Goal: Task Accomplishment & Management: Manage account settings

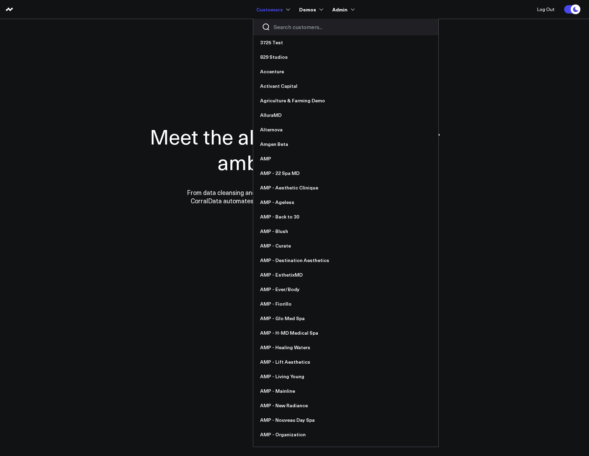
click at [275, 26] on input "Search customers input" at bounding box center [352, 27] width 156 height 8
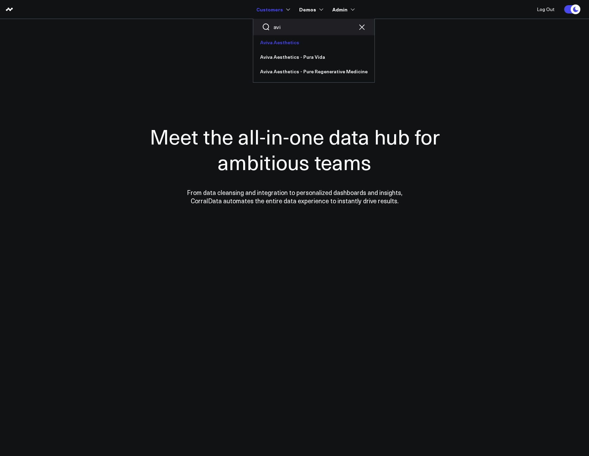
type input "avi"
click at [283, 44] on link "Aviva Aesthetics" at bounding box center [313, 42] width 121 height 15
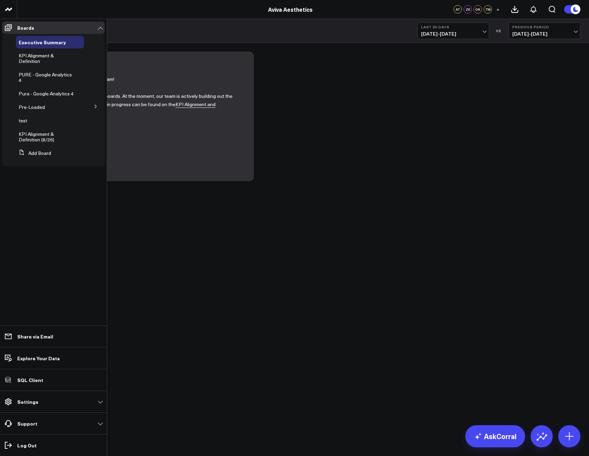
click at [38, 408] on li "Settings Custom Instructions Manage AI Metadata Manage Widgets Manage Datasets …" at bounding box center [53, 401] width 107 height 22
click at [36, 406] on link "Settings" at bounding box center [53, 401] width 103 height 12
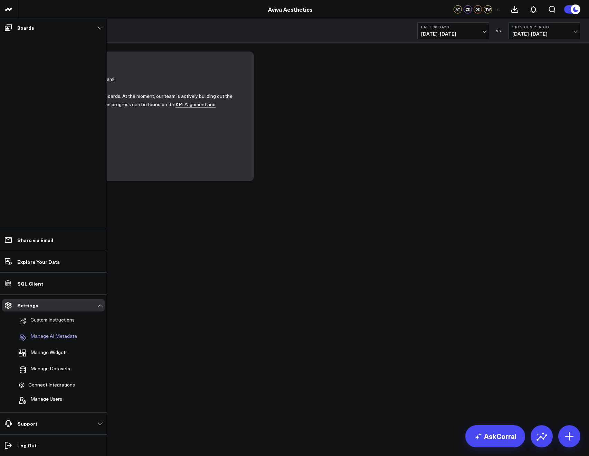
click at [44, 339] on p "Manage AI Metadata" at bounding box center [53, 337] width 47 height 8
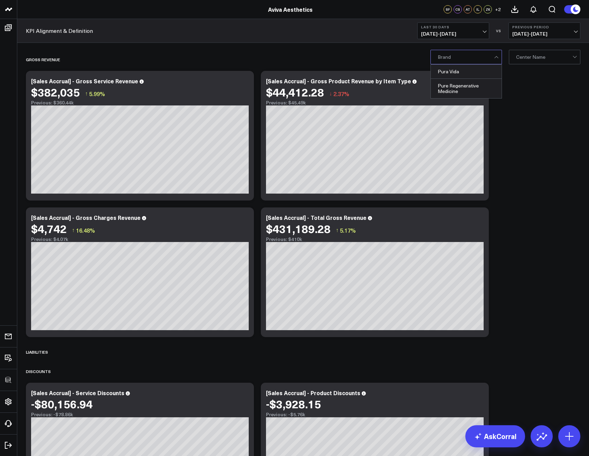
click at [458, 56] on div at bounding box center [466, 57] width 56 height 14
click at [266, 54] on div "GROSS REVENUE" at bounding box center [263, 59] width 475 height 16
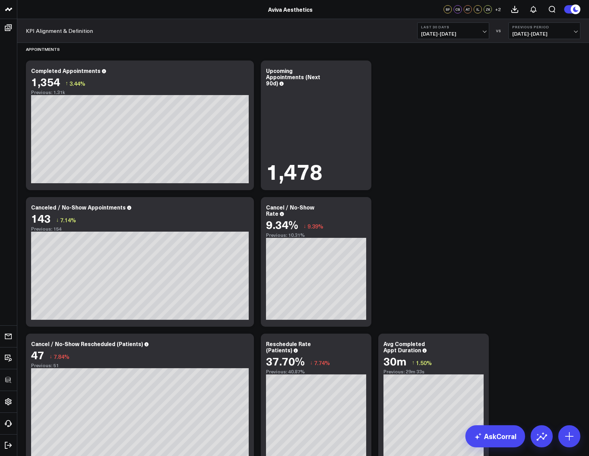
scroll to position [1410, 0]
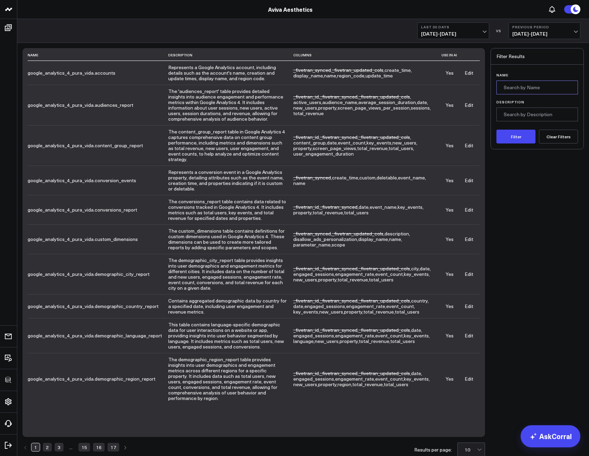
click at [505, 87] on input "Name" at bounding box center [538, 88] width 82 height 14
click at [497, 130] on button "Filter" at bounding box center [516, 137] width 39 height 14
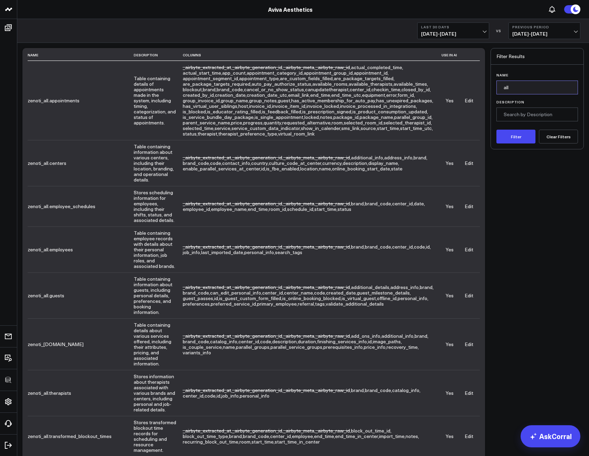
drag, startPoint x: 527, startPoint y: 87, endPoint x: 480, endPoint y: 90, distance: 47.4
click at [480, 90] on div "Name Description Columns Use in AI zenoti_all.appointments Table containing det…" at bounding box center [302, 333] width 561 height 571
click at [497, 130] on button "Filter" at bounding box center [516, 137] width 39 height 14
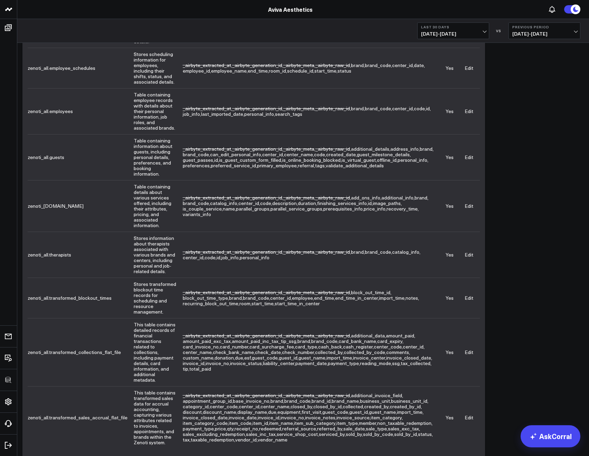
scroll to position [150, 0]
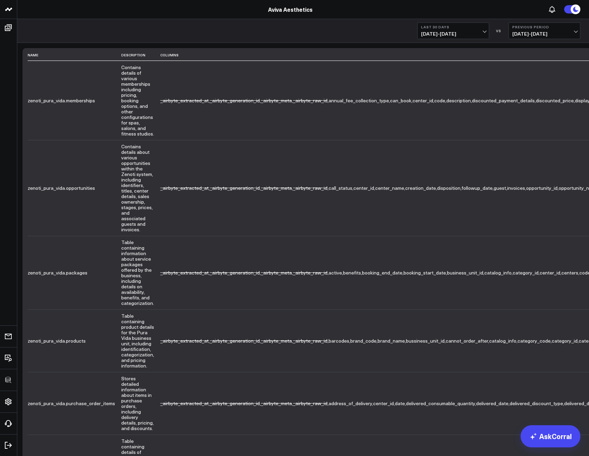
scroll to position [144, 0]
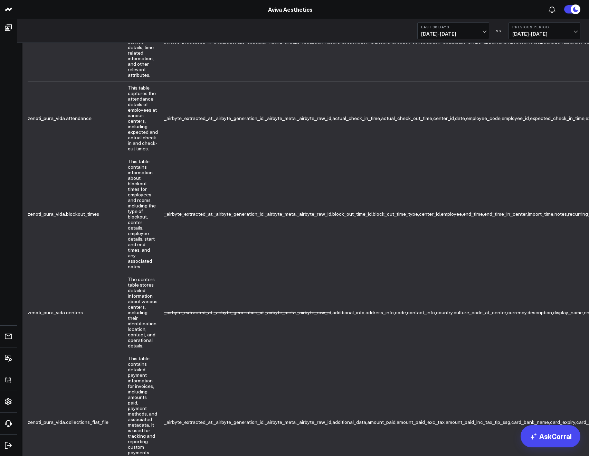
scroll to position [172, 0]
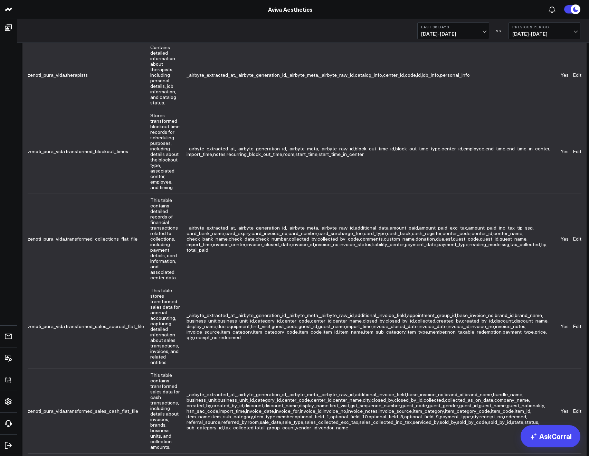
scroll to position [188, 0]
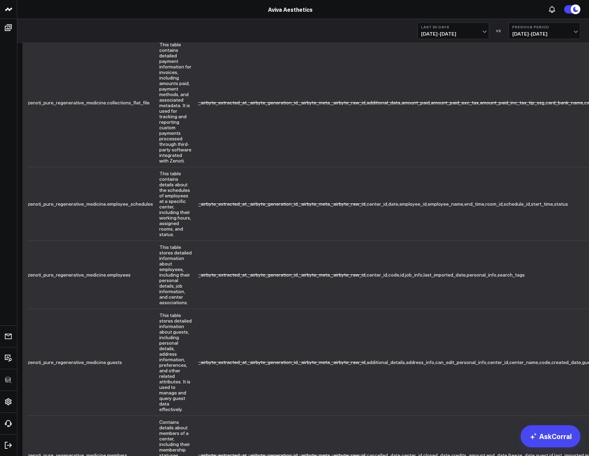
scroll to position [100, 0]
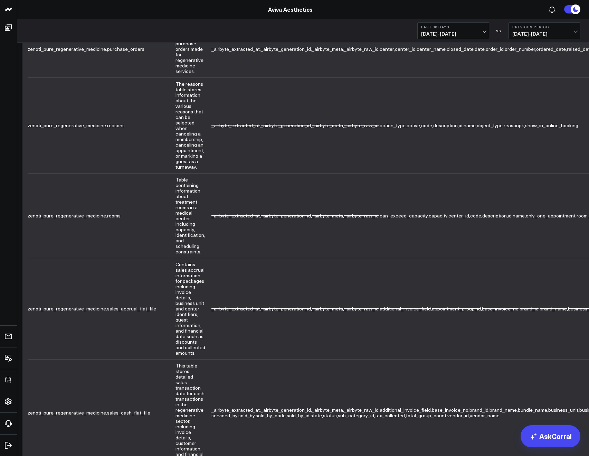
scroll to position [214, 0]
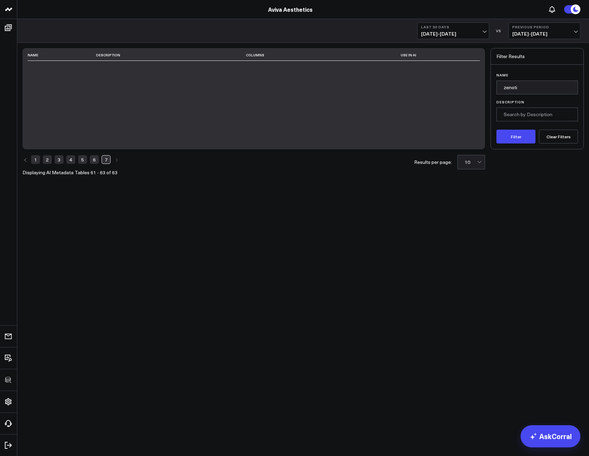
scroll to position [0, 0]
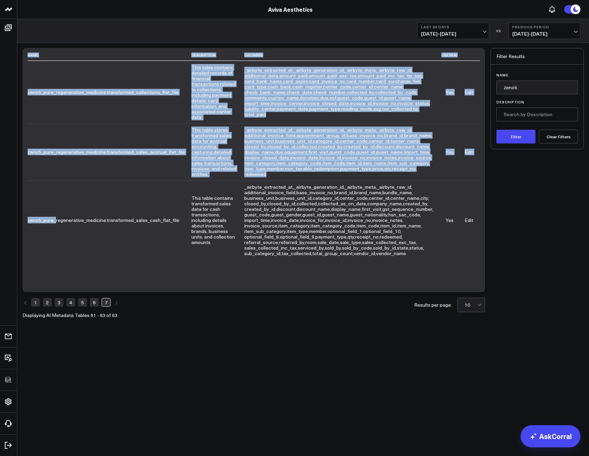
drag, startPoint x: 27, startPoint y: 220, endPoint x: 54, endPoint y: 222, distance: 27.4
click at [54, 222] on div "Name Description Columns Use in AI zenoti_pure_regenerative_medicine.transforme…" at bounding box center [253, 170] width 463 height 244
click at [53, 222] on td "zenoti_pure_regenerative_medicine.transformed_sales_cash_flat_file" at bounding box center [110, 219] width 164 height 79
drag, startPoint x: 27, startPoint y: 220, endPoint x: 52, endPoint y: 220, distance: 24.9
click at [52, 220] on div "Name Description Columns Use in AI zenoti_pure_regenerative_medicine.transforme…" at bounding box center [253, 170] width 463 height 244
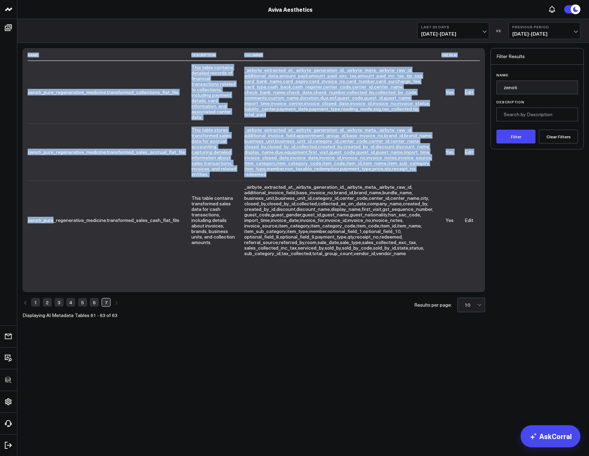
click at [52, 220] on td "zenoti_pure_regenerative_medicine.transformed_sales_cash_flat_file" at bounding box center [110, 219] width 164 height 79
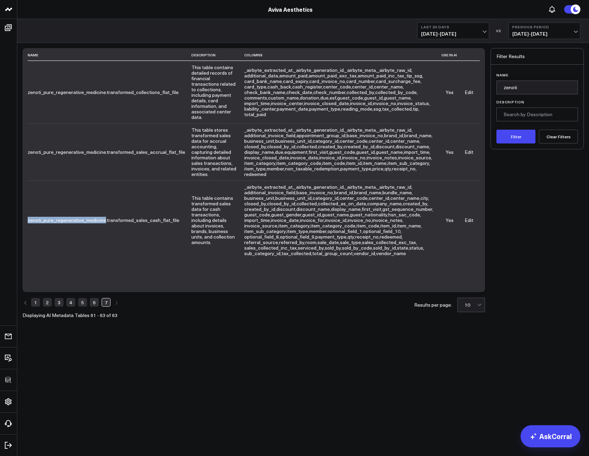
drag, startPoint x: 28, startPoint y: 221, endPoint x: 104, endPoint y: 218, distance: 76.4
click at [104, 218] on td "zenoti_pure_regenerative_medicine.transformed_sales_cash_flat_file" at bounding box center [110, 219] width 164 height 79
copy td "zenoti_pure_regenerative_medicine"
click at [509, 106] on div "Description" at bounding box center [538, 110] width 82 height 21
click at [510, 86] on input "zenoti" at bounding box center [538, 88] width 82 height 14
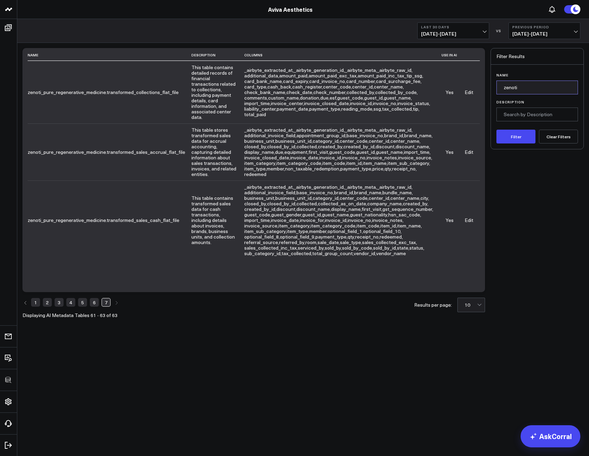
click at [510, 86] on input "zenoti" at bounding box center [538, 88] width 82 height 14
paste input "_pure_regenerative_medicine"
type input "zenoti_pure_regenerative_medicine"
click at [508, 132] on button "Filter" at bounding box center [516, 137] width 39 height 14
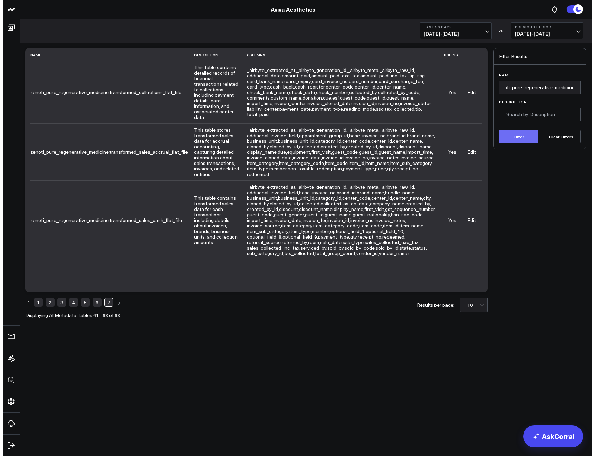
scroll to position [0, 0]
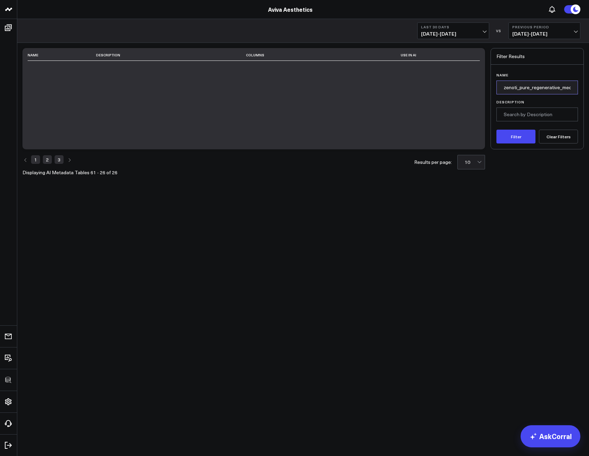
click at [529, 87] on input "zenoti_pure_regenerative_medicine" at bounding box center [538, 88] width 82 height 14
click at [522, 127] on div "Filter Clear Filters" at bounding box center [538, 133] width 82 height 19
click at [521, 132] on button "Filter" at bounding box center [516, 137] width 39 height 14
click at [31, 160] on link "1" at bounding box center [35, 159] width 9 height 8
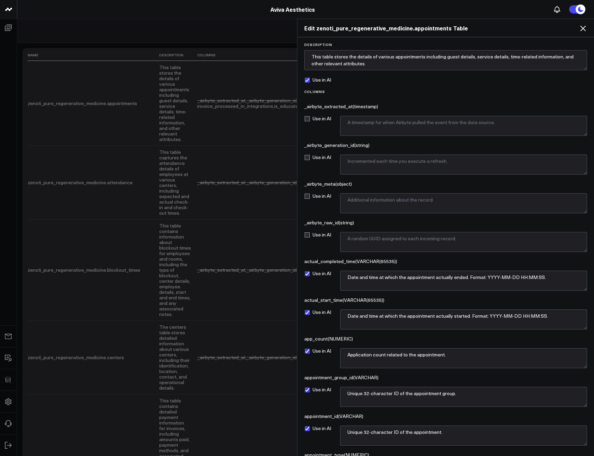
click at [307, 80] on label "Use in AI" at bounding box center [317, 80] width 27 height 6
click at [307, 80] on input "Use in AI" at bounding box center [307, 80] width 6 height 6
checkbox input "false"
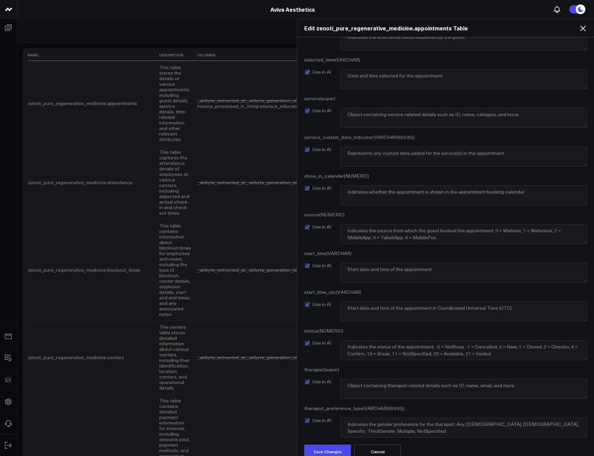
scroll to position [1911, 0]
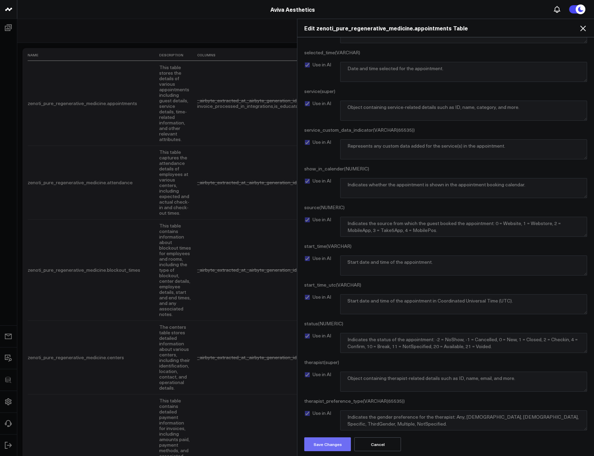
click at [307, 447] on button "Save Changes" at bounding box center [327, 444] width 47 height 14
click at [580, 29] on icon at bounding box center [583, 28] width 8 height 8
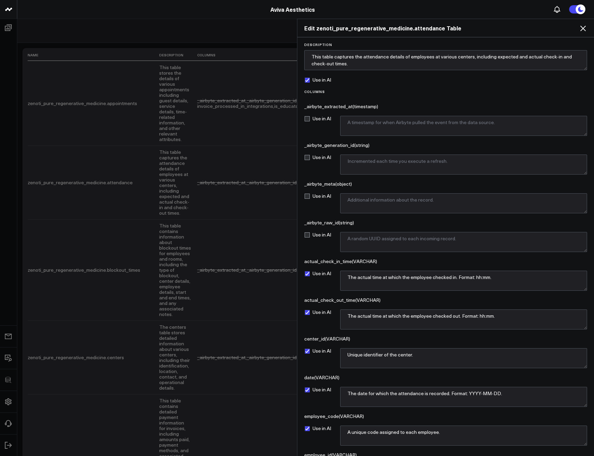
click at [309, 82] on label "Use in AI" at bounding box center [317, 80] width 27 height 6
click at [309, 82] on input "Use in AI" at bounding box center [307, 80] width 6 height 6
checkbox input "false"
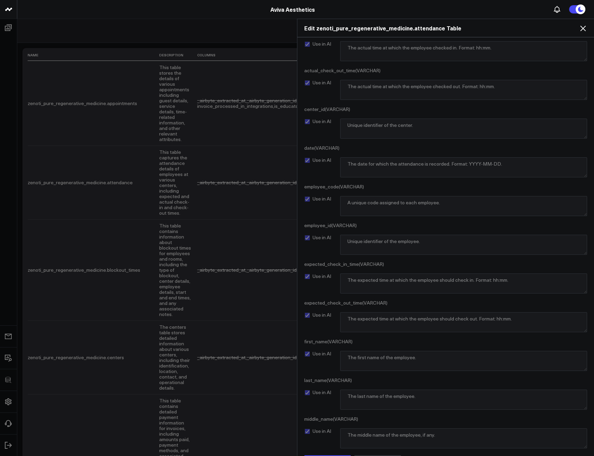
scroll to position [247, 0]
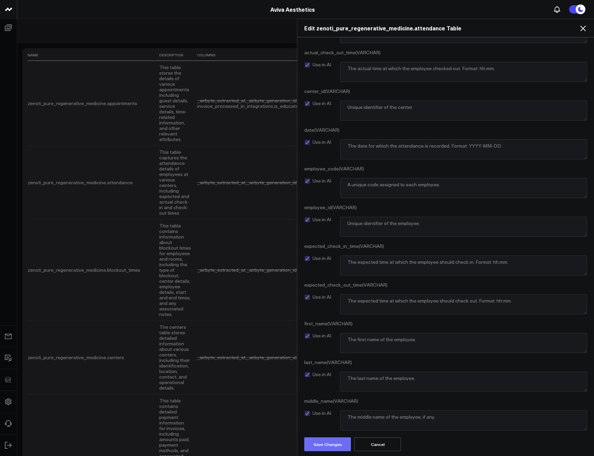
click at [313, 441] on button "Save Changes" at bounding box center [327, 444] width 47 height 14
click at [582, 30] on icon at bounding box center [583, 29] width 6 height 6
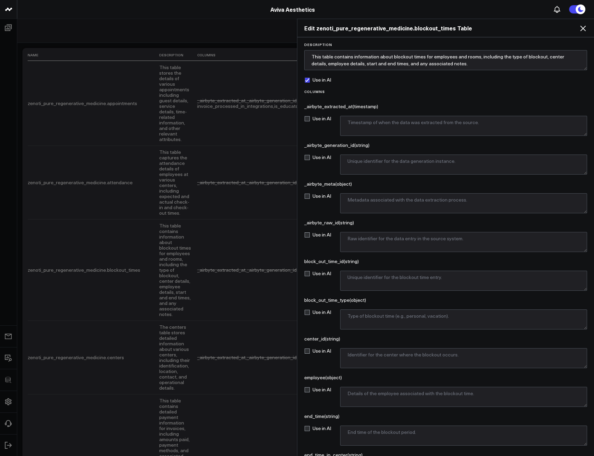
click at [308, 82] on label "Use in AI" at bounding box center [317, 80] width 27 height 6
click at [308, 82] on input "Use in AI" at bounding box center [307, 80] width 6 height 6
checkbox input "false"
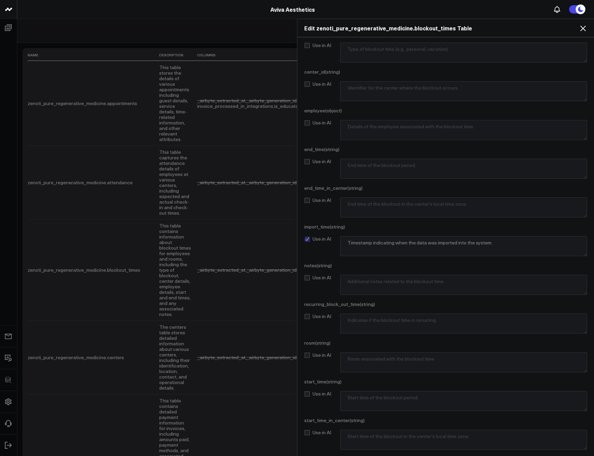
scroll to position [286, 0]
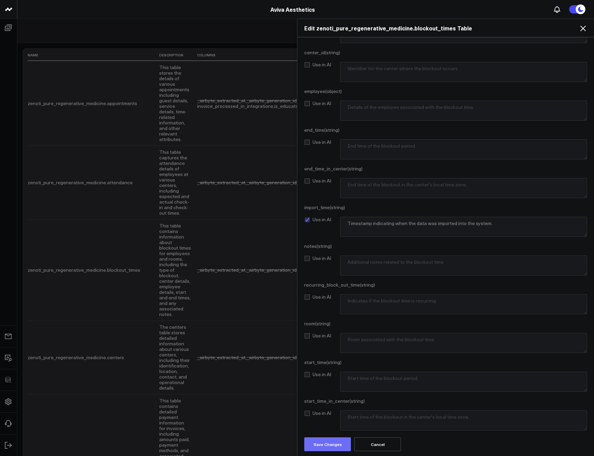
click at [326, 438] on button "Save Changes" at bounding box center [327, 444] width 47 height 14
click at [585, 29] on icon at bounding box center [583, 29] width 6 height 6
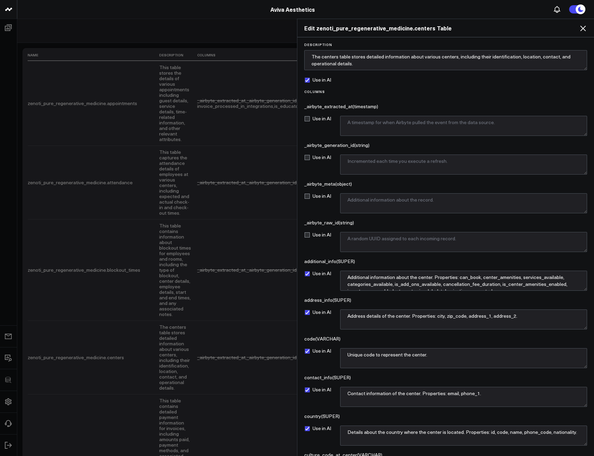
click at [309, 81] on label "Use in AI" at bounding box center [317, 80] width 27 height 6
click at [309, 81] on input "Use in AI" at bounding box center [307, 80] width 6 height 6
checkbox input "false"
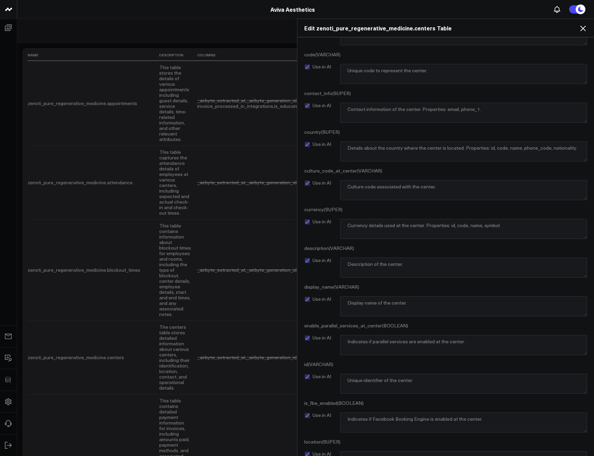
scroll to position [441, 0]
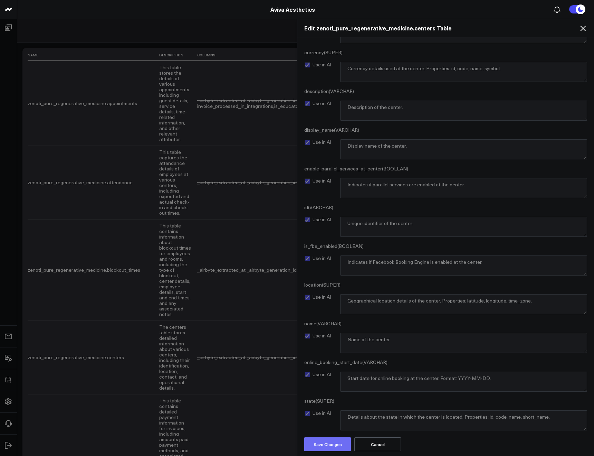
click at [339, 445] on button "Save Changes" at bounding box center [327, 444] width 47 height 14
drag, startPoint x: 586, startPoint y: 29, endPoint x: 579, endPoint y: 46, distance: 17.8
click at [586, 29] on icon at bounding box center [583, 28] width 8 height 8
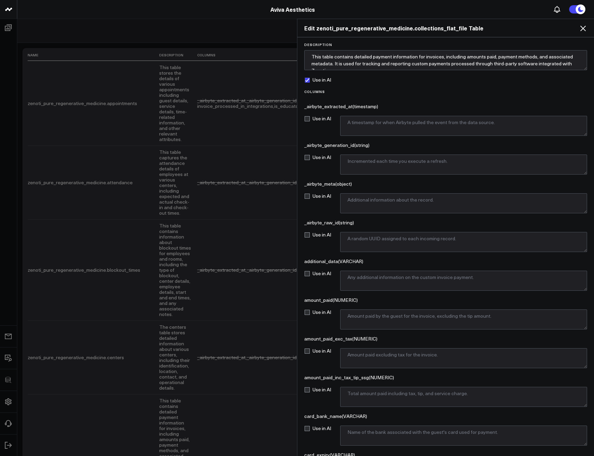
click at [306, 80] on label "Use in AI" at bounding box center [317, 80] width 27 height 6
click at [306, 80] on input "Use in AI" at bounding box center [307, 80] width 6 height 6
checkbox input "false"
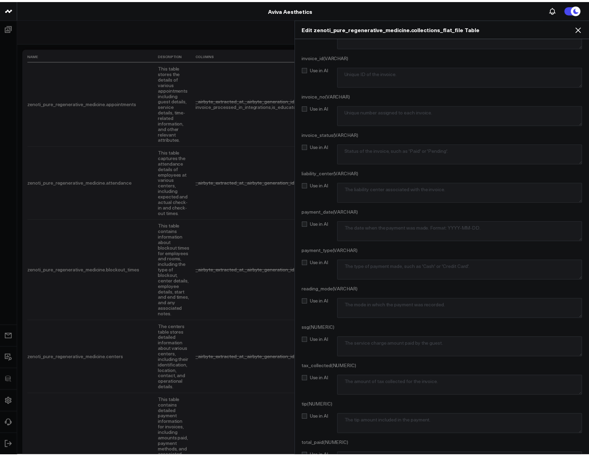
scroll to position [1370, 0]
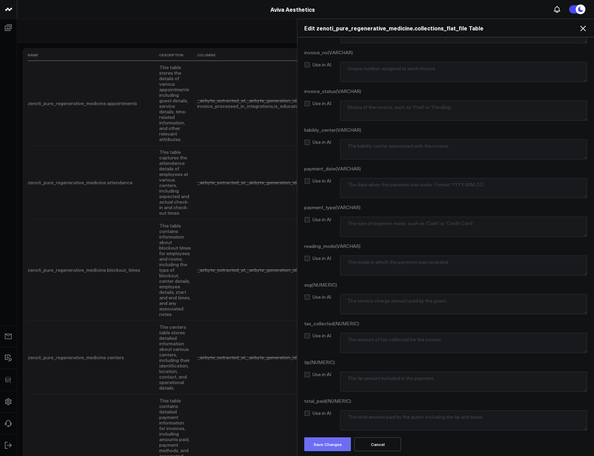
click at [333, 441] on button "Save Changes" at bounding box center [327, 444] width 47 height 14
click at [580, 34] on div "Edit zenoti_pure_regenerative_medicine.collections_flat_file Table" at bounding box center [445, 28] width 297 height 18
click at [582, 32] on icon at bounding box center [583, 28] width 8 height 8
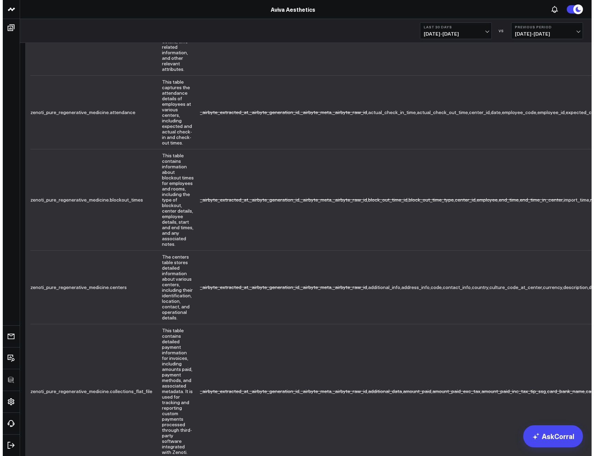
scroll to position [74, 0]
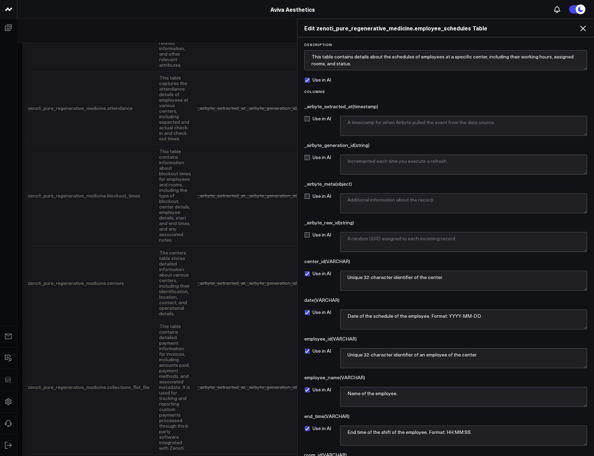
click at [313, 81] on label "Use in AI" at bounding box center [317, 80] width 27 height 6
click at [310, 81] on input "Use in AI" at bounding box center [307, 80] width 6 height 6
checkbox input "false"
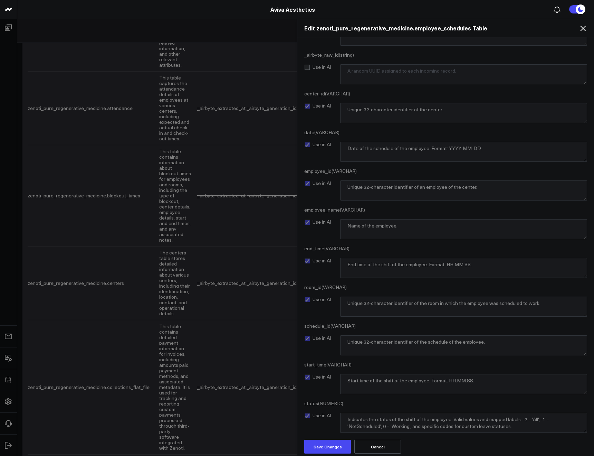
scroll to position [170, 0]
click at [334, 440] on button "Save Changes" at bounding box center [327, 444] width 47 height 14
click at [582, 35] on div "Edit zenoti_pure_regenerative_medicine.employee_schedules Table" at bounding box center [445, 28] width 297 height 18
click at [584, 28] on icon at bounding box center [583, 28] width 8 height 8
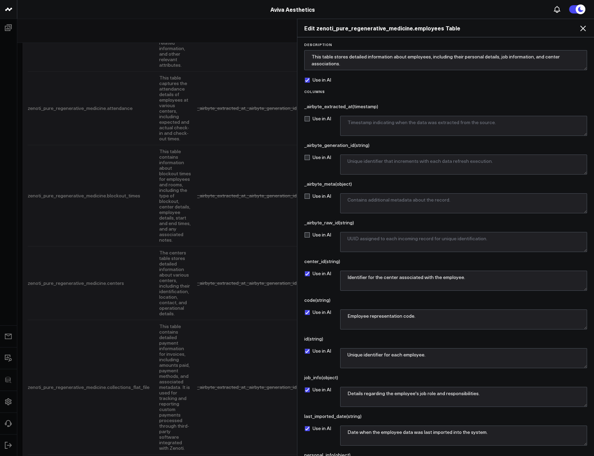
click at [309, 79] on label "Use in AI" at bounding box center [317, 80] width 27 height 6
click at [309, 79] on input "Use in AI" at bounding box center [307, 80] width 6 height 6
checkbox input "false"
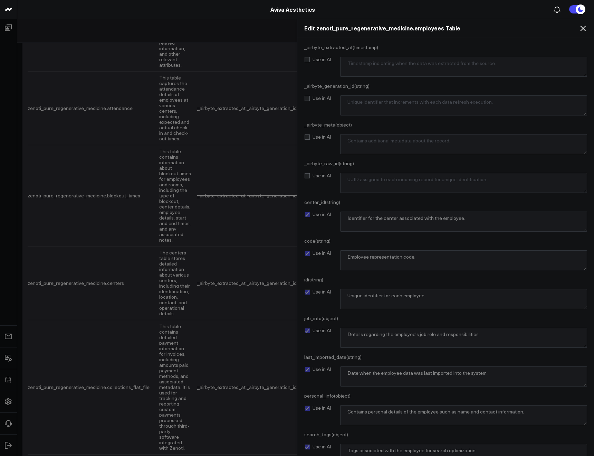
scroll to position [93, 0]
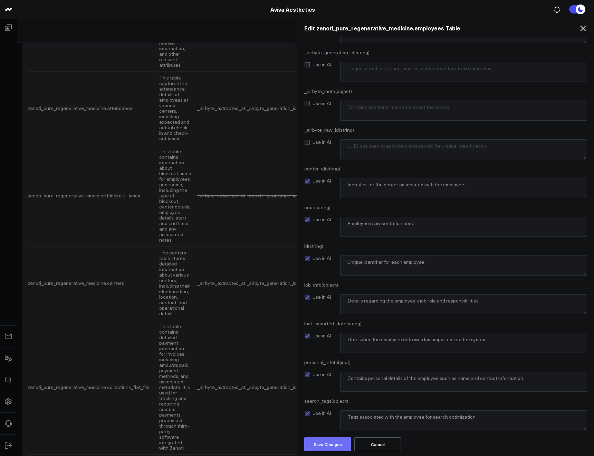
click at [335, 439] on button "Save Changes" at bounding box center [327, 444] width 47 height 14
click at [582, 26] on icon at bounding box center [583, 28] width 8 height 8
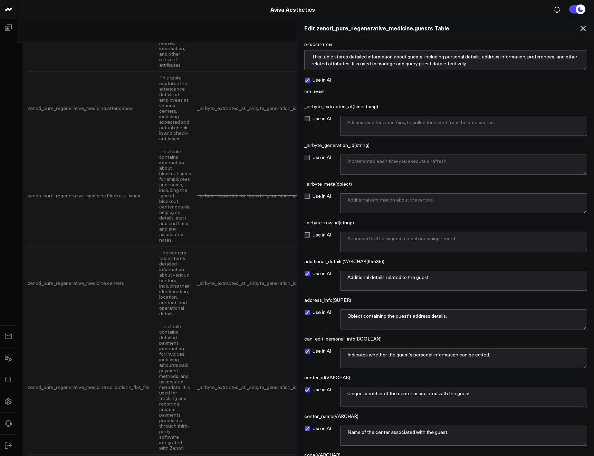
click at [308, 78] on label "Use in AI" at bounding box center [317, 80] width 27 height 6
click at [308, 78] on input "Use in AI" at bounding box center [307, 80] width 6 height 6
checkbox input "false"
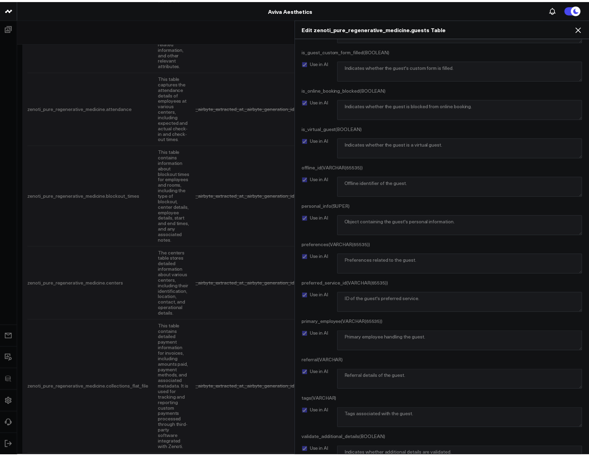
scroll to position [634, 0]
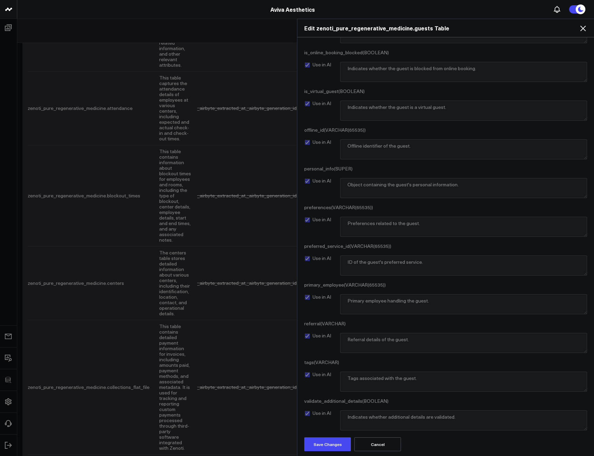
click at [333, 453] on div "Description This table stores detailed information about guests, including pers…" at bounding box center [445, 246] width 297 height 419
click at [332, 449] on button "Save Changes" at bounding box center [327, 444] width 47 height 14
click at [584, 29] on icon at bounding box center [583, 29] width 6 height 6
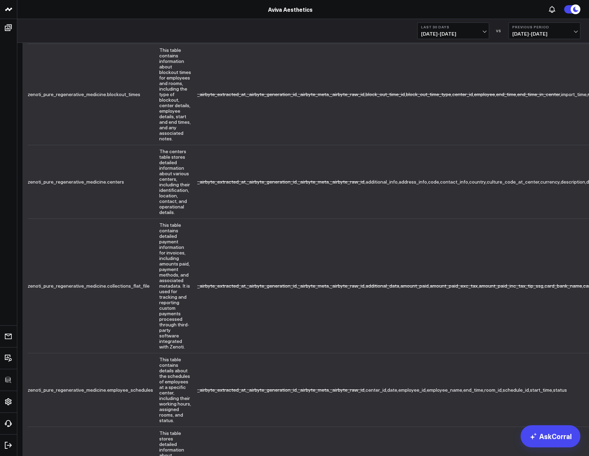
scroll to position [177, 0]
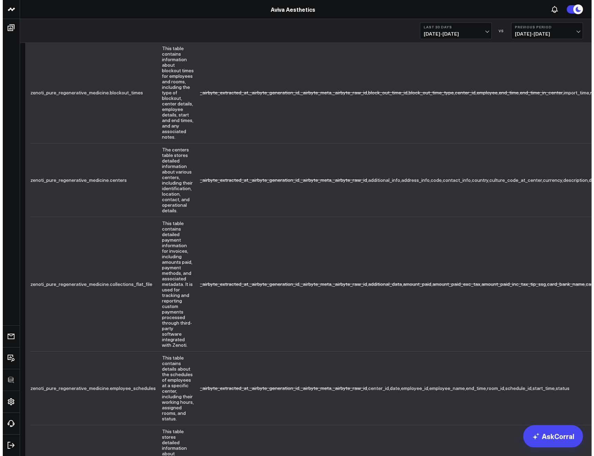
scroll to position [172, 0]
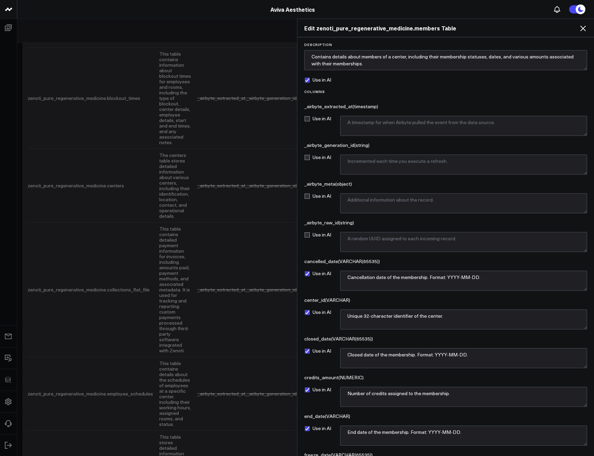
click at [309, 81] on label "Use in AI" at bounding box center [317, 80] width 27 height 6
click at [309, 81] on input "Use in AI" at bounding box center [307, 80] width 6 height 6
checkbox input "false"
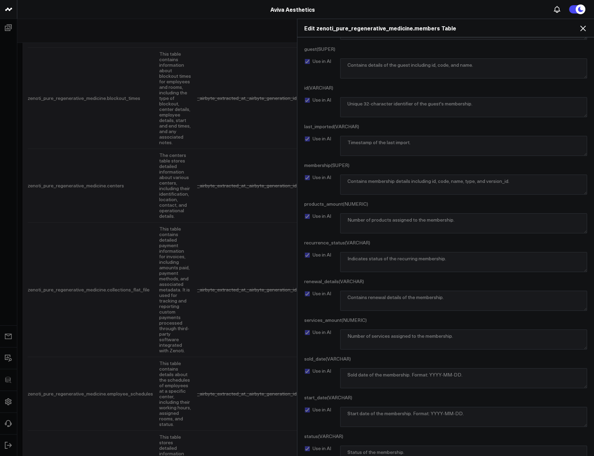
scroll to position [480, 0]
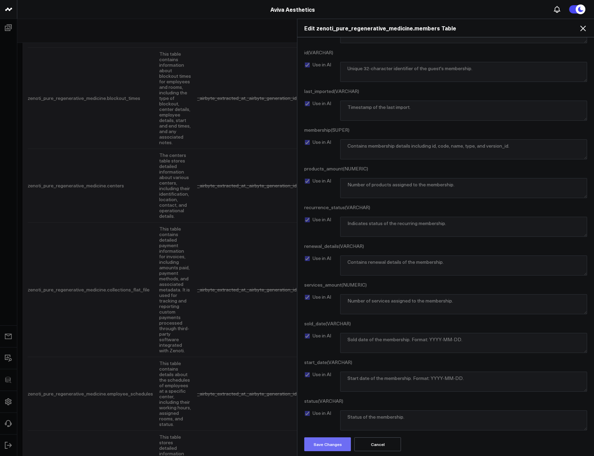
click at [327, 442] on button "Save Changes" at bounding box center [327, 444] width 47 height 14
click at [586, 29] on icon at bounding box center [583, 28] width 8 height 8
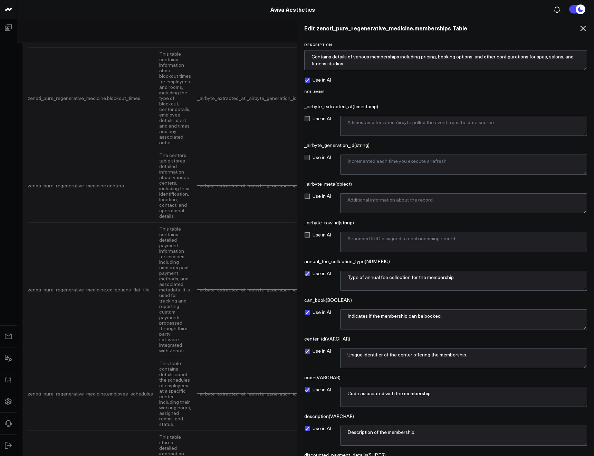
click at [326, 78] on label "Use in AI" at bounding box center [317, 80] width 27 height 6
click at [310, 78] on input "Use in AI" at bounding box center [307, 80] width 6 height 6
checkbox input "false"
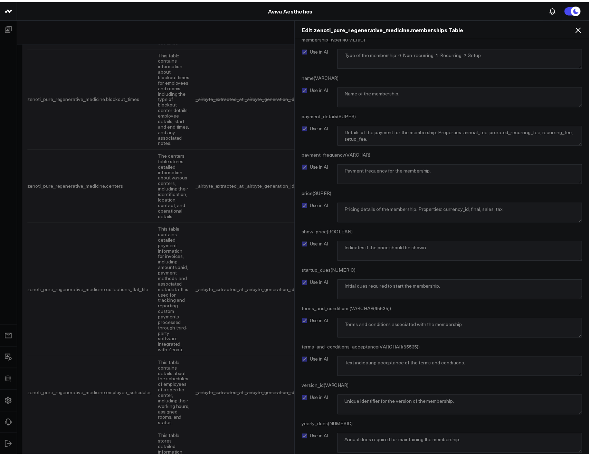
scroll to position [1176, 0]
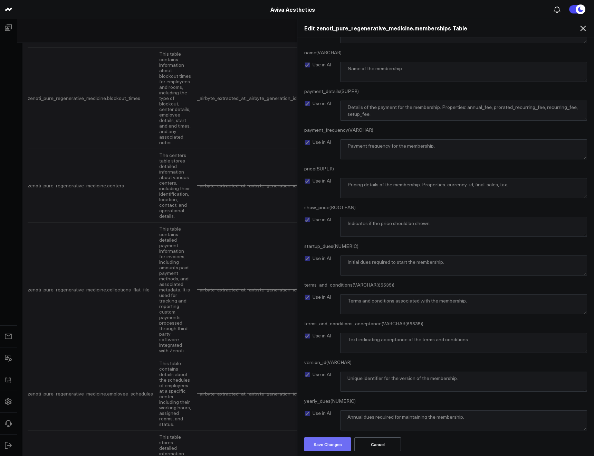
click at [322, 440] on button "Save Changes" at bounding box center [327, 444] width 47 height 14
click at [582, 31] on icon at bounding box center [583, 28] width 8 height 8
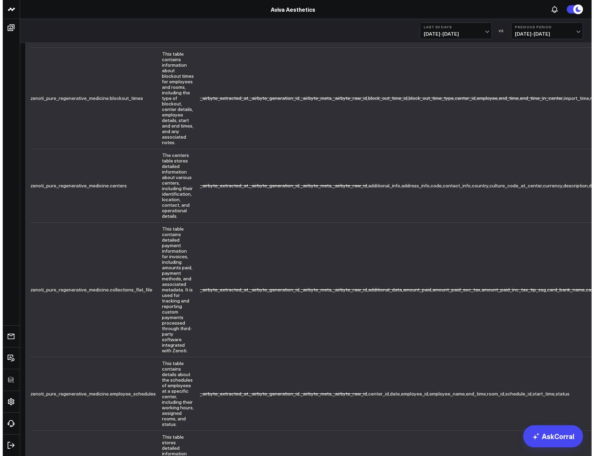
scroll to position [0, 0]
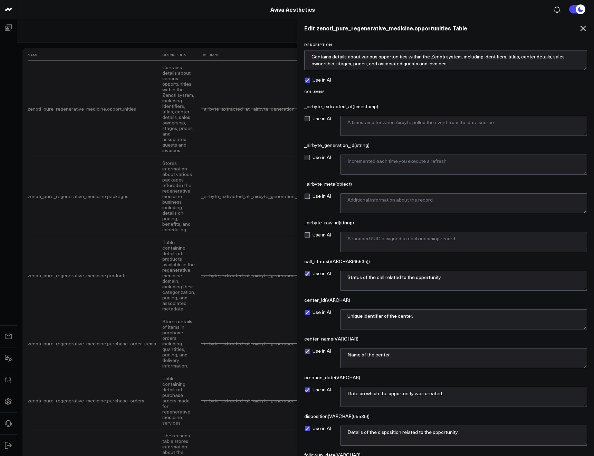
click at [310, 80] on label "Use in AI" at bounding box center [317, 80] width 27 height 6
click at [310, 80] on input "Use in AI" at bounding box center [307, 80] width 6 height 6
checkbox input "false"
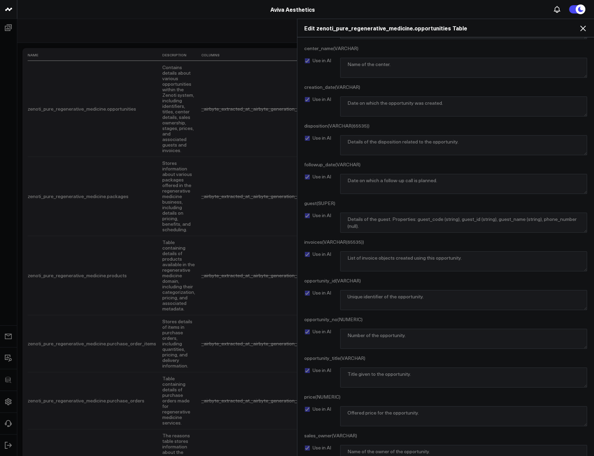
scroll to position [363, 0]
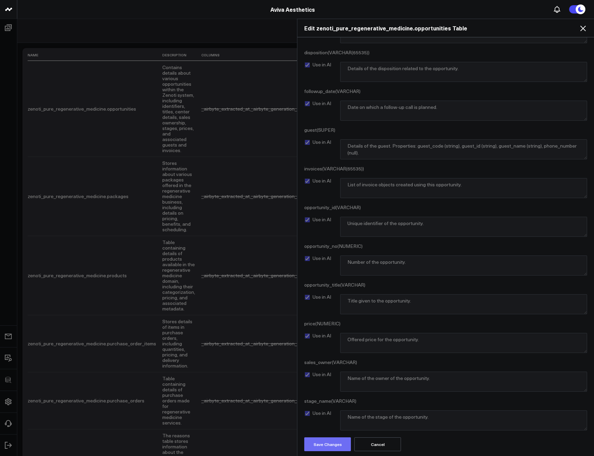
click at [330, 447] on button "Save Changes" at bounding box center [327, 444] width 47 height 14
click at [580, 31] on icon at bounding box center [583, 28] width 8 height 8
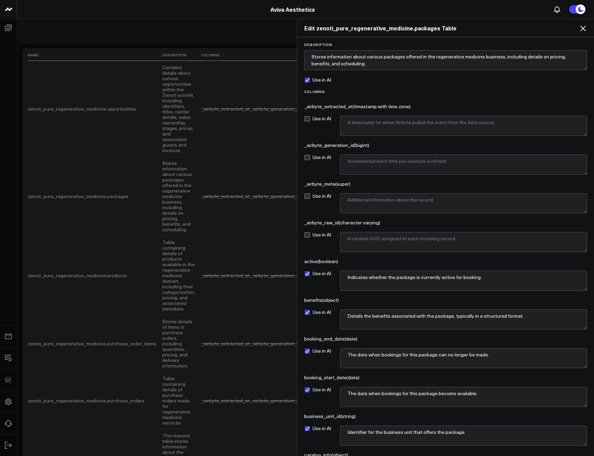
click at [324, 80] on label "Use in AI" at bounding box center [317, 80] width 27 height 6
click at [310, 80] on input "Use in AI" at bounding box center [307, 80] width 6 height 6
checkbox input "false"
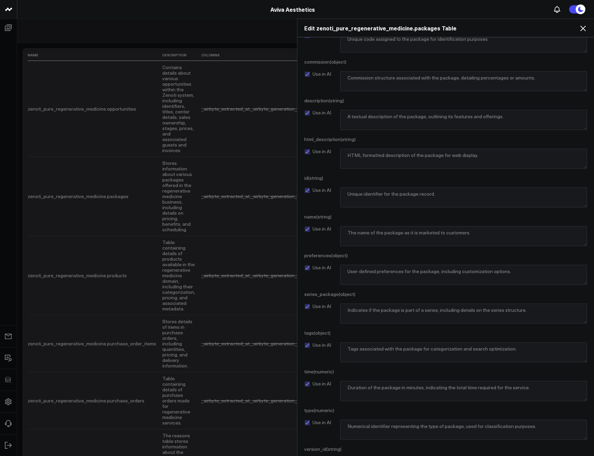
scroll to position [634, 0]
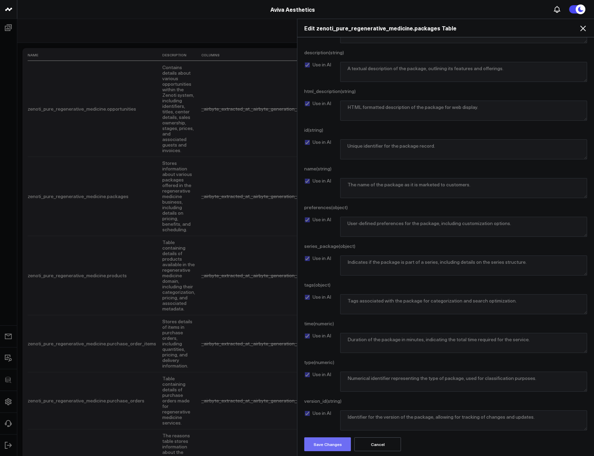
click at [333, 445] on button "Save Changes" at bounding box center [327, 444] width 47 height 14
click at [582, 33] on div "Edit zenoti_pure_regenerative_medicine.packages Table" at bounding box center [445, 28] width 297 height 18
click at [581, 30] on icon at bounding box center [583, 29] width 6 height 6
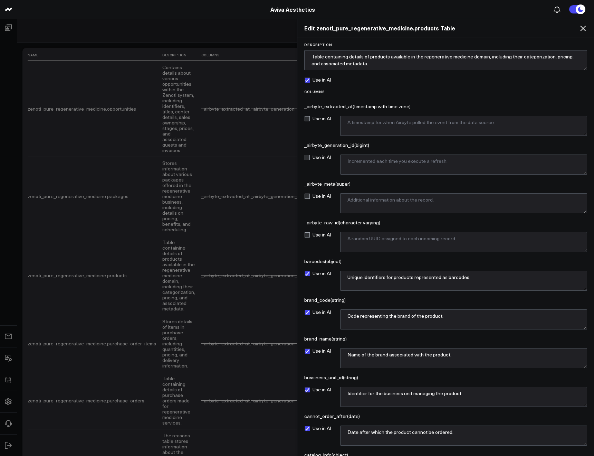
click at [323, 79] on label "Use in AI" at bounding box center [317, 80] width 27 height 6
click at [310, 79] on input "Use in AI" at bounding box center [307, 80] width 6 height 6
checkbox input "false"
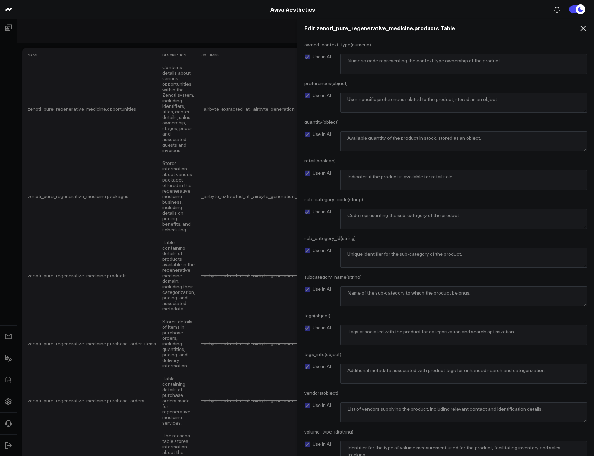
scroll to position [1099, 0]
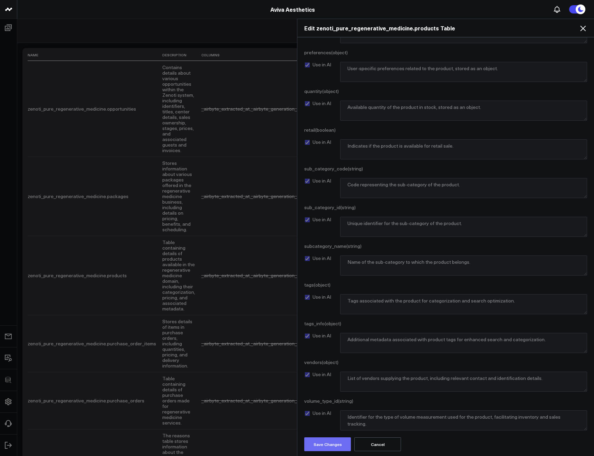
click at [326, 440] on button "Save Changes" at bounding box center [327, 444] width 47 height 14
click at [582, 29] on icon at bounding box center [583, 28] width 8 height 8
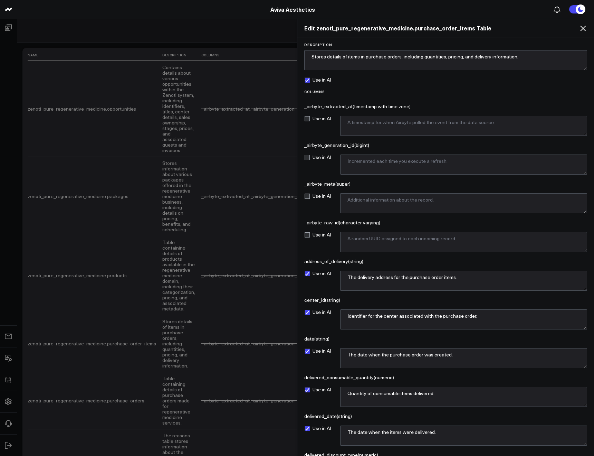
click at [321, 77] on label "Use in AI" at bounding box center [317, 80] width 27 height 6
click at [310, 77] on input "Use in AI" at bounding box center [307, 80] width 6 height 6
checkbox input "false"
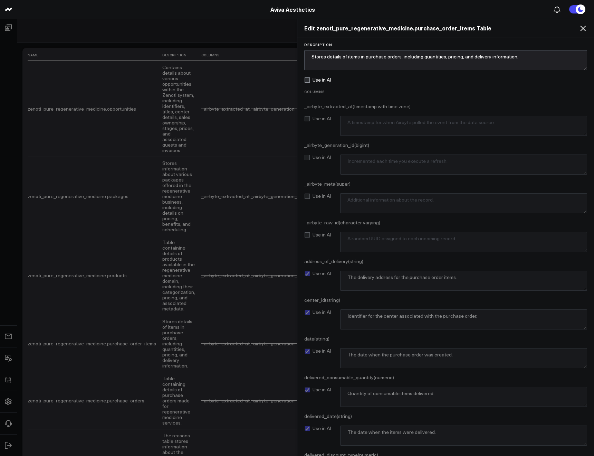
scroll to position [944, 0]
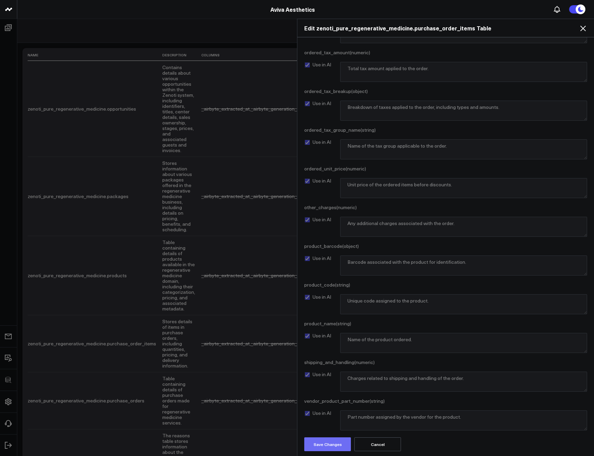
click at [329, 438] on button "Save Changes" at bounding box center [327, 444] width 47 height 14
click at [580, 32] on icon at bounding box center [583, 28] width 8 height 8
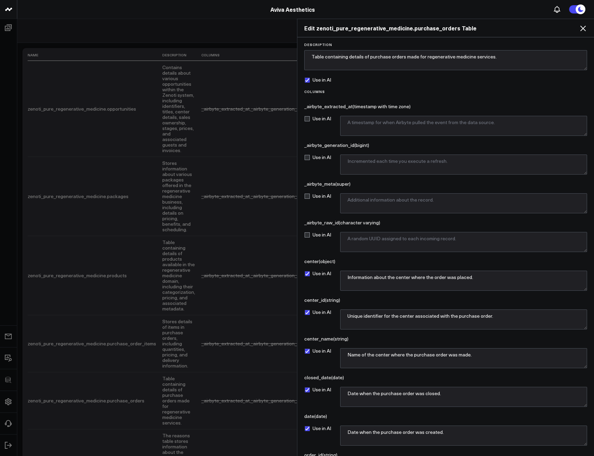
click at [321, 80] on label "Use in AI" at bounding box center [317, 80] width 27 height 6
click at [310, 80] on input "Use in AI" at bounding box center [307, 80] width 6 height 6
checkbox input "false"
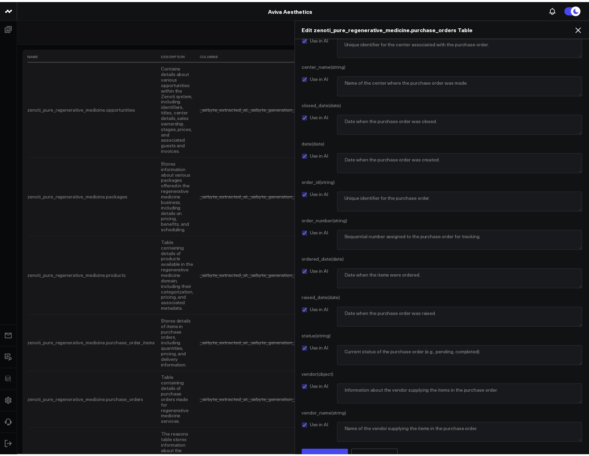
scroll to position [286, 0]
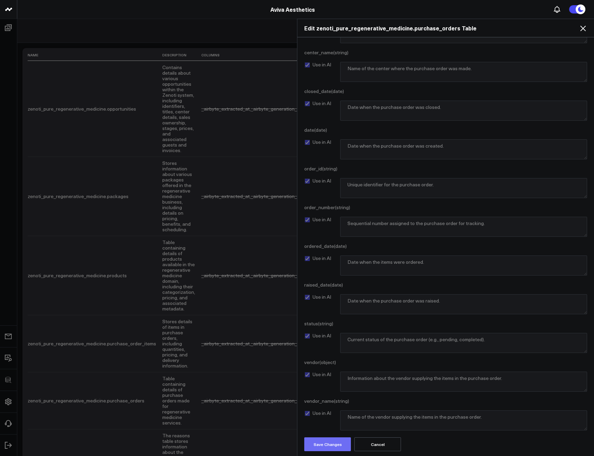
click at [331, 444] on button "Save Changes" at bounding box center [327, 444] width 47 height 14
click at [581, 31] on icon at bounding box center [583, 28] width 8 height 8
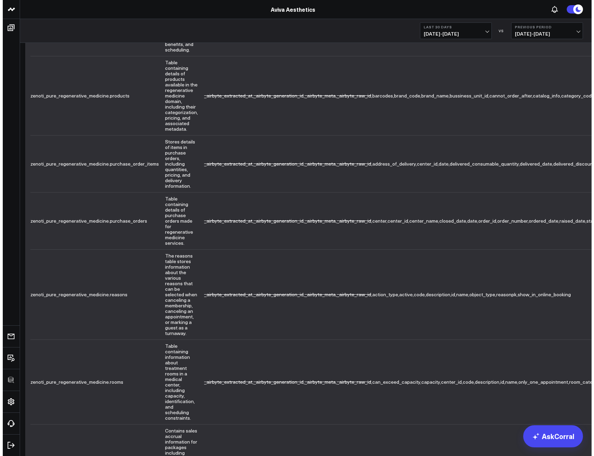
scroll to position [169, 0]
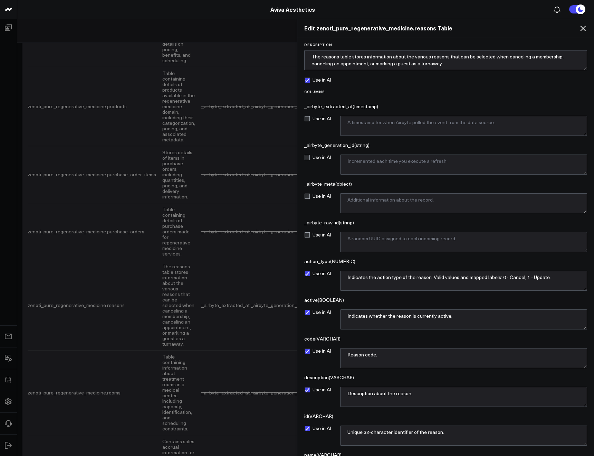
click at [322, 88] on form "Description The reasons table stores information about the various reasons that…" at bounding box center [446, 331] width 290 height 578
click at [320, 86] on form "Description The reasons table stores information about the various reasons that…" at bounding box center [446, 331] width 290 height 578
click at [319, 80] on label "Use in AI" at bounding box center [317, 80] width 27 height 6
click at [310, 80] on input "Use in AI" at bounding box center [307, 80] width 6 height 6
checkbox input "false"
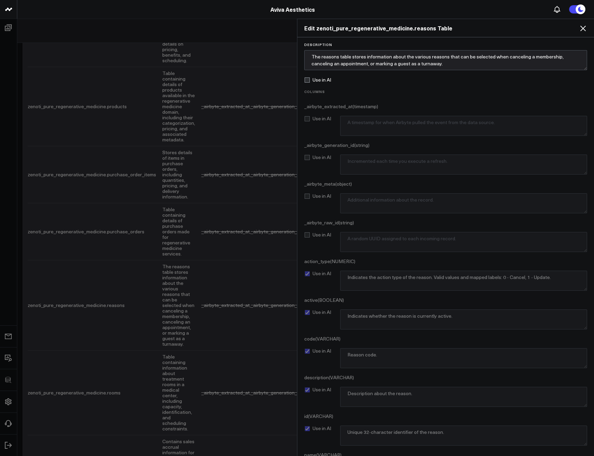
scroll to position [170, 0]
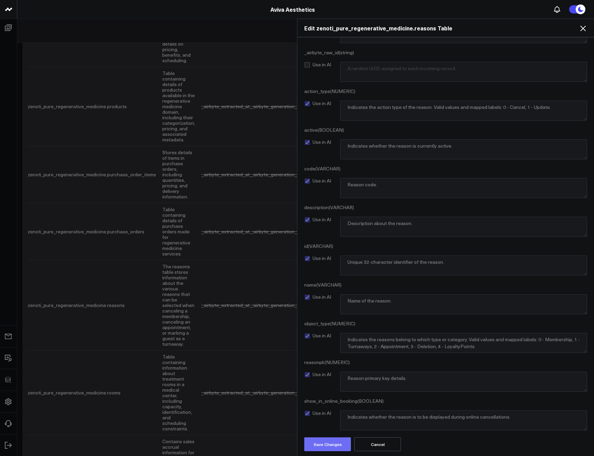
click at [322, 443] on button "Save Changes" at bounding box center [327, 444] width 47 height 14
click at [582, 31] on icon at bounding box center [583, 28] width 8 height 8
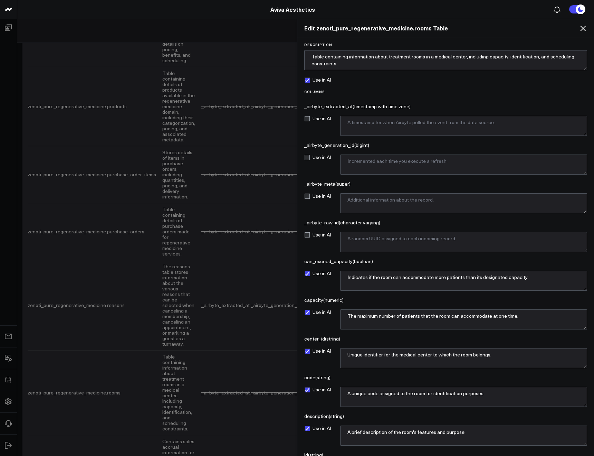
click at [319, 77] on label "Use in AI" at bounding box center [317, 80] width 27 height 6
click at [310, 77] on input "Use in AI" at bounding box center [307, 80] width 6 height 6
checkbox input "false"
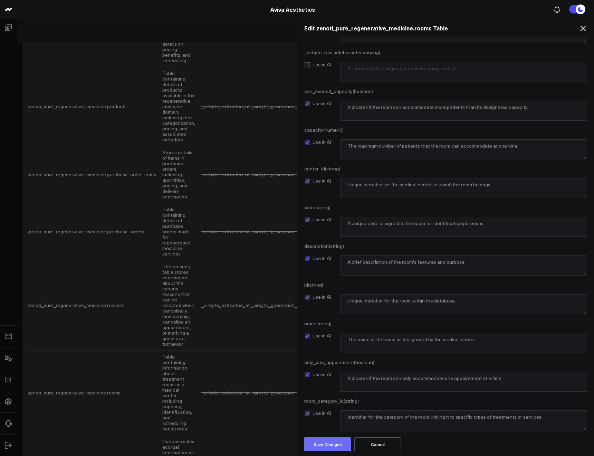
click at [314, 441] on button "Save Changes" at bounding box center [327, 444] width 47 height 14
click at [589, 30] on div "Edit zenoti_pure_regenerative_medicine.rooms Table" at bounding box center [445, 28] width 297 height 18
click at [584, 29] on icon at bounding box center [583, 28] width 8 height 8
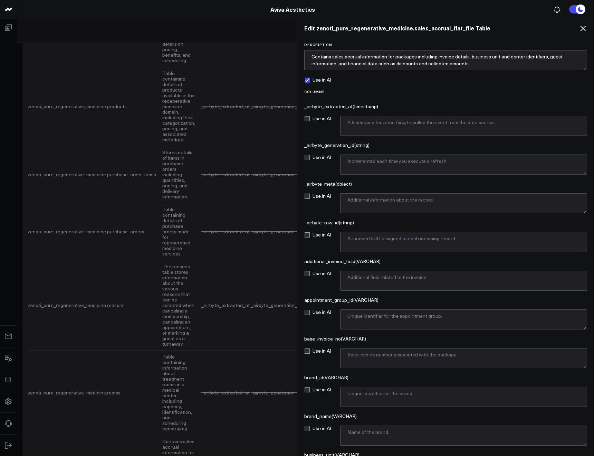
click at [309, 79] on label "Use in AI" at bounding box center [317, 80] width 27 height 6
click at [309, 79] on input "Use in AI" at bounding box center [307, 80] width 6 height 6
checkbox input "false"
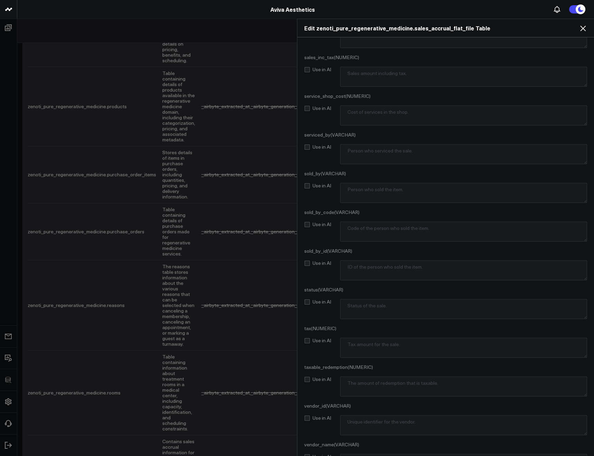
scroll to position [2260, 0]
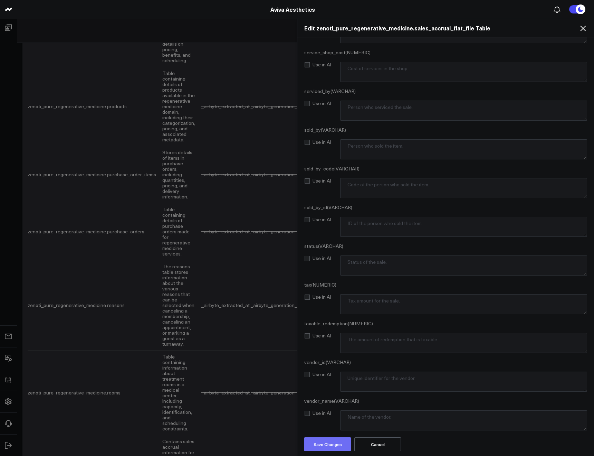
click at [328, 440] on button "Save Changes" at bounding box center [327, 444] width 47 height 14
click at [577, 30] on h2 "Edit zenoti_pure_regenerative_medicine.sales_accrual_flat_file Table" at bounding box center [445, 28] width 283 height 8
click at [579, 29] on icon at bounding box center [583, 28] width 8 height 8
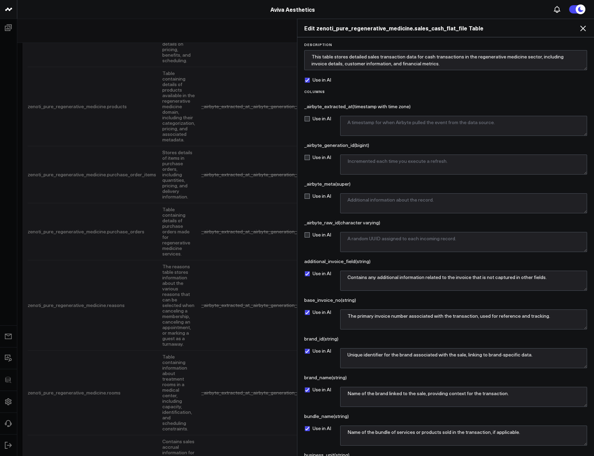
drag, startPoint x: 317, startPoint y: 70, endPoint x: 318, endPoint y: 74, distance: 3.5
click at [318, 78] on label "Use in AI" at bounding box center [317, 80] width 27 height 6
click at [310, 78] on input "Use in AI" at bounding box center [307, 80] width 6 height 6
checkbox input "false"
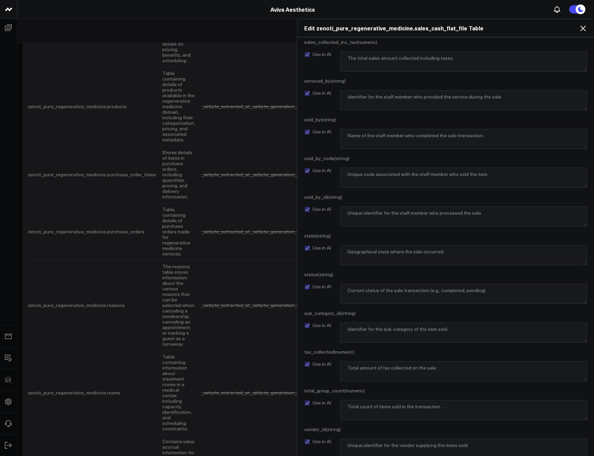
scroll to position [2569, 0]
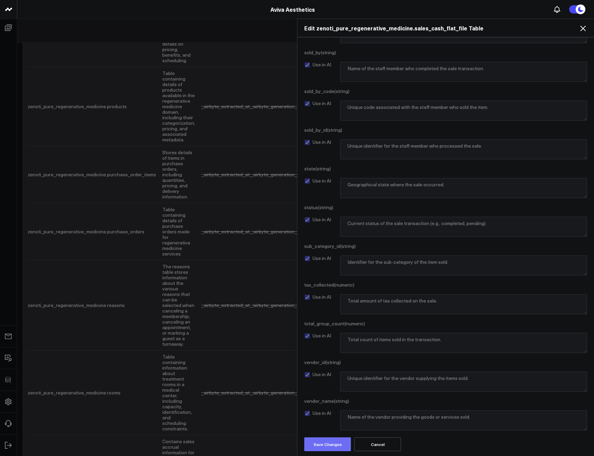
click at [333, 443] on button "Save Changes" at bounding box center [327, 444] width 47 height 14
click at [582, 30] on icon at bounding box center [583, 29] width 6 height 6
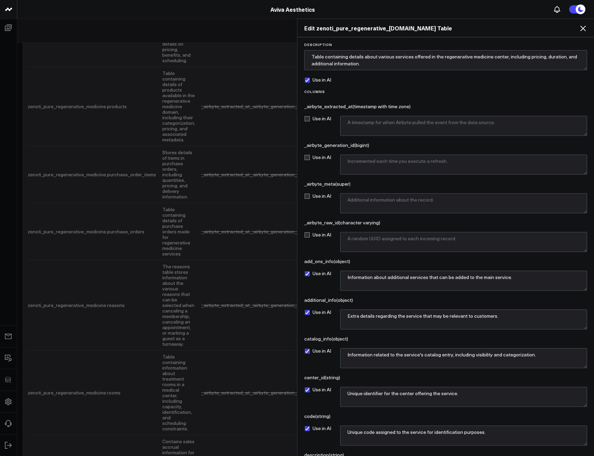
click at [315, 83] on label "Use in AI" at bounding box center [317, 80] width 27 height 6
click at [310, 83] on input "Use in AI" at bounding box center [307, 80] width 6 height 6
checkbox input "false"
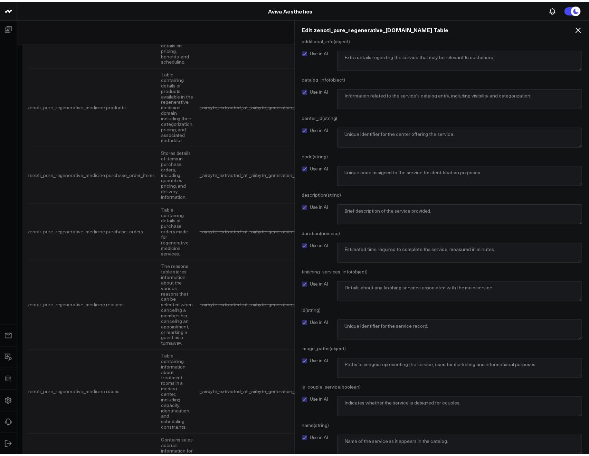
scroll to position [518, 0]
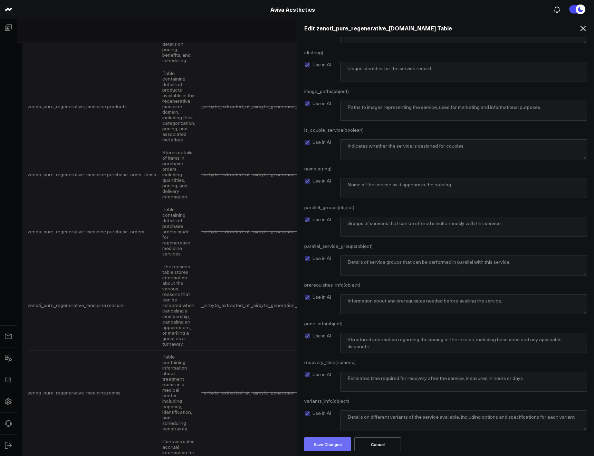
click at [315, 443] on button "Save Changes" at bounding box center [327, 444] width 47 height 14
click at [582, 29] on icon at bounding box center [583, 28] width 8 height 8
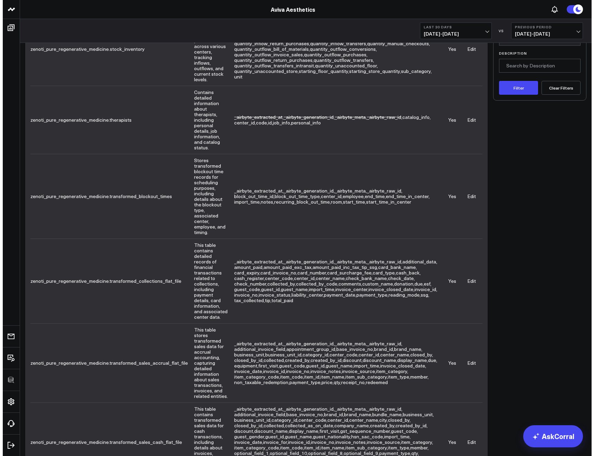
scroll to position [0, 0]
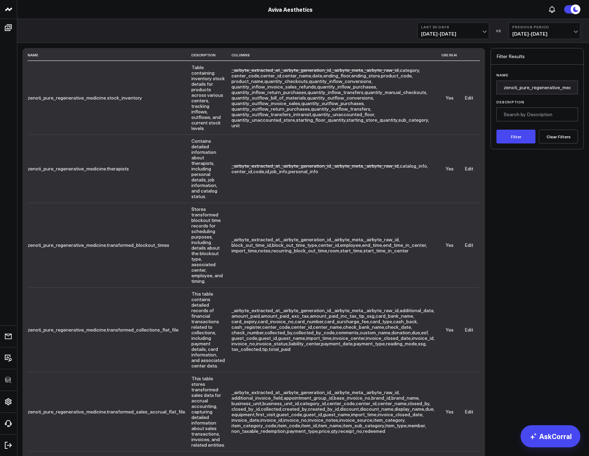
click at [463, 96] on td "Edit" at bounding box center [469, 98] width 22 height 74
click at [466, 96] on link "Edit" at bounding box center [469, 97] width 9 height 7
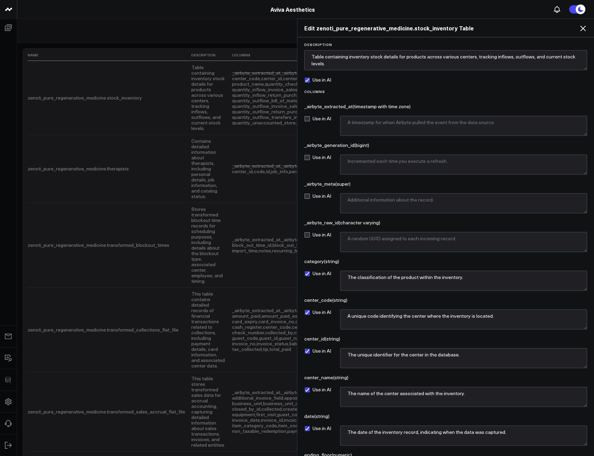
click at [315, 79] on label "Use in AI" at bounding box center [317, 80] width 27 height 6
click at [310, 79] on input "Use in AI" at bounding box center [307, 80] width 6 height 6
checkbox input "false"
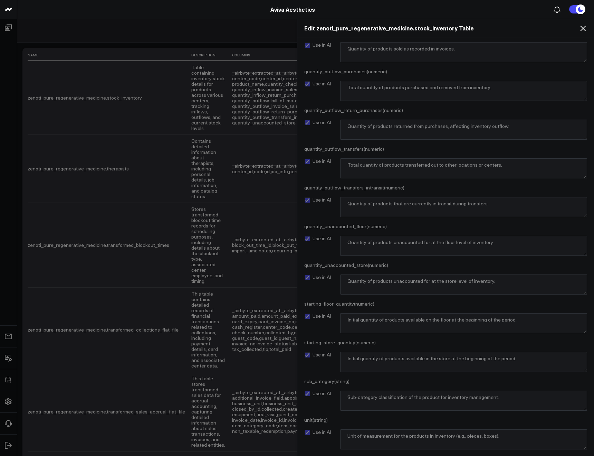
scroll to position [944, 0]
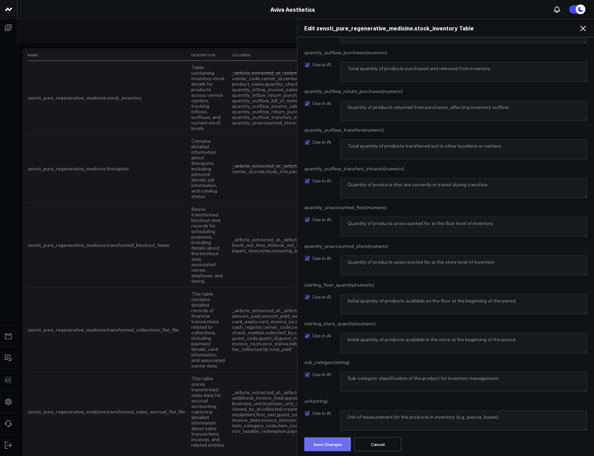
click at [313, 439] on button "Save Changes" at bounding box center [327, 444] width 47 height 14
click at [587, 31] on icon at bounding box center [583, 28] width 8 height 8
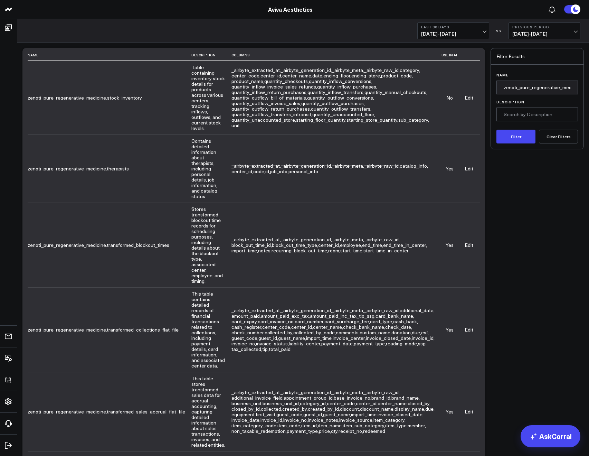
click at [469, 165] on link "Edit" at bounding box center [469, 168] width 9 height 7
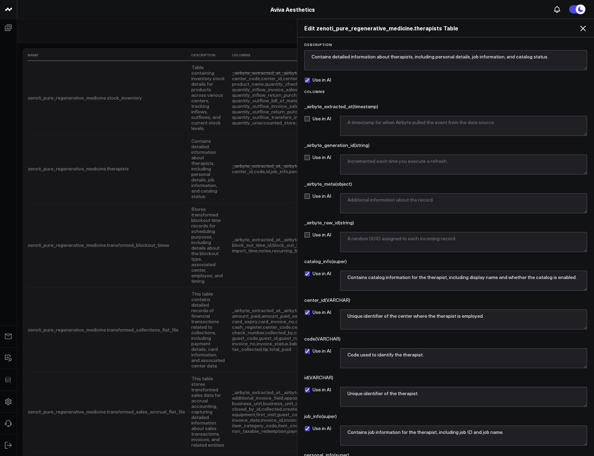
click at [319, 85] on form "Description Contains detailed information about therapists, including personal …" at bounding box center [446, 273] width 290 height 462
click at [317, 79] on label "Use in AI" at bounding box center [317, 80] width 27 height 6
click at [310, 79] on input "Use in AI" at bounding box center [307, 80] width 6 height 6
checkbox input "false"
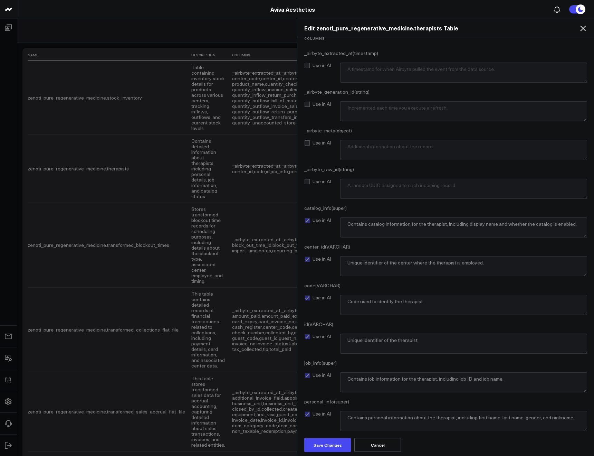
scroll to position [54, 0]
click at [325, 441] on button "Save Changes" at bounding box center [327, 444] width 47 height 14
click at [585, 32] on div "Edit zenoti_pure_regenerative_medicine.therapists Table" at bounding box center [445, 28] width 297 height 18
click at [579, 27] on icon at bounding box center [583, 28] width 8 height 8
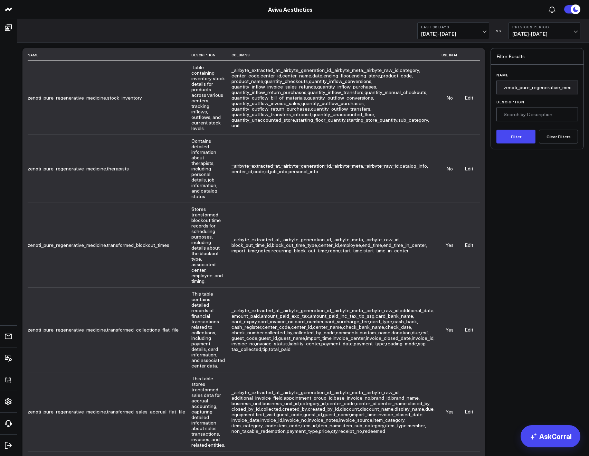
click at [466, 242] on link "Edit" at bounding box center [469, 245] width 9 height 7
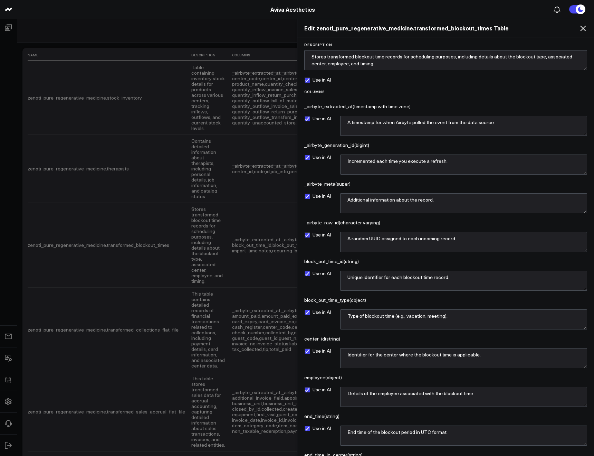
click at [317, 82] on label "Use in AI" at bounding box center [317, 80] width 27 height 6
click at [310, 82] on input "Use in AI" at bounding box center [307, 80] width 6 height 6
checkbox input "false"
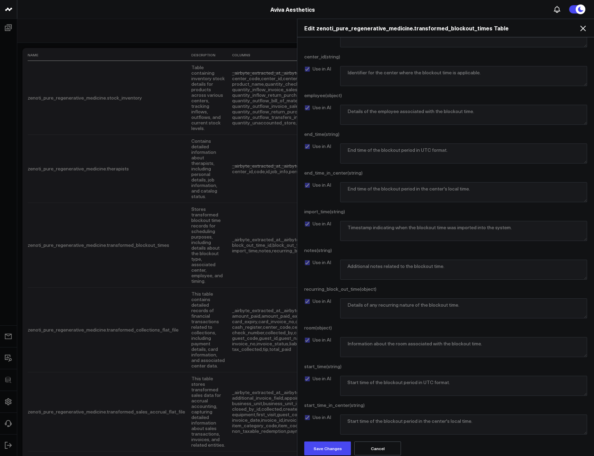
scroll to position [286, 0]
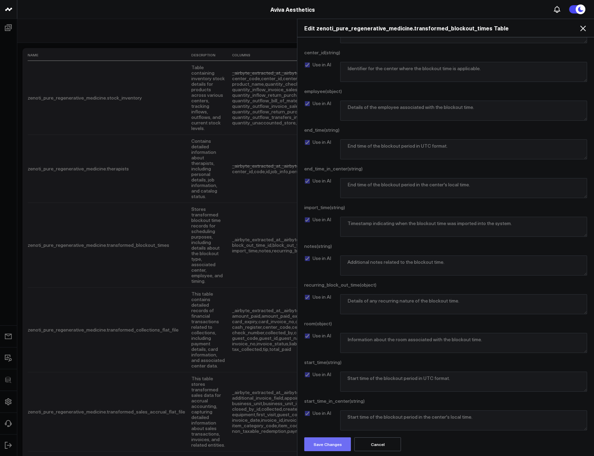
click at [328, 441] on button "Save Changes" at bounding box center [327, 444] width 47 height 14
click at [580, 28] on icon at bounding box center [583, 28] width 8 height 8
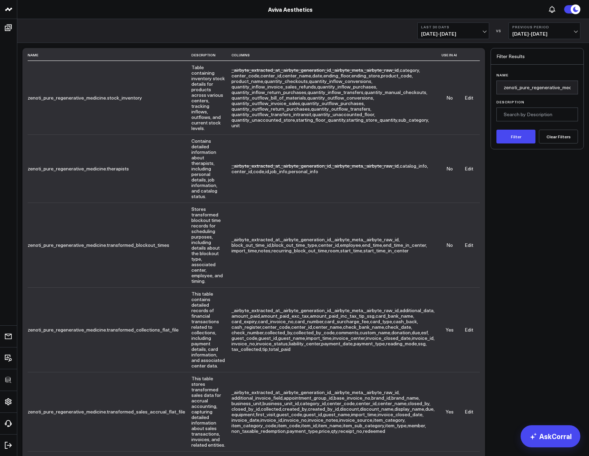
click at [465, 326] on link "Edit" at bounding box center [469, 329] width 9 height 7
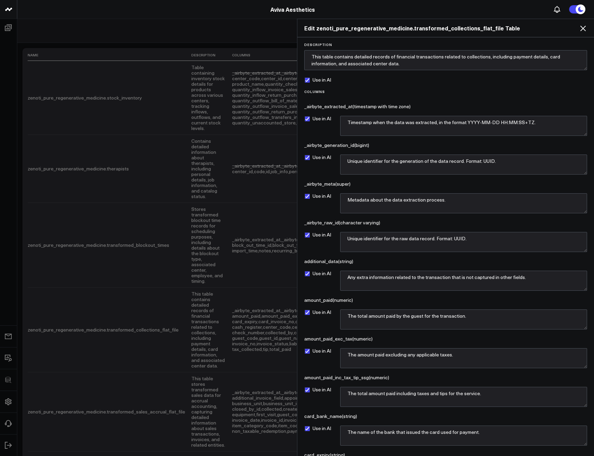
click at [315, 82] on label "Use in AI" at bounding box center [317, 80] width 27 height 6
click at [310, 82] on input "Use in AI" at bounding box center [307, 80] width 6 height 6
checkbox input "false"
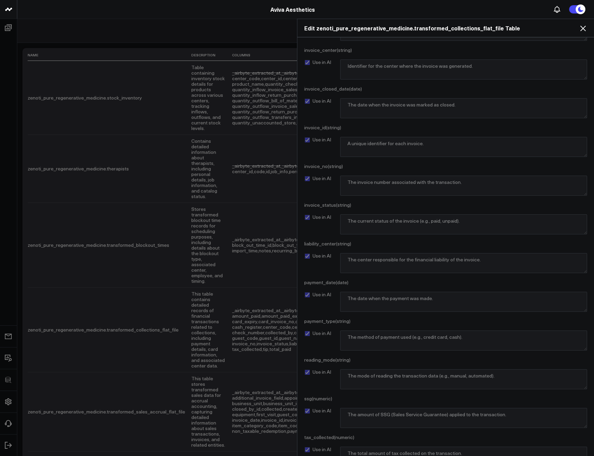
scroll to position [1447, 0]
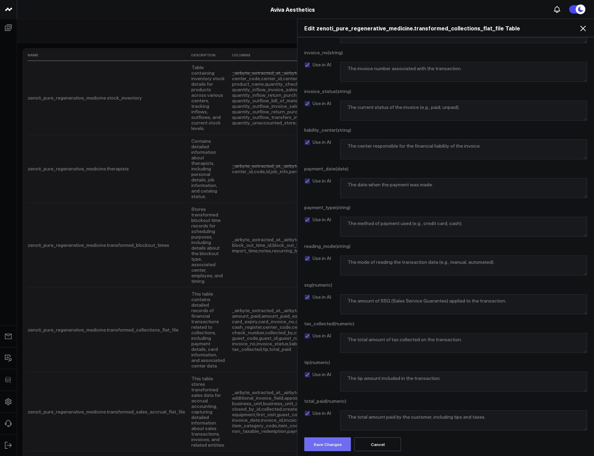
click at [330, 440] on button "Save Changes" at bounding box center [327, 444] width 47 height 14
click at [584, 28] on icon at bounding box center [583, 29] width 6 height 6
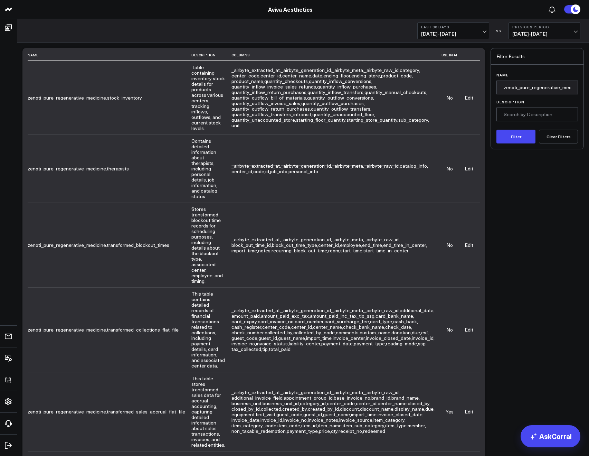
click at [471, 372] on td "Edit" at bounding box center [469, 411] width 22 height 79
click at [470, 408] on link "Edit" at bounding box center [469, 411] width 9 height 7
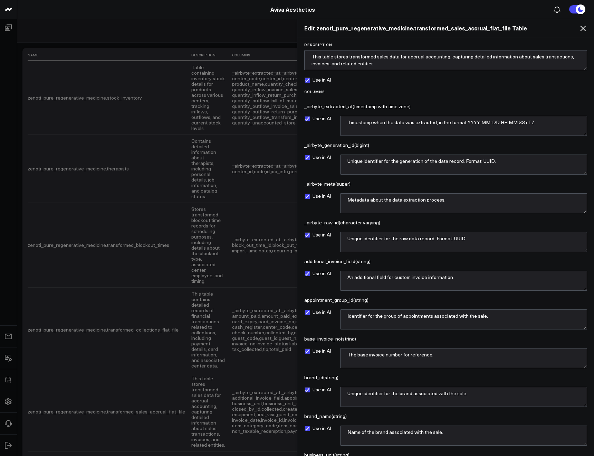
click at [320, 81] on label "Use in AI" at bounding box center [317, 80] width 27 height 6
click at [310, 81] on input "Use in AI" at bounding box center [307, 80] width 6 height 6
checkbox input "false"
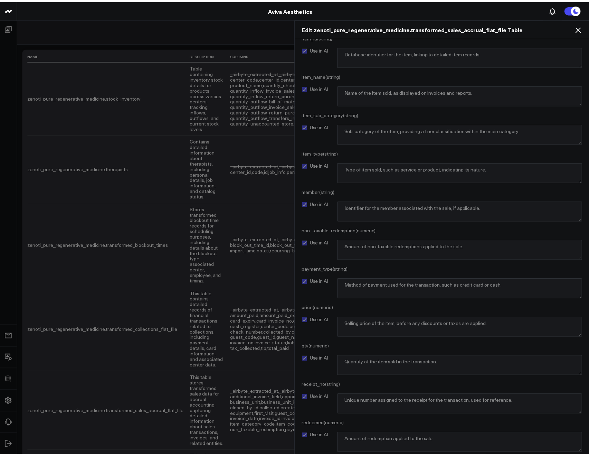
scroll to position [1602, 0]
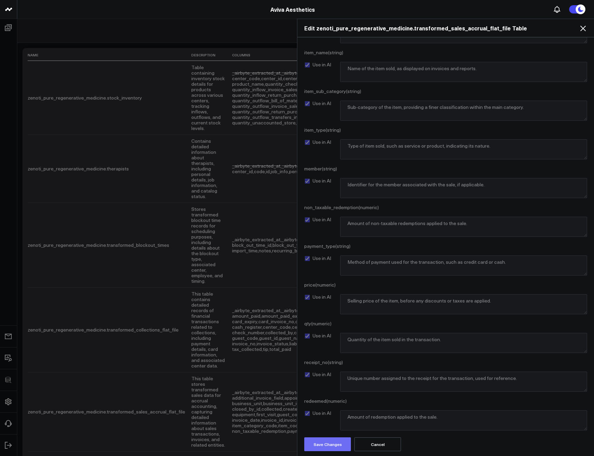
click at [338, 437] on button "Save Changes" at bounding box center [327, 444] width 47 height 14
click at [580, 29] on icon at bounding box center [583, 28] width 8 height 8
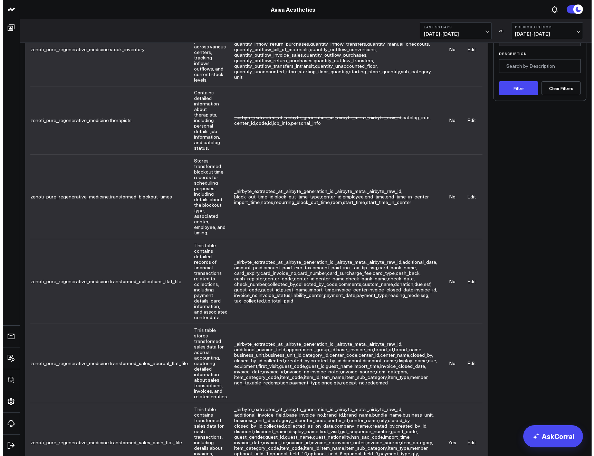
scroll to position [49, 0]
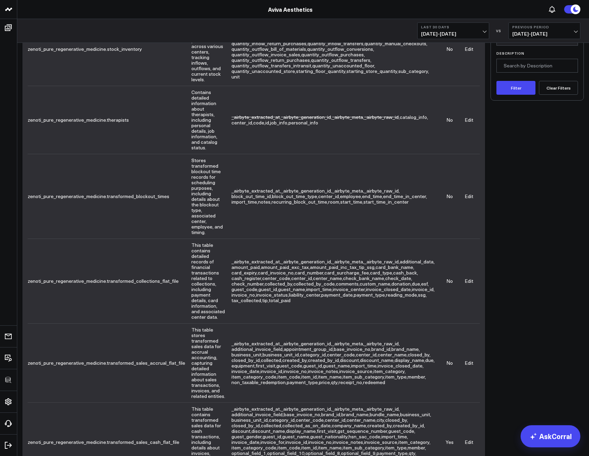
click at [471, 438] on link "Edit" at bounding box center [469, 441] width 9 height 7
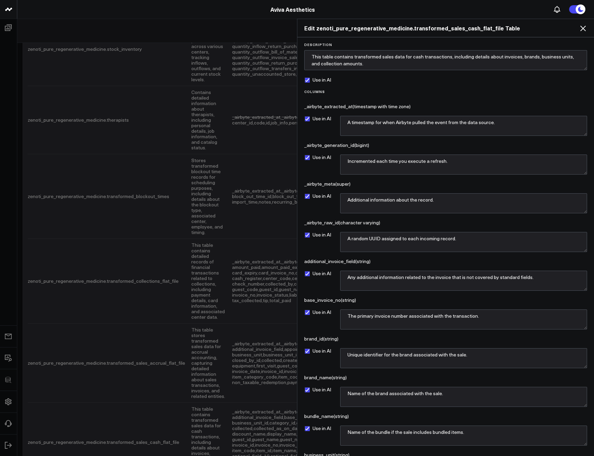
click at [318, 82] on label "Use in AI" at bounding box center [317, 80] width 27 height 6
click at [310, 82] on input "Use in AI" at bounding box center [307, 80] width 6 height 6
checkbox input "false"
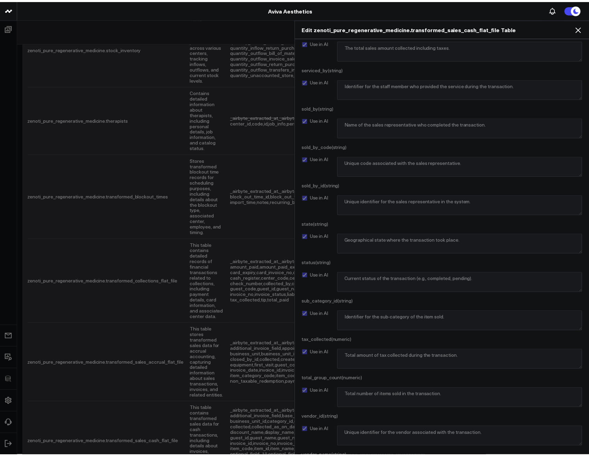
scroll to position [2569, 0]
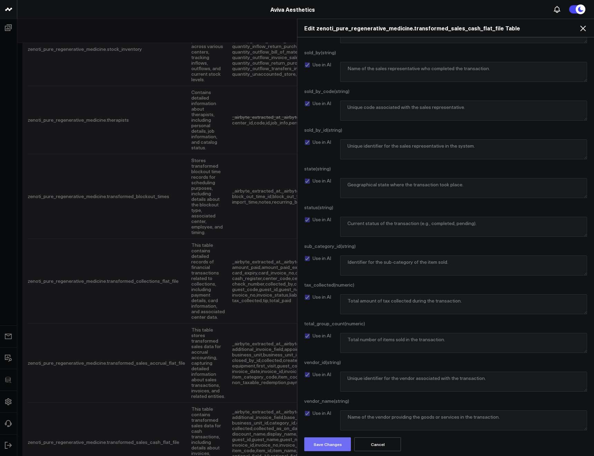
click at [319, 440] on button "Save Changes" at bounding box center [327, 444] width 47 height 14
click at [580, 27] on icon at bounding box center [583, 28] width 8 height 8
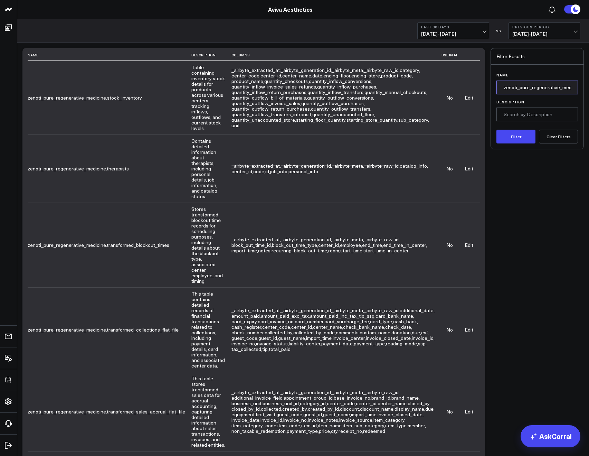
scroll to position [0, 10]
drag, startPoint x: 528, startPoint y: 86, endPoint x: 606, endPoint y: 87, distance: 77.4
click at [589, 87] on html "3725 Test 829 Studios Accenture Activant Capital Agriculture & Farming Demo All…" at bounding box center [294, 302] width 589 height 604
type input "zenoti_pura"
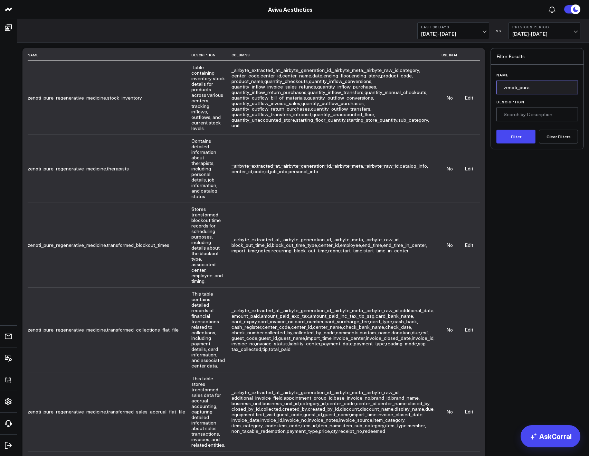
click at [497, 130] on button "Filter" at bounding box center [516, 137] width 39 height 14
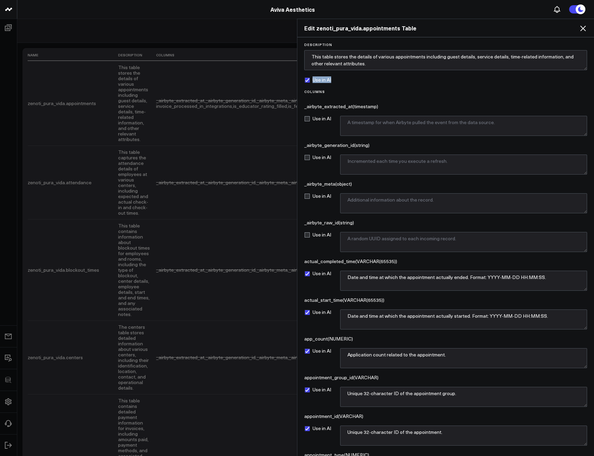
click at [342, 77] on div "Use in AI" at bounding box center [445, 80] width 283 height 6
click at [332, 80] on div "Use in AI" at bounding box center [445, 80] width 283 height 6
click at [312, 79] on label "Use in AI" at bounding box center [317, 80] width 27 height 6
click at [310, 79] on input "Use in AI" at bounding box center [307, 80] width 6 height 6
checkbox input "false"
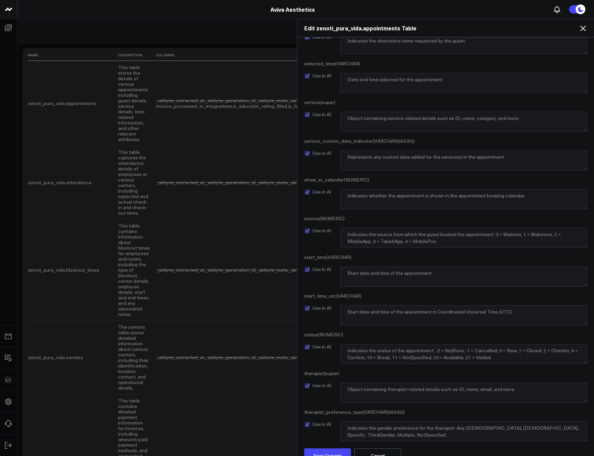
scroll to position [1911, 0]
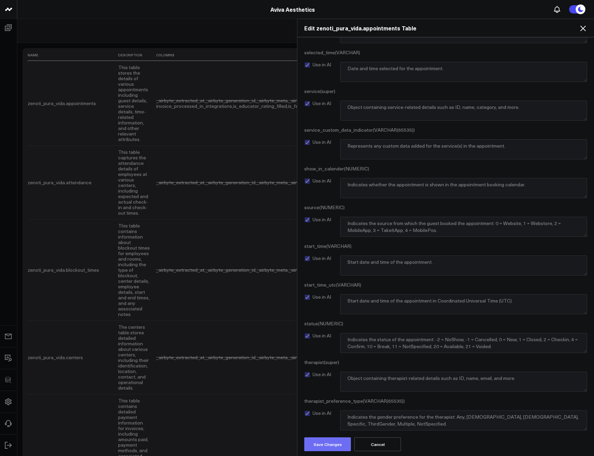
drag, startPoint x: 319, startPoint y: 434, endPoint x: 320, endPoint y: 441, distance: 6.6
click at [319, 441] on button "Save Changes" at bounding box center [327, 444] width 47 height 14
click at [581, 26] on icon at bounding box center [583, 29] width 6 height 6
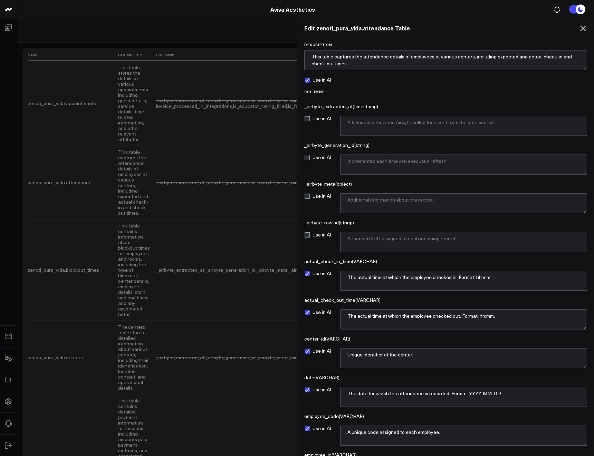
click at [314, 82] on label "Use in AI" at bounding box center [317, 80] width 27 height 6
click at [310, 82] on input "Use in AI" at bounding box center [307, 80] width 6 height 6
checkbox input "false"
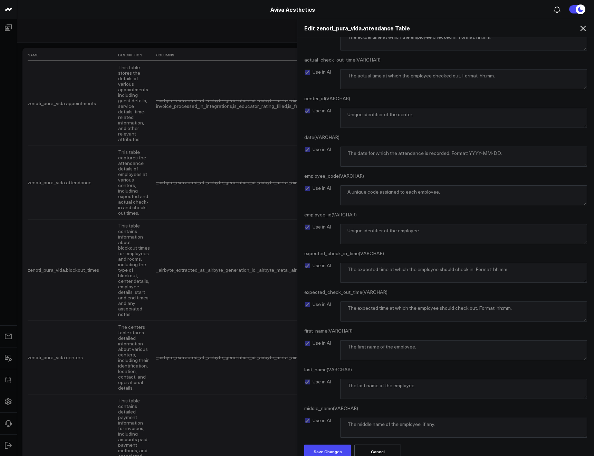
scroll to position [247, 0]
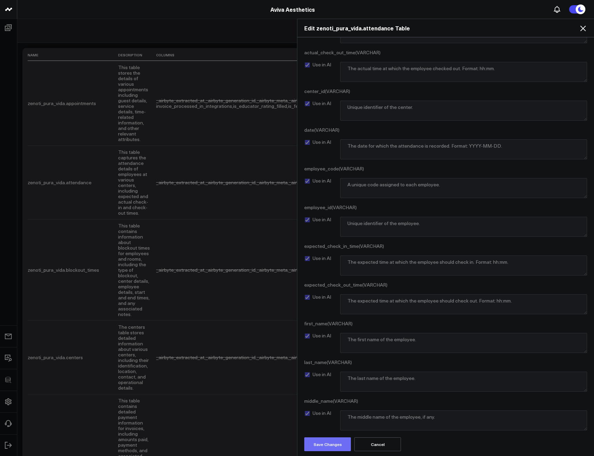
click at [329, 448] on button "Save Changes" at bounding box center [327, 444] width 47 height 14
click at [584, 33] on div "Edit zenoti_pura_vida.attendance Table" at bounding box center [445, 28] width 297 height 18
click at [582, 31] on icon at bounding box center [583, 28] width 8 height 8
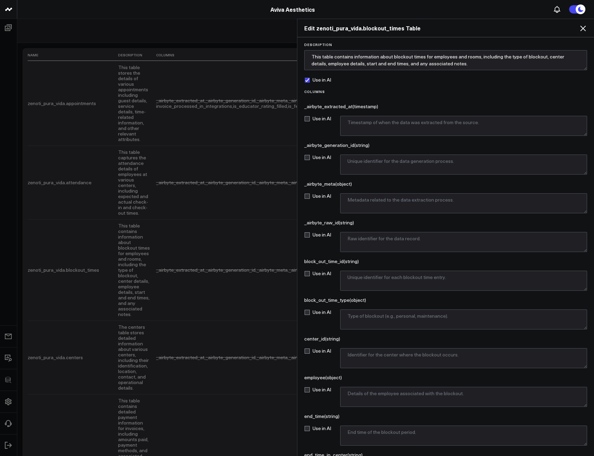
click at [307, 78] on label "Use in AI" at bounding box center [317, 80] width 27 height 6
click at [307, 78] on input "Use in AI" at bounding box center [307, 80] width 6 height 6
checkbox input "false"
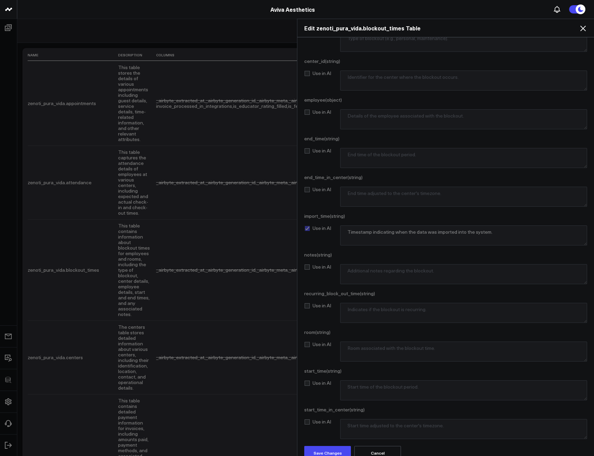
scroll to position [286, 0]
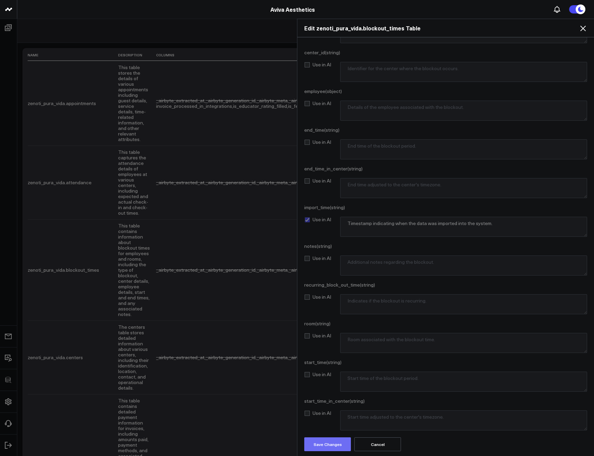
click at [322, 444] on button "Save Changes" at bounding box center [327, 444] width 47 height 14
click at [581, 29] on icon at bounding box center [583, 28] width 8 height 8
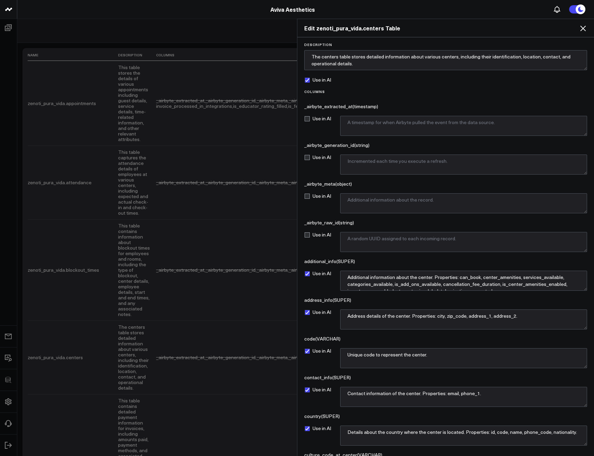
click at [308, 78] on label "Use in AI" at bounding box center [317, 80] width 27 height 6
click at [308, 78] on input "Use in AI" at bounding box center [307, 80] width 6 height 6
checkbox input "false"
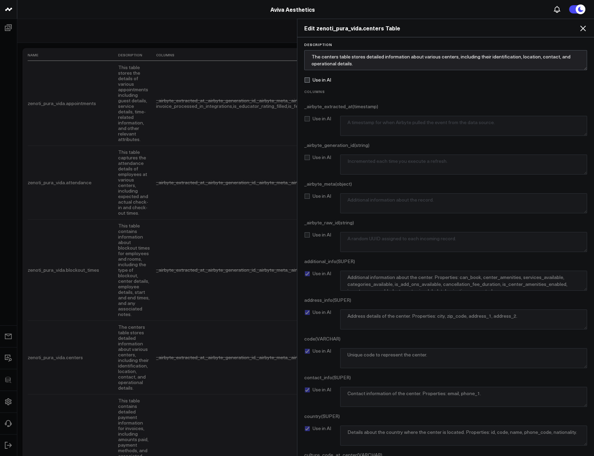
scroll to position [441, 0]
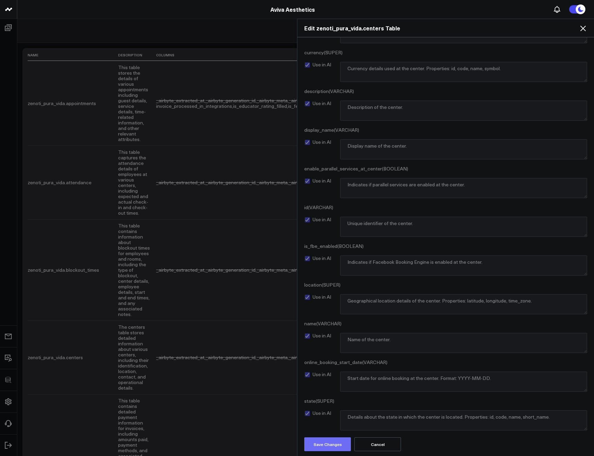
click at [334, 443] on button "Save Changes" at bounding box center [327, 444] width 47 height 14
click at [581, 34] on div "Edit zenoti_pura_vida.centers Table" at bounding box center [445, 28] width 297 height 18
click at [583, 32] on div "Edit zenoti_pura_vida.centers Table" at bounding box center [445, 28] width 297 height 18
click at [582, 32] on icon at bounding box center [583, 28] width 8 height 8
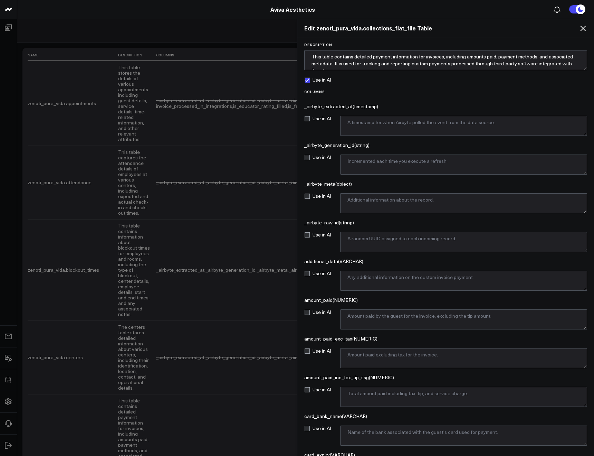
click at [328, 77] on label "Use in AI" at bounding box center [317, 80] width 27 height 6
click at [310, 77] on input "Use in AI" at bounding box center [307, 80] width 6 height 6
checkbox input "false"
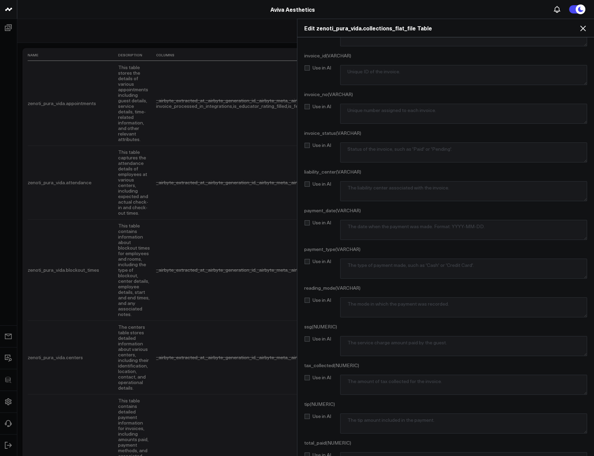
scroll to position [1370, 0]
click at [325, 439] on button "Save Changes" at bounding box center [327, 444] width 47 height 14
click at [583, 34] on div "Edit zenoti_pura_vida.collections_flat_file Table" at bounding box center [445, 28] width 297 height 18
click at [583, 30] on icon at bounding box center [583, 28] width 8 height 8
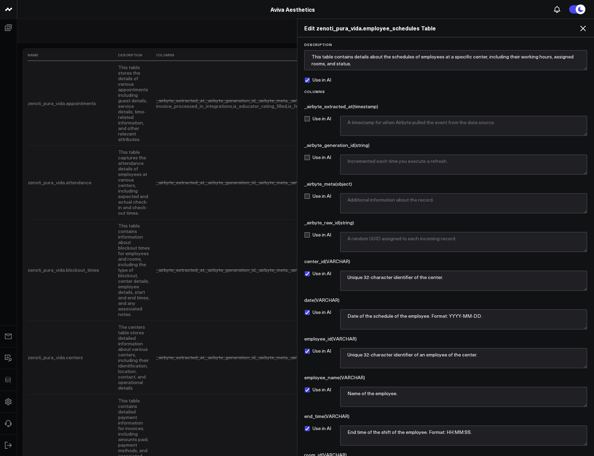
click at [312, 77] on label "Use in AI" at bounding box center [317, 80] width 27 height 6
click at [310, 77] on input "Use in AI" at bounding box center [307, 80] width 6 height 6
checkbox input "false"
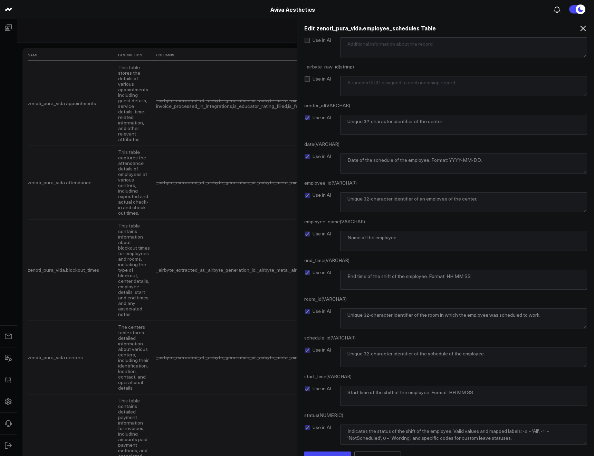
scroll to position [170, 0]
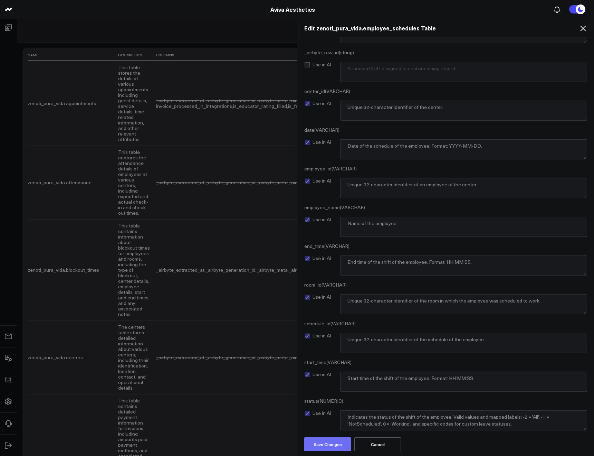
click at [327, 437] on button "Save Changes" at bounding box center [327, 444] width 47 height 14
click at [587, 27] on icon at bounding box center [583, 28] width 8 height 8
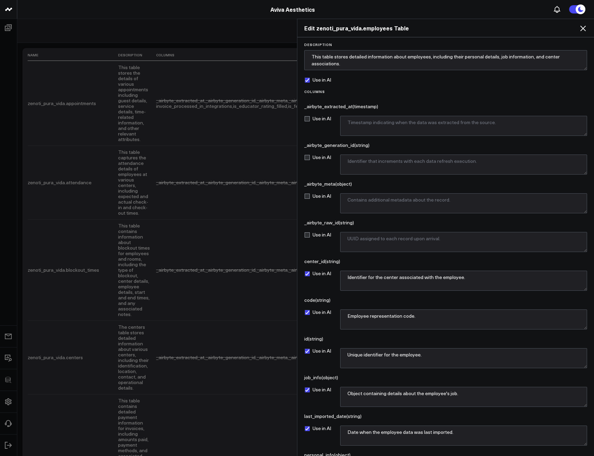
click at [321, 77] on label "Use in AI" at bounding box center [317, 80] width 27 height 6
click at [310, 77] on input "Use in AI" at bounding box center [307, 80] width 6 height 6
checkbox input "false"
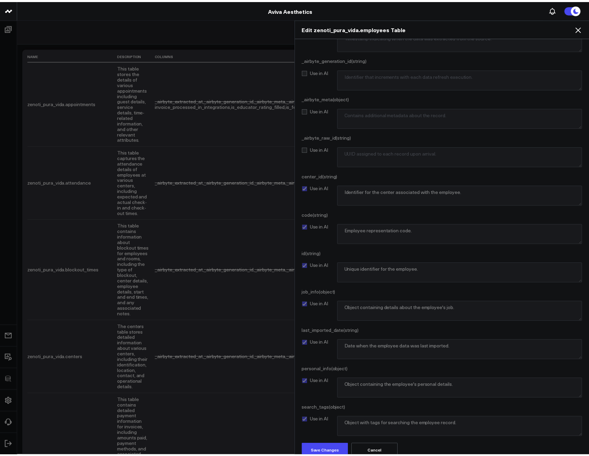
scroll to position [93, 0]
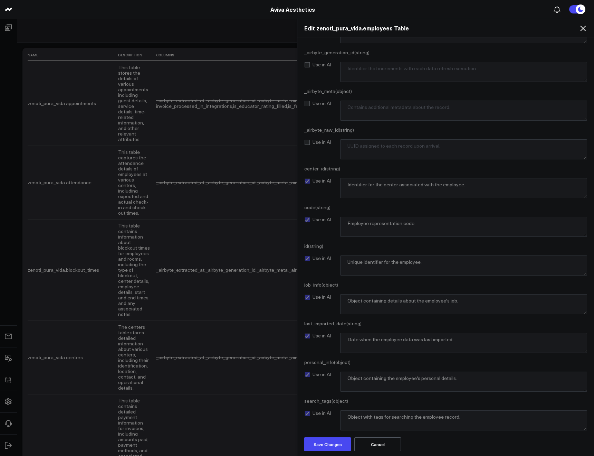
drag, startPoint x: 331, startPoint y: 439, endPoint x: 356, endPoint y: 412, distance: 36.7
click at [331, 439] on button "Save Changes" at bounding box center [327, 444] width 47 height 14
click at [582, 33] on div "Edit zenoti_pura_vida.employees Table" at bounding box center [445, 28] width 297 height 18
click at [583, 29] on icon at bounding box center [583, 29] width 6 height 6
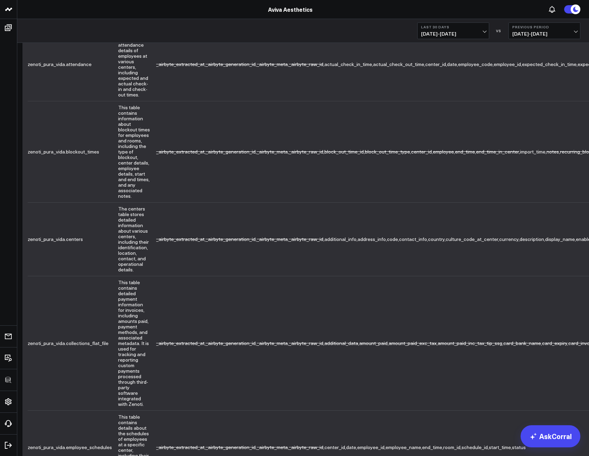
scroll to position [122, 0]
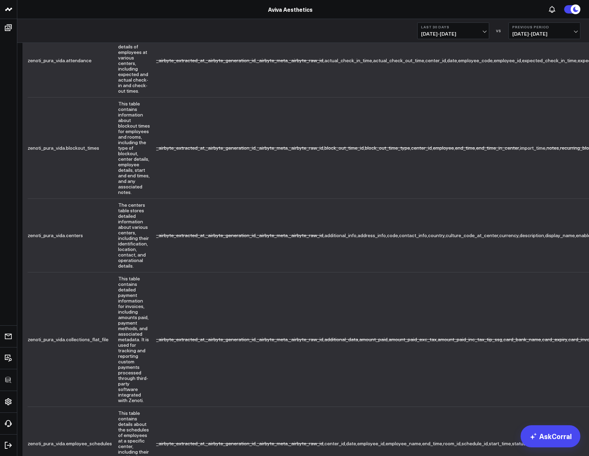
drag, startPoint x: 468, startPoint y: 265, endPoint x: 469, endPoint y: 269, distance: 3.9
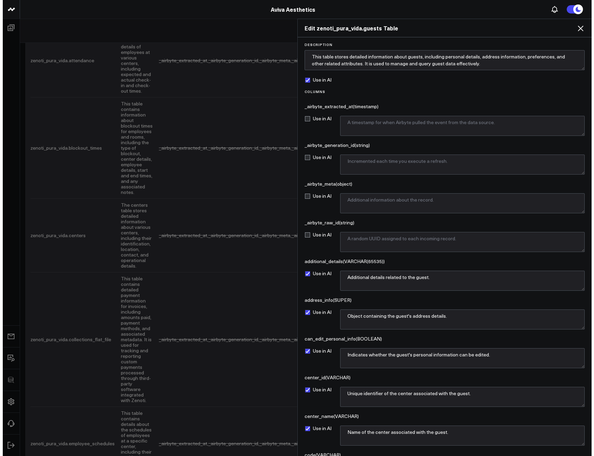
scroll to position [116, 0]
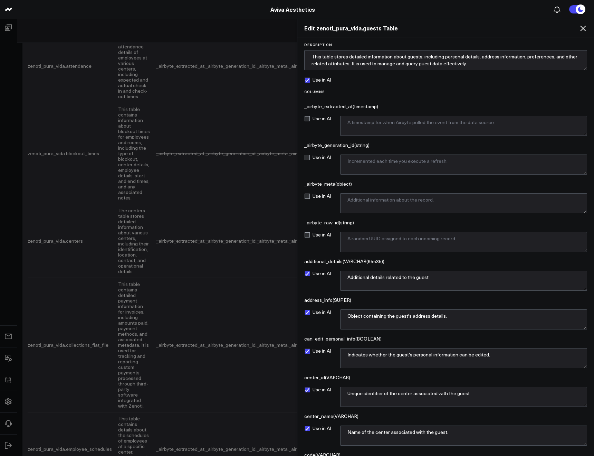
click at [311, 82] on label "Use in AI" at bounding box center [317, 80] width 27 height 6
click at [310, 82] on input "Use in AI" at bounding box center [307, 80] width 6 height 6
checkbox input "false"
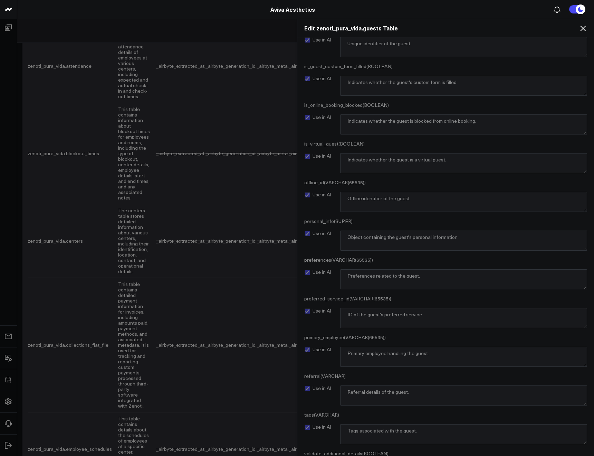
scroll to position [634, 0]
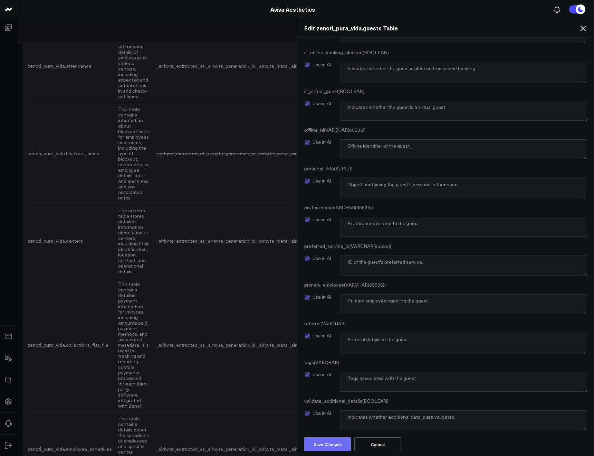
click at [332, 439] on button "Save Changes" at bounding box center [327, 444] width 47 height 14
click at [578, 33] on div "Edit zenoti_pura_vida.guests Table" at bounding box center [445, 28] width 297 height 18
click at [580, 31] on icon at bounding box center [583, 28] width 8 height 8
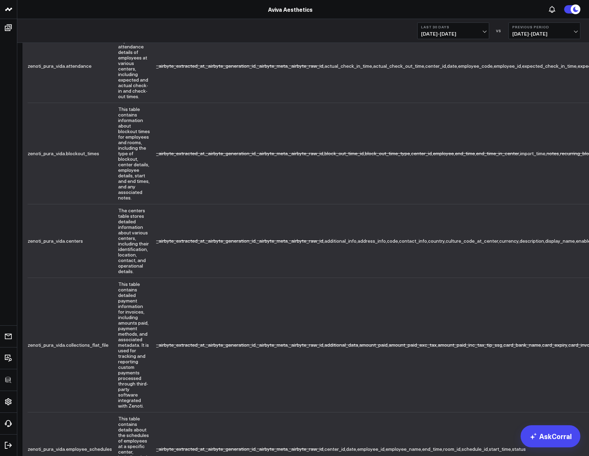
click at [585, 29] on div "Last 30 Days 08/02/25 - 08/31/25 VS Previous Period 07/03/25 - 08/01/25" at bounding box center [303, 31] width 572 height 24
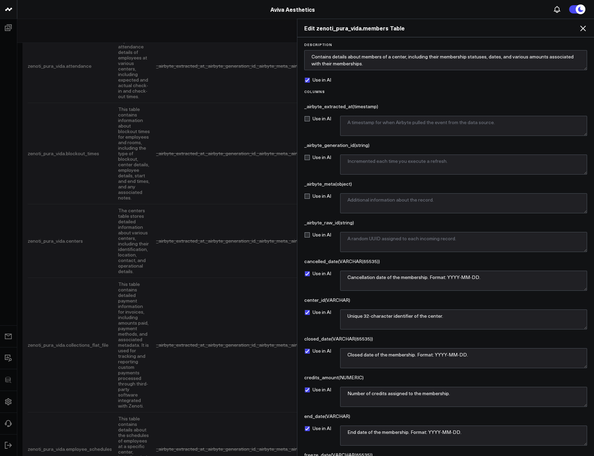
click at [322, 81] on label "Use in AI" at bounding box center [317, 80] width 27 height 6
click at [310, 81] on input "Use in AI" at bounding box center [307, 80] width 6 height 6
checkbox input "false"
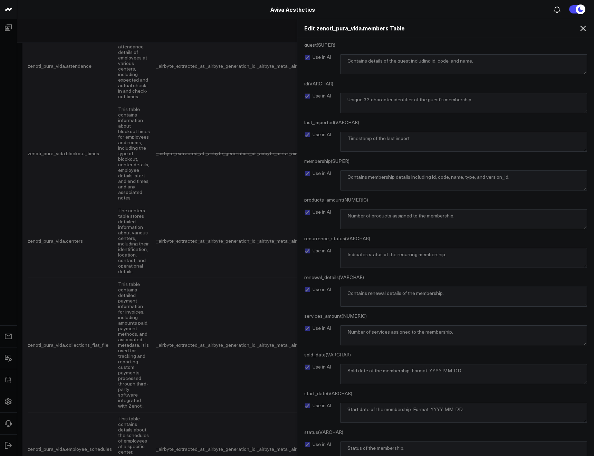
scroll to position [480, 0]
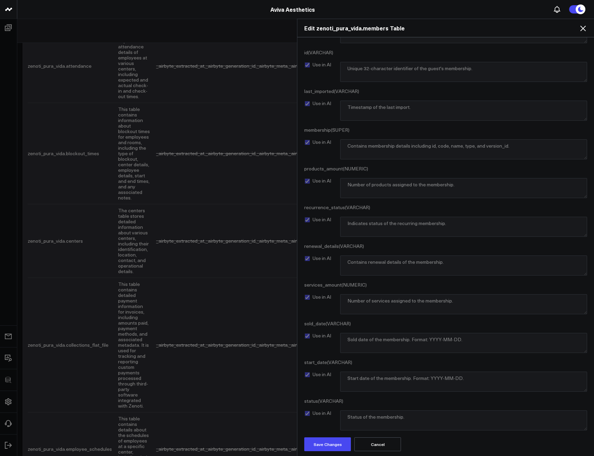
click at [333, 435] on form "Description Contains details about members of a center, including their members…" at bounding box center [446, 7] width 290 height 888
click at [334, 443] on button "Save Changes" at bounding box center [327, 444] width 47 height 14
click at [578, 27] on h2 "Edit zenoti_pura_vida.members Table" at bounding box center [445, 28] width 283 height 8
click at [582, 27] on icon at bounding box center [583, 29] width 6 height 6
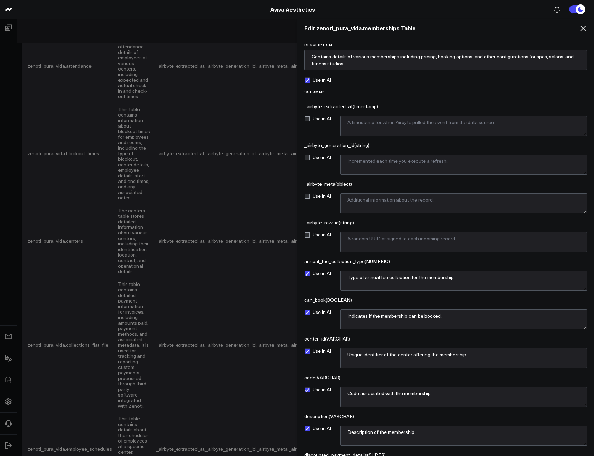
click at [315, 81] on label "Use in AI" at bounding box center [317, 80] width 27 height 6
click at [310, 81] on input "Use in AI" at bounding box center [307, 80] width 6 height 6
checkbox input "false"
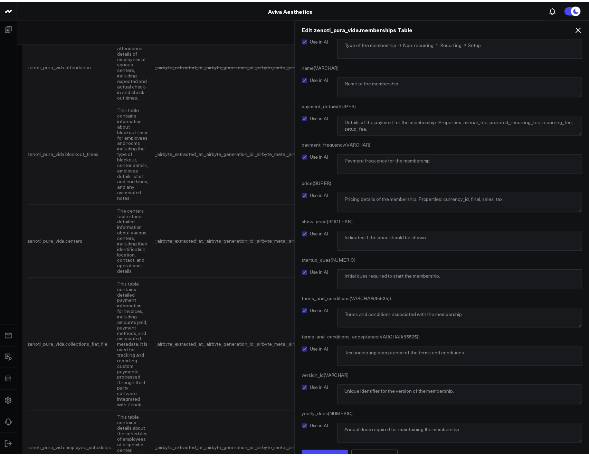
scroll to position [1176, 0]
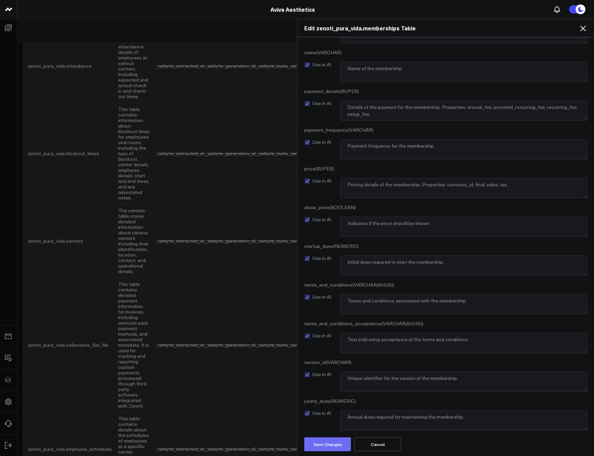
click at [331, 439] on button "Save Changes" at bounding box center [327, 444] width 47 height 14
click at [581, 27] on icon at bounding box center [583, 28] width 8 height 8
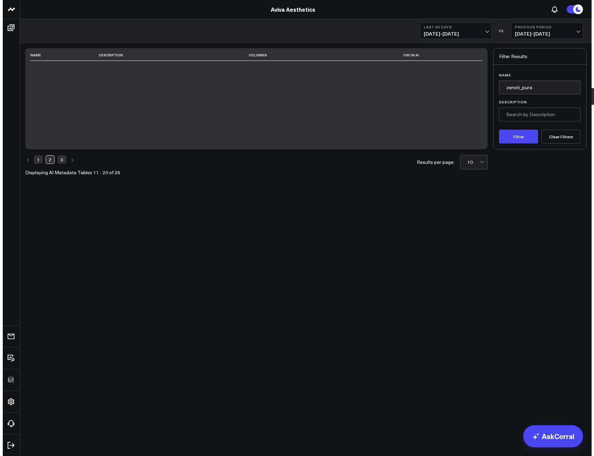
scroll to position [0, 0]
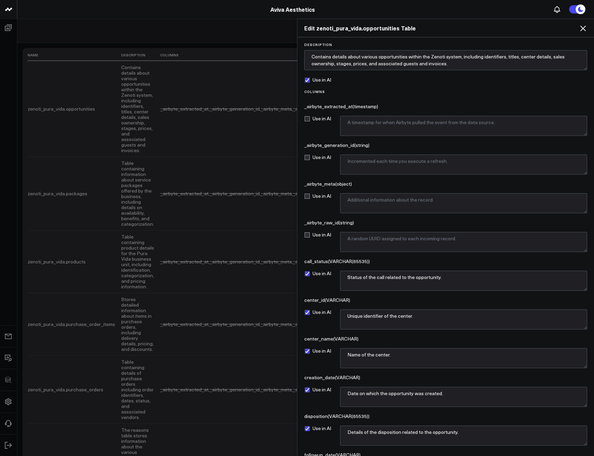
click at [306, 81] on label "Use in AI" at bounding box center [317, 80] width 27 height 6
click at [306, 81] on input "Use in AI" at bounding box center [307, 80] width 6 height 6
checkbox input "false"
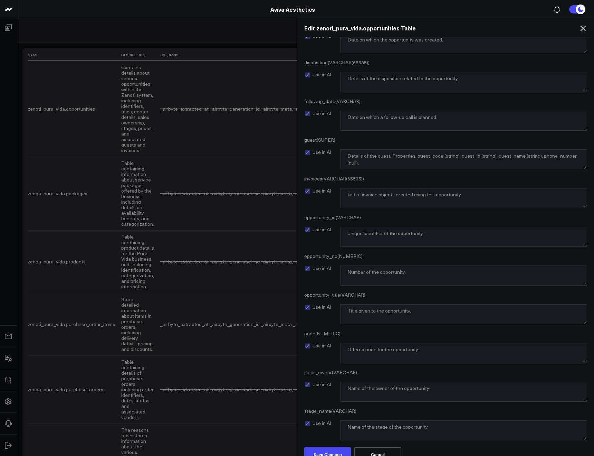
scroll to position [363, 0]
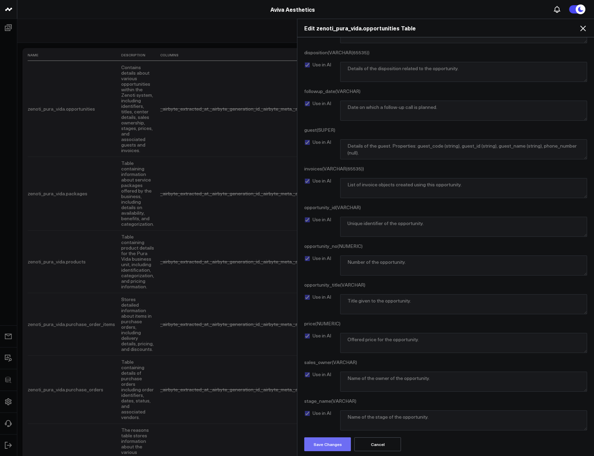
click at [329, 447] on button "Save Changes" at bounding box center [327, 444] width 47 height 14
click at [583, 29] on icon at bounding box center [583, 29] width 6 height 6
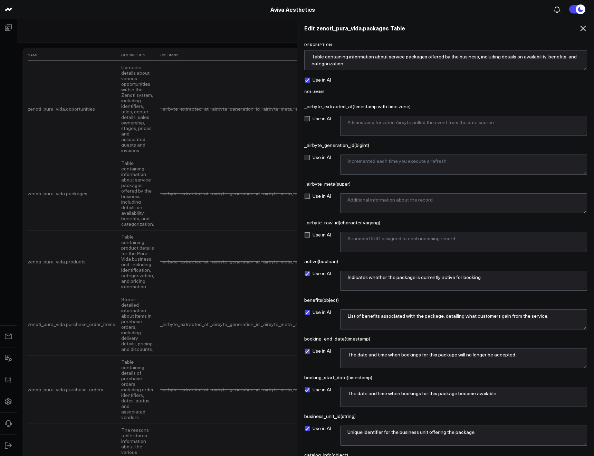
click at [311, 78] on label "Use in AI" at bounding box center [317, 80] width 27 height 6
click at [310, 78] on input "Use in AI" at bounding box center [307, 80] width 6 height 6
checkbox input "false"
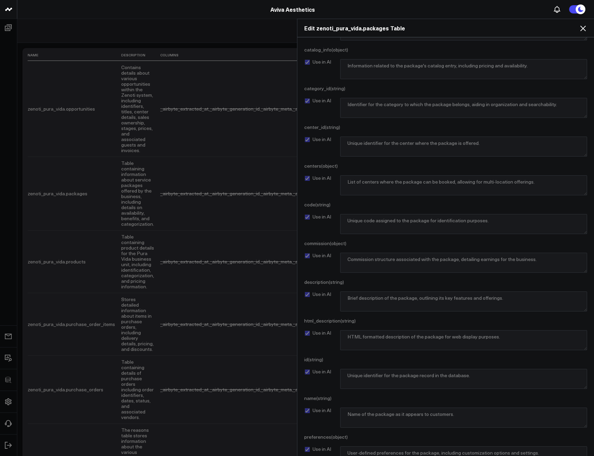
scroll to position [634, 0]
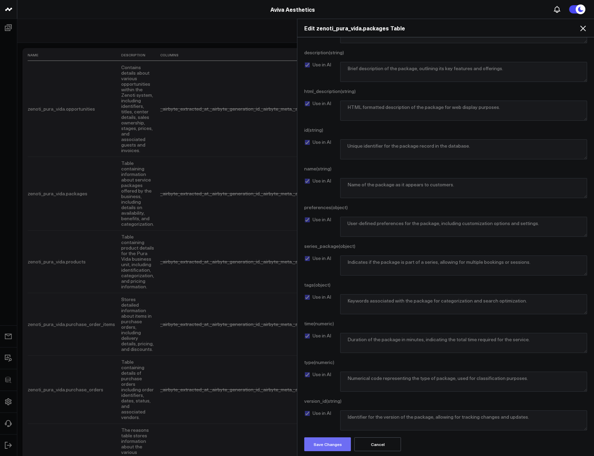
click at [328, 438] on button "Save Changes" at bounding box center [327, 444] width 47 height 14
click at [585, 27] on icon at bounding box center [583, 28] width 8 height 8
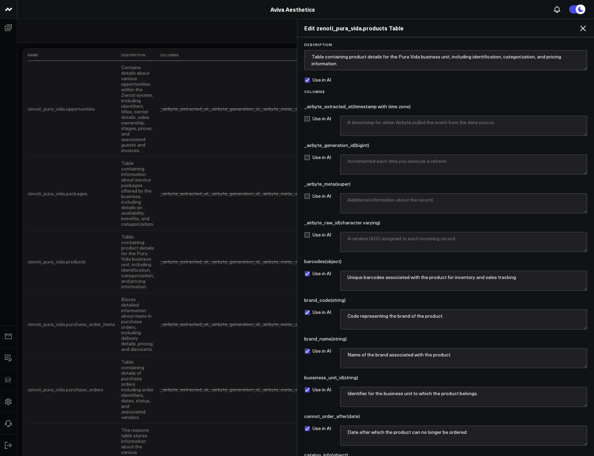
click at [308, 77] on label "Use in AI" at bounding box center [317, 80] width 27 height 6
click at [308, 77] on input "Use in AI" at bounding box center [307, 80] width 6 height 6
checkbox input "false"
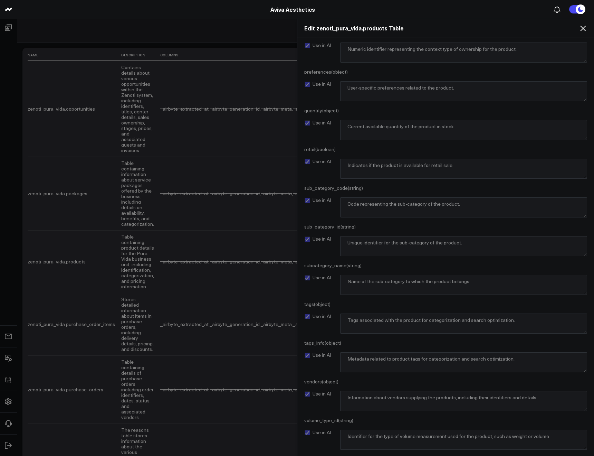
scroll to position [1099, 0]
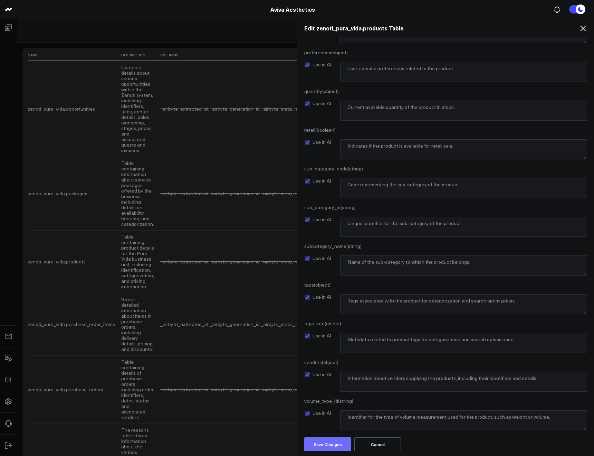
click at [321, 446] on button "Save Changes" at bounding box center [327, 444] width 47 height 14
click at [581, 30] on icon at bounding box center [583, 29] width 6 height 6
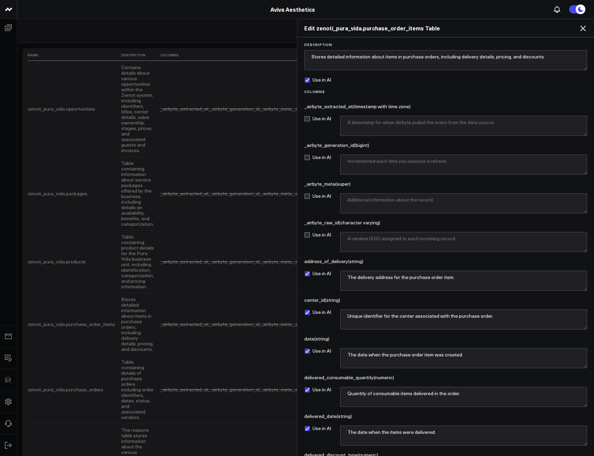
click at [324, 80] on label "Use in AI" at bounding box center [317, 80] width 27 height 6
click at [310, 80] on input "Use in AI" at bounding box center [307, 80] width 6 height 6
checkbox input "false"
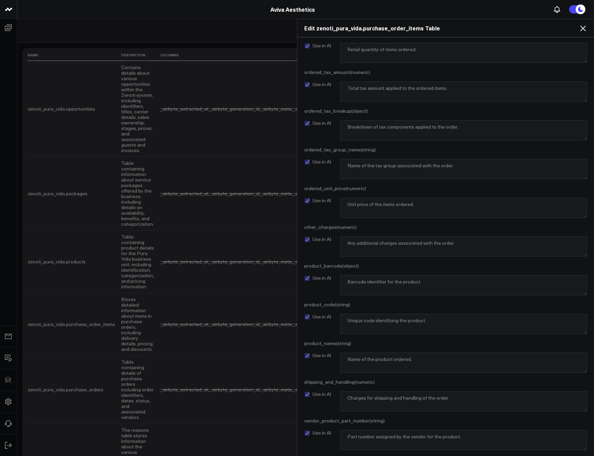
scroll to position [944, 0]
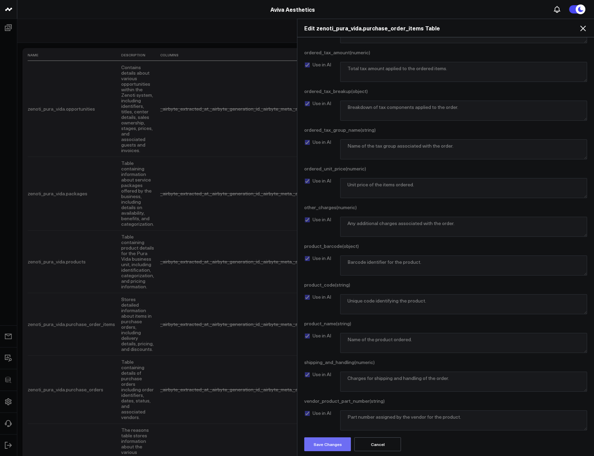
click at [331, 447] on button "Save Changes" at bounding box center [327, 444] width 47 height 14
click at [582, 31] on icon at bounding box center [583, 28] width 8 height 8
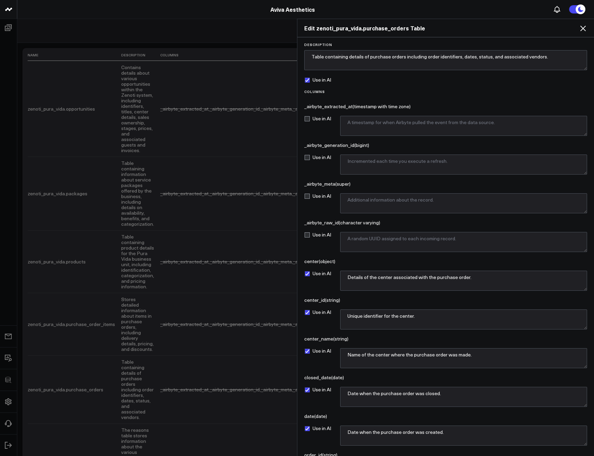
click at [320, 80] on label "Use in AI" at bounding box center [317, 80] width 27 height 6
click at [310, 80] on input "Use in AI" at bounding box center [307, 80] width 6 height 6
checkbox input "false"
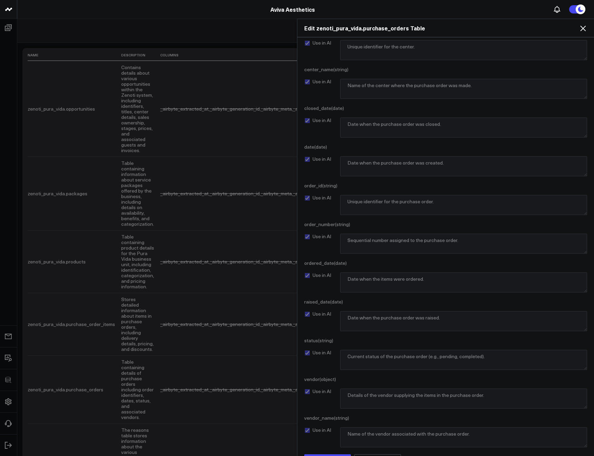
scroll to position [286, 0]
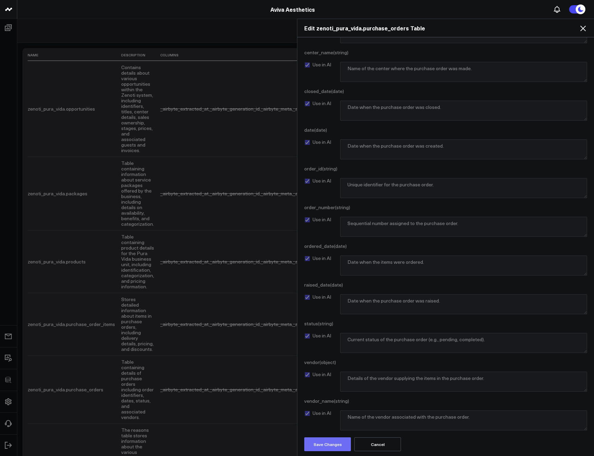
click at [326, 447] on button "Save Changes" at bounding box center [327, 444] width 47 height 14
click at [580, 26] on icon at bounding box center [583, 28] width 8 height 8
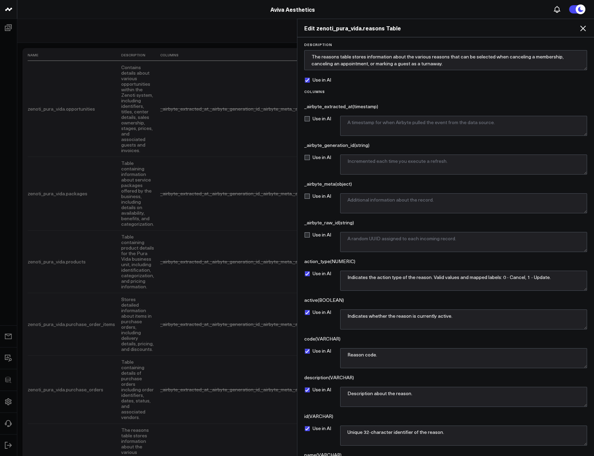
click at [323, 79] on label "Use in AI" at bounding box center [317, 80] width 27 height 6
click at [310, 79] on input "Use in AI" at bounding box center [307, 80] width 6 height 6
checkbox input "false"
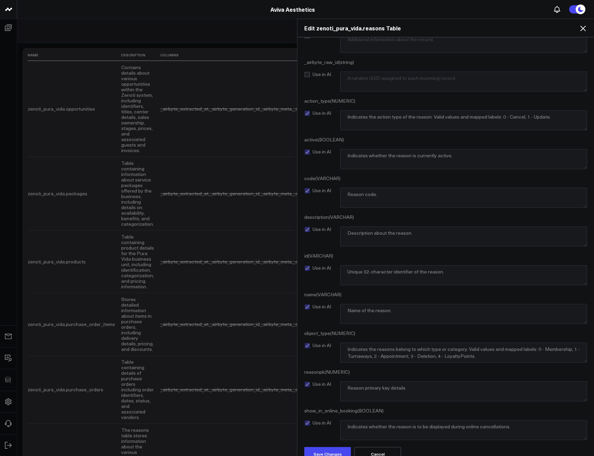
scroll to position [170, 0]
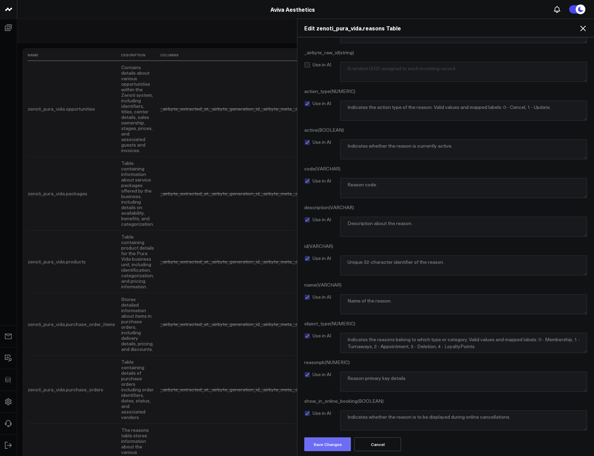
click at [337, 440] on button "Save Changes" at bounding box center [327, 444] width 47 height 14
click at [582, 30] on icon at bounding box center [583, 29] width 6 height 6
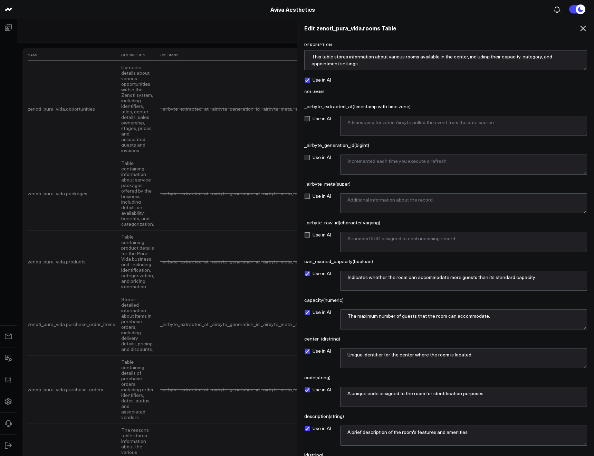
click at [310, 76] on form "Description This table stores information about various rooms available in the …" at bounding box center [446, 331] width 290 height 578
click at [309, 79] on label "Use in AI" at bounding box center [317, 80] width 27 height 6
click at [309, 79] on input "Use in AI" at bounding box center [307, 80] width 6 height 6
checkbox input "false"
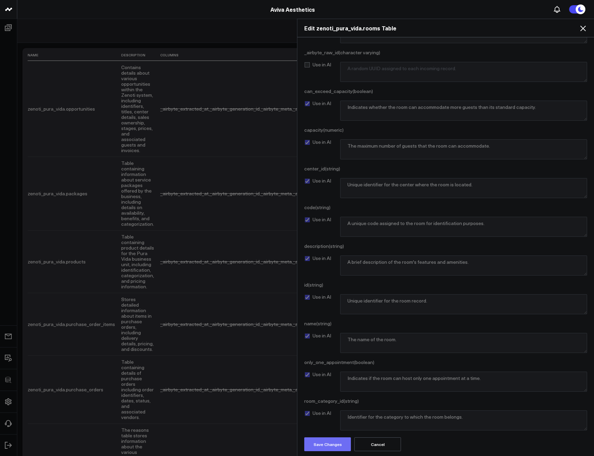
click at [326, 448] on button "Save Changes" at bounding box center [327, 444] width 47 height 14
click at [580, 30] on icon at bounding box center [583, 28] width 8 height 8
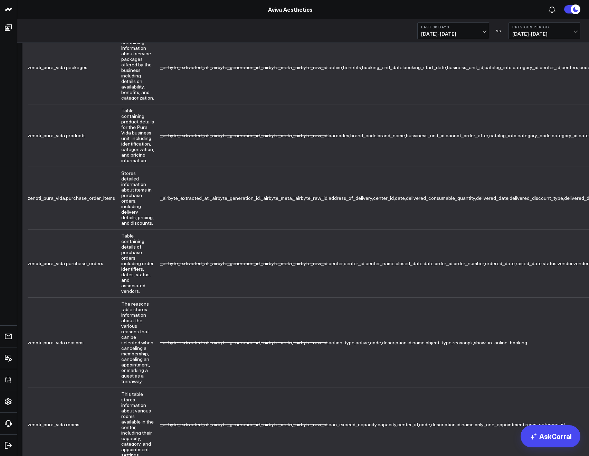
scroll to position [127, 0]
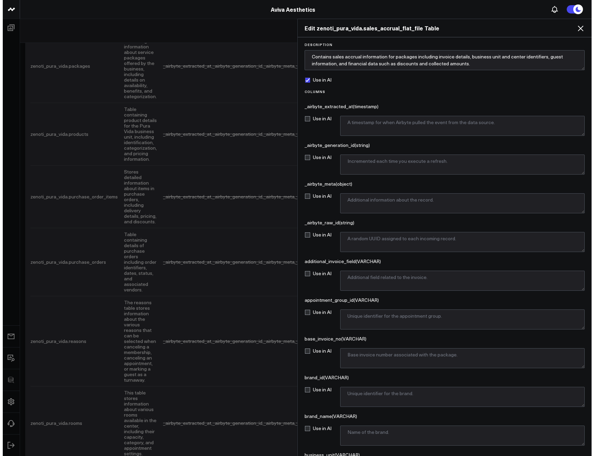
scroll to position [122, 0]
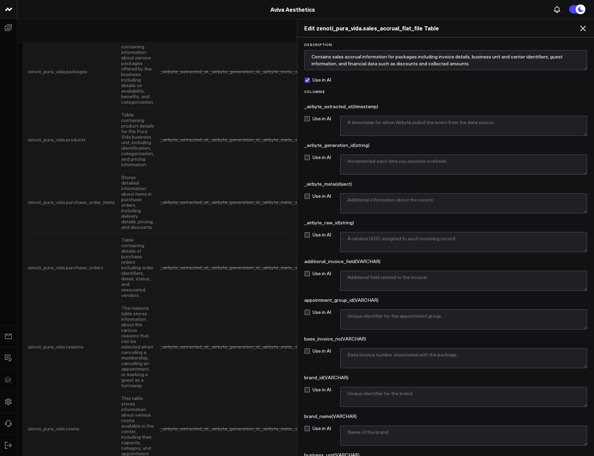
click at [319, 80] on label "Use in AI" at bounding box center [317, 80] width 27 height 6
click at [310, 80] on input "Use in AI" at bounding box center [307, 80] width 6 height 6
checkbox input "false"
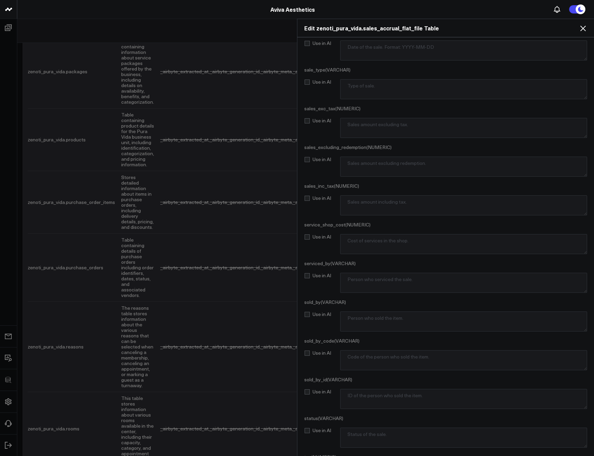
scroll to position [2260, 0]
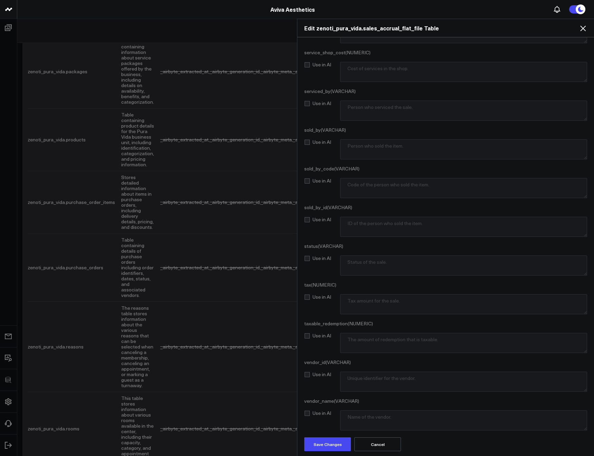
click at [324, 437] on button "Save Changes" at bounding box center [327, 444] width 47 height 14
click at [584, 30] on icon at bounding box center [583, 28] width 8 height 8
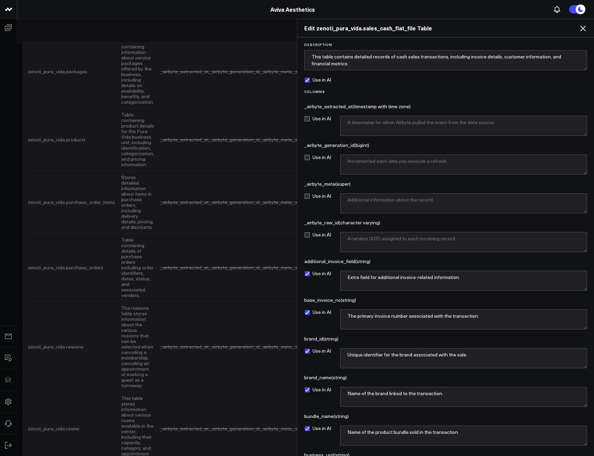
click at [310, 81] on label "Use in AI" at bounding box center [317, 80] width 27 height 6
click at [310, 81] on input "Use in AI" at bounding box center [307, 80] width 6 height 6
checkbox input "false"
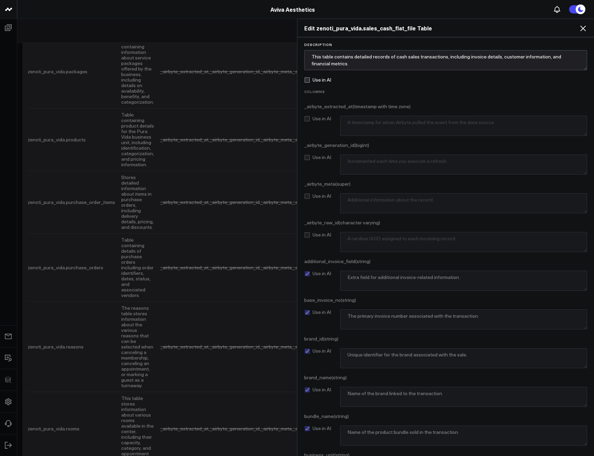
scroll to position [2569, 0]
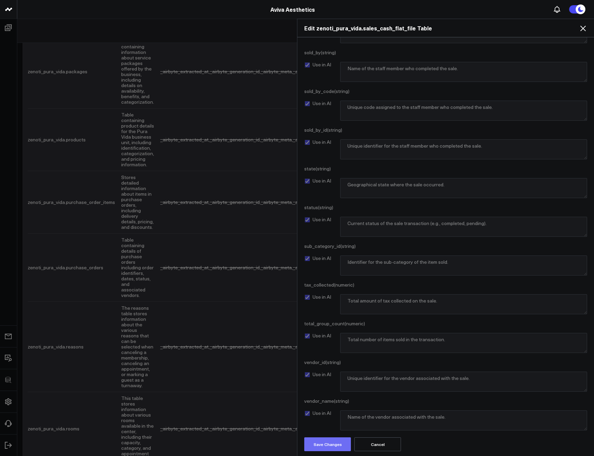
click at [336, 444] on button "Save Changes" at bounding box center [327, 444] width 47 height 14
click at [582, 29] on icon at bounding box center [583, 29] width 6 height 6
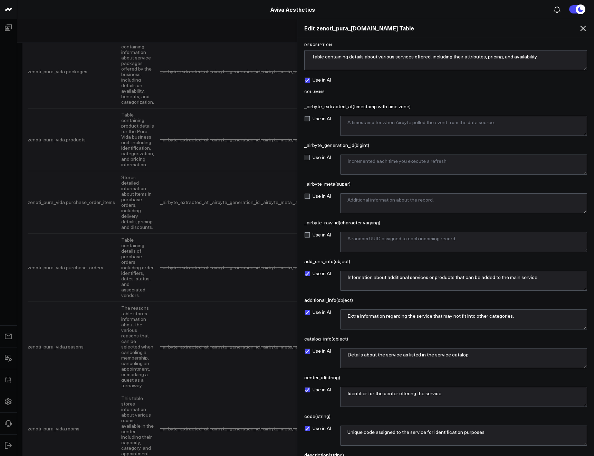
click at [310, 77] on label "Use in AI" at bounding box center [317, 80] width 27 height 6
click at [310, 77] on input "Use in AI" at bounding box center [307, 80] width 6 height 6
checkbox input "false"
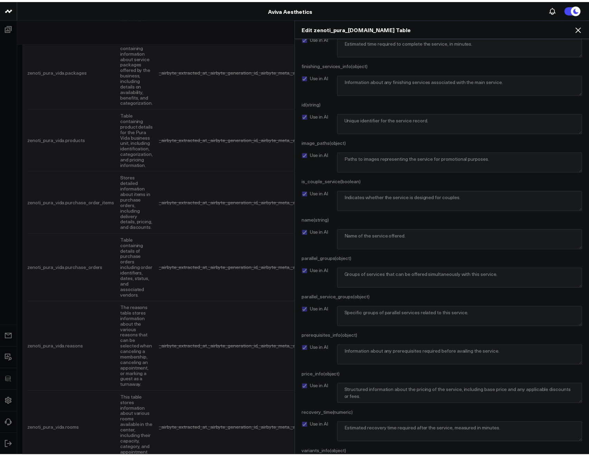
scroll to position [518, 0]
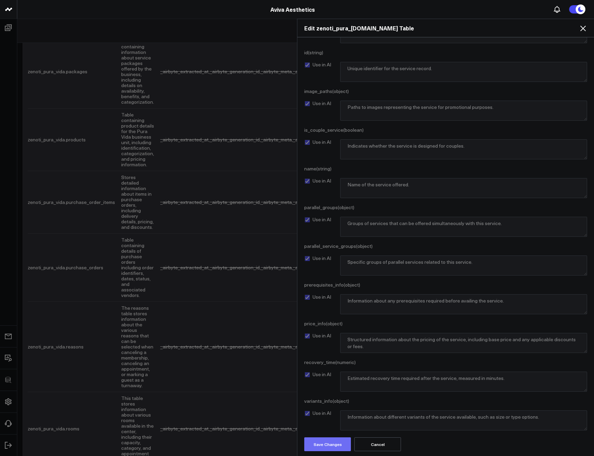
click at [318, 447] on button "Save Changes" at bounding box center [327, 444] width 47 height 14
click at [584, 29] on icon at bounding box center [583, 29] width 6 height 6
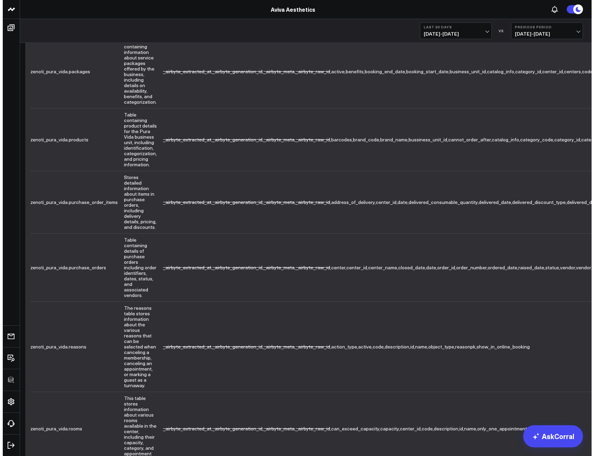
scroll to position [0, 0]
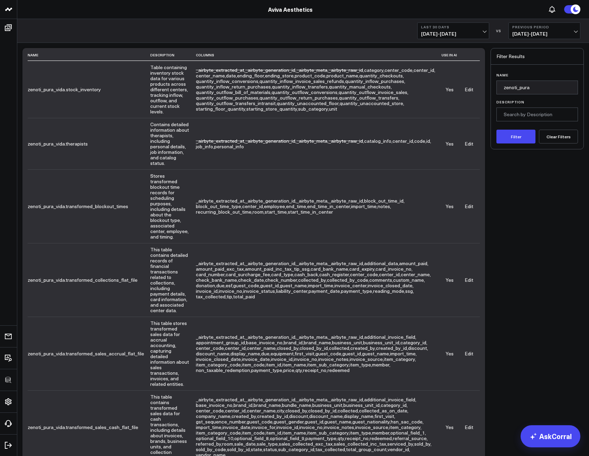
click at [472, 86] on link "Edit" at bounding box center [469, 89] width 9 height 7
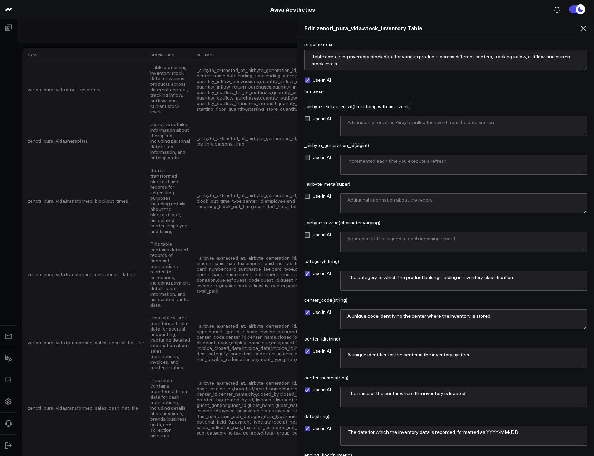
click at [332, 81] on div "Use in AI" at bounding box center [445, 80] width 283 height 6
click at [323, 78] on label "Use in AI" at bounding box center [317, 80] width 27 height 6
click at [310, 78] on input "Use in AI" at bounding box center [307, 80] width 6 height 6
checkbox input "false"
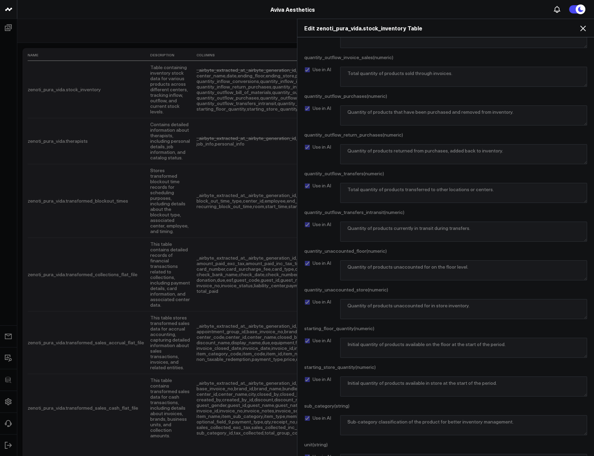
scroll to position [944, 0]
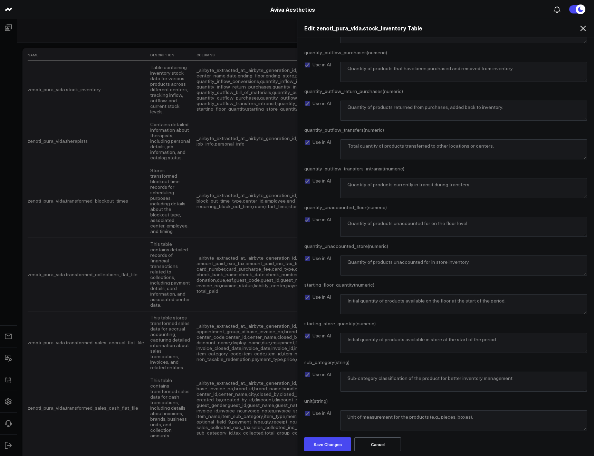
click at [331, 452] on div "Description Table containing inventory stock data for various products across d…" at bounding box center [445, 246] width 297 height 419
click at [330, 450] on button "Save Changes" at bounding box center [327, 444] width 47 height 14
click at [586, 27] on icon at bounding box center [583, 28] width 8 height 8
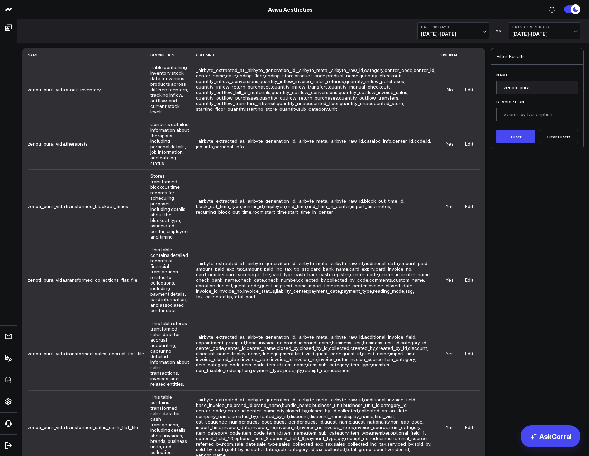
click at [468, 140] on link "Edit" at bounding box center [469, 143] width 9 height 7
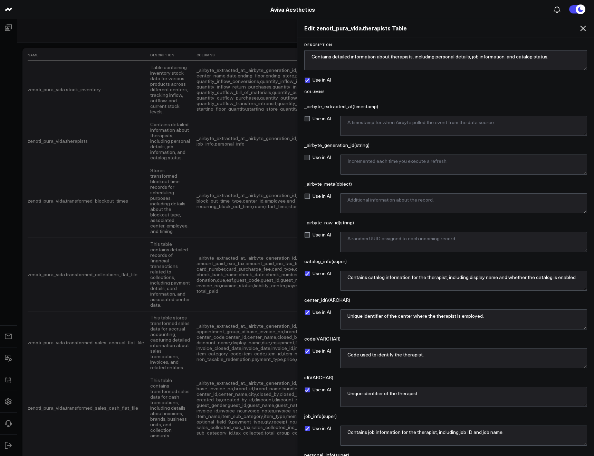
click at [318, 83] on form "Description Contains detailed information about therapists, including personal …" at bounding box center [446, 273] width 290 height 462
click at [317, 79] on label "Use in AI" at bounding box center [317, 80] width 27 height 6
click at [310, 79] on input "Use in AI" at bounding box center [307, 80] width 6 height 6
checkbox input "false"
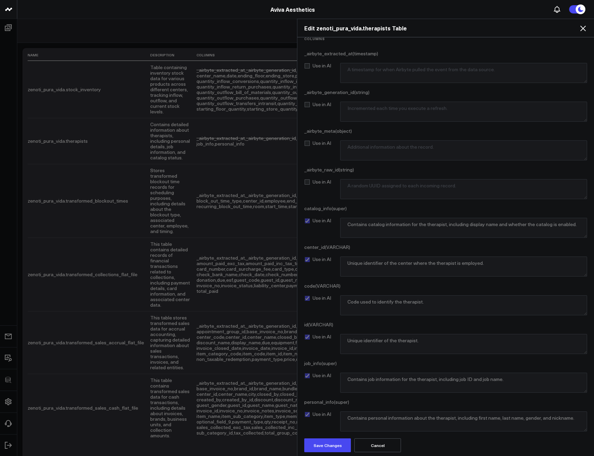
scroll to position [54, 0]
click at [309, 439] on button "Save Changes" at bounding box center [327, 444] width 47 height 14
click at [580, 31] on div "Edit zenoti_pura_vida.therapists Table" at bounding box center [445, 28] width 297 height 18
click at [581, 31] on icon at bounding box center [583, 28] width 8 height 8
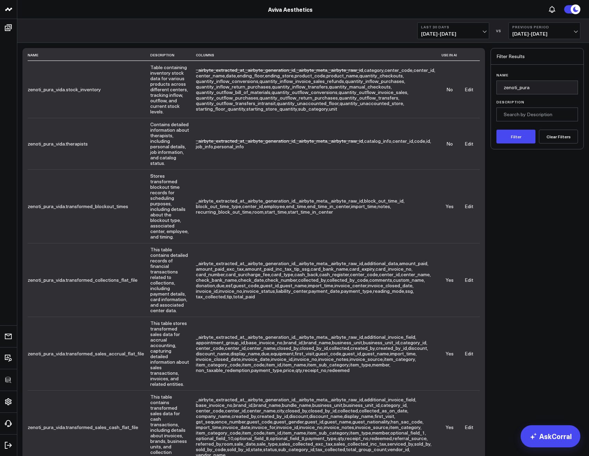
click at [466, 203] on link "Edit" at bounding box center [469, 206] width 9 height 7
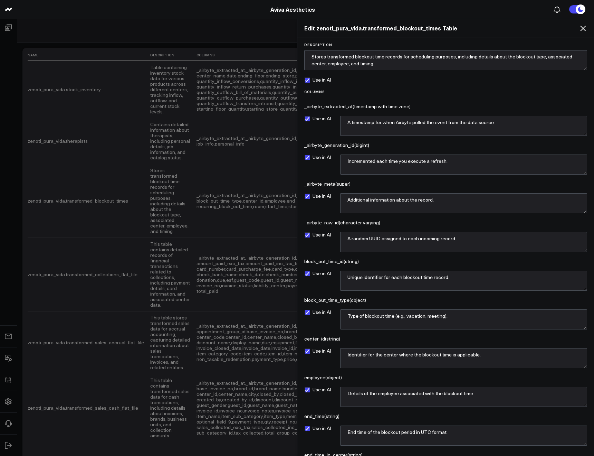
click at [311, 80] on label "Use in AI" at bounding box center [317, 80] width 27 height 6
click at [310, 80] on input "Use in AI" at bounding box center [307, 80] width 6 height 6
checkbox input "false"
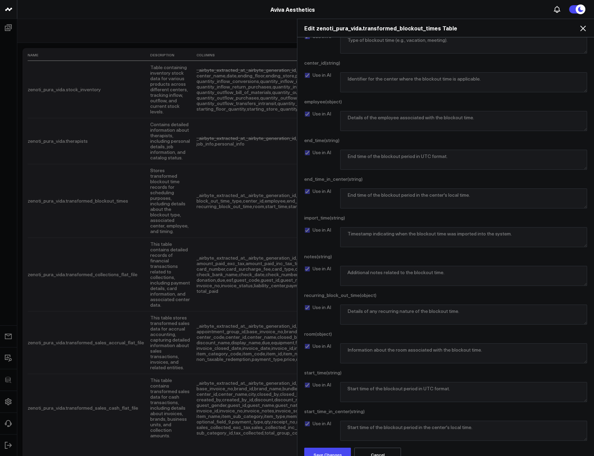
scroll to position [286, 0]
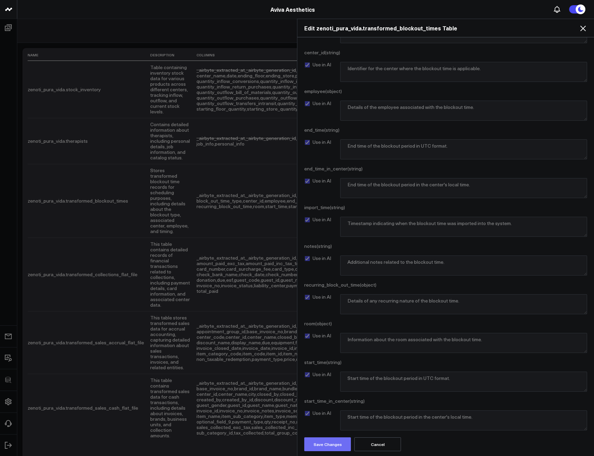
click at [319, 438] on button "Save Changes" at bounding box center [327, 444] width 47 height 14
drag, startPoint x: 586, startPoint y: 30, endPoint x: 478, endPoint y: 103, distance: 130.4
click at [586, 30] on icon at bounding box center [583, 28] width 8 height 8
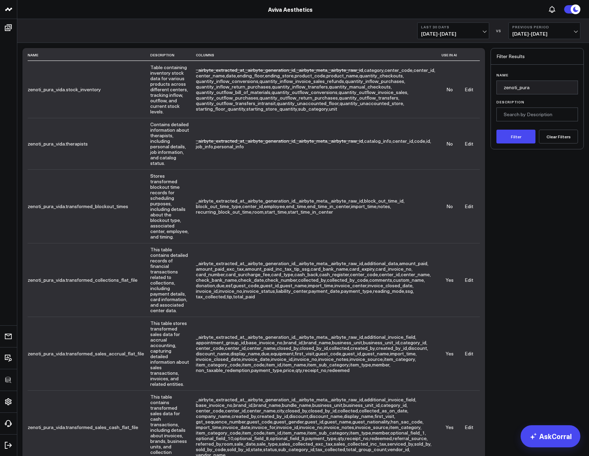
click at [468, 276] on link "Edit" at bounding box center [469, 279] width 9 height 7
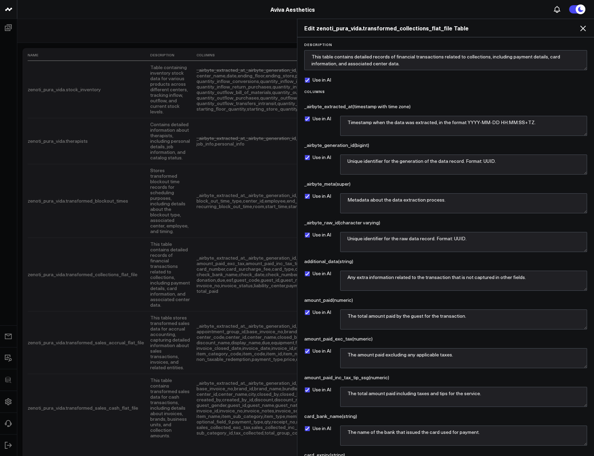
click at [309, 79] on label "Use in AI" at bounding box center [317, 80] width 27 height 6
click at [309, 79] on input "Use in AI" at bounding box center [307, 80] width 6 height 6
checkbox input "false"
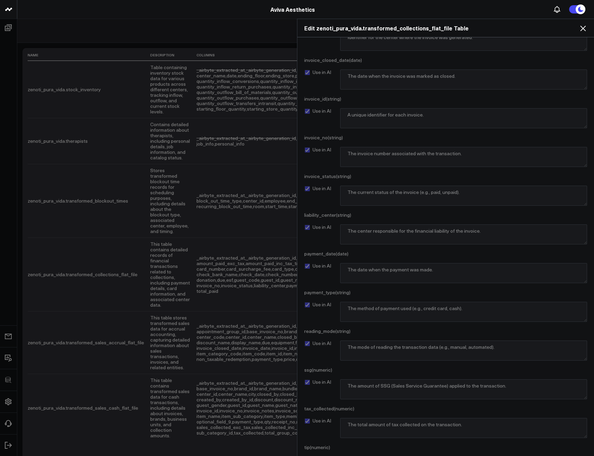
scroll to position [1447, 0]
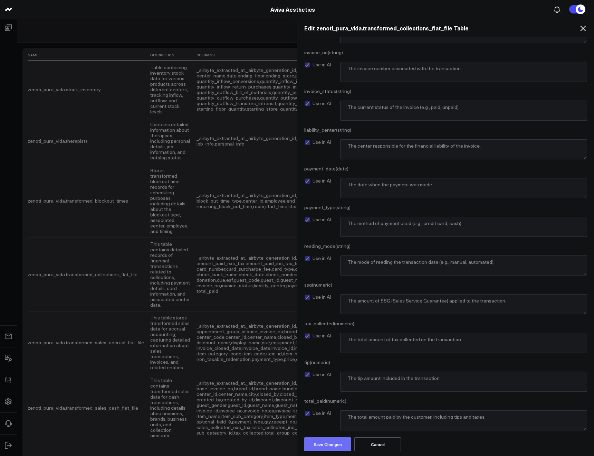
click at [318, 439] on button "Save Changes" at bounding box center [327, 444] width 47 height 14
click at [580, 29] on icon at bounding box center [583, 28] width 8 height 8
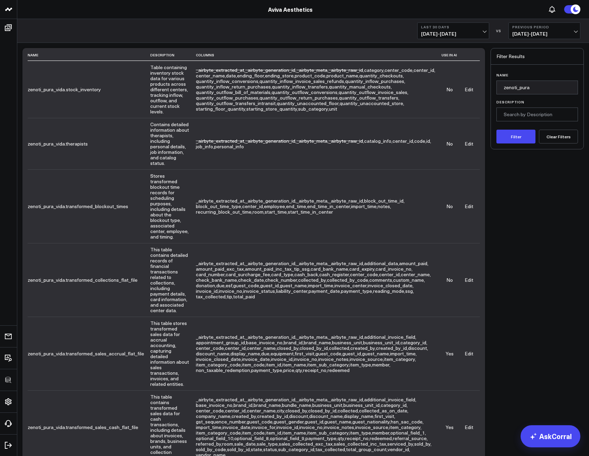
click at [467, 350] on link "Edit" at bounding box center [469, 353] width 9 height 7
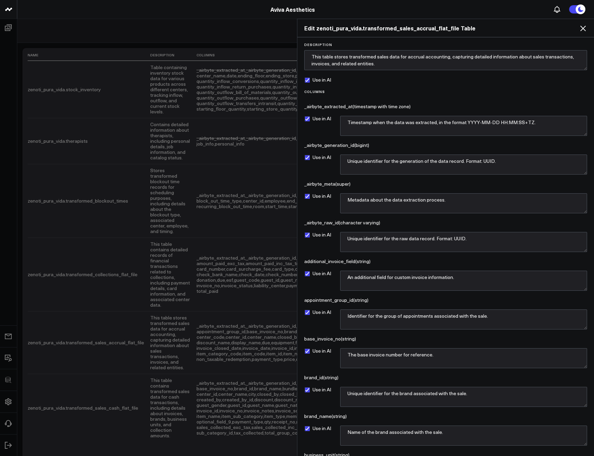
click at [316, 77] on label "Use in AI" at bounding box center [317, 80] width 27 height 6
click at [310, 77] on input "Use in AI" at bounding box center [307, 80] width 6 height 6
checkbox input "false"
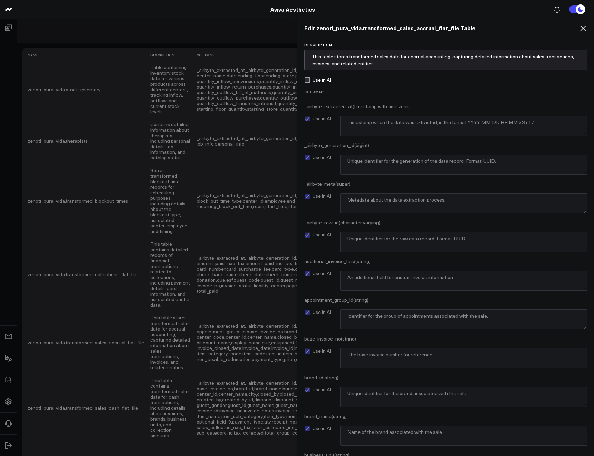
scroll to position [1602, 0]
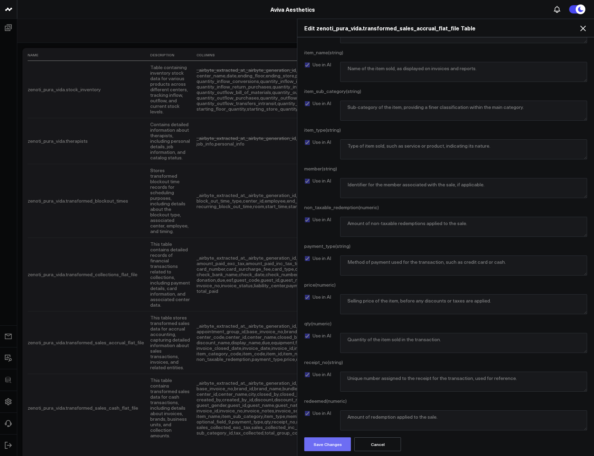
click at [328, 437] on button "Save Changes" at bounding box center [327, 444] width 47 height 14
click at [579, 25] on icon at bounding box center [583, 28] width 8 height 8
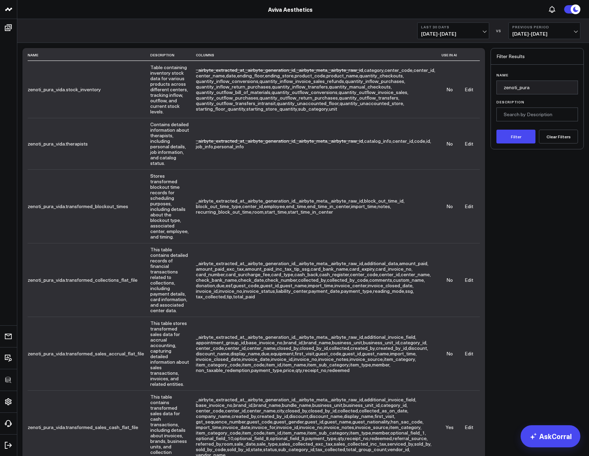
click at [466, 390] on td "Edit" at bounding box center [469, 427] width 22 height 74
click at [465, 424] on link "Edit" at bounding box center [469, 427] width 9 height 7
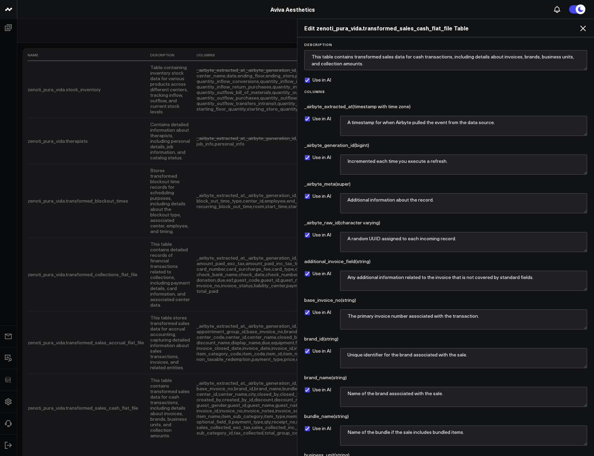
click at [308, 78] on label "Use in AI" at bounding box center [317, 80] width 27 height 6
click at [308, 78] on input "Use in AI" at bounding box center [307, 80] width 6 height 6
checkbox input "false"
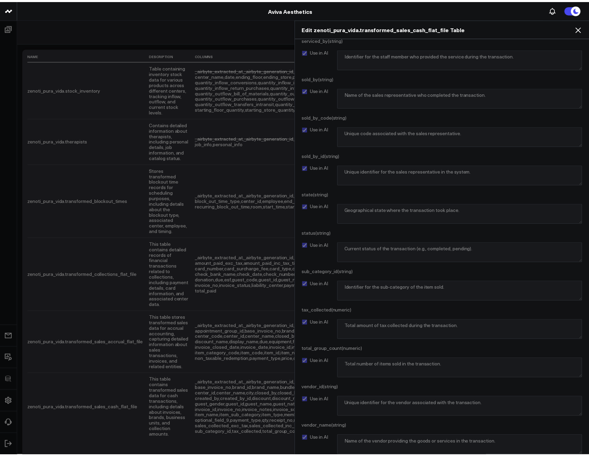
scroll to position [2569, 0]
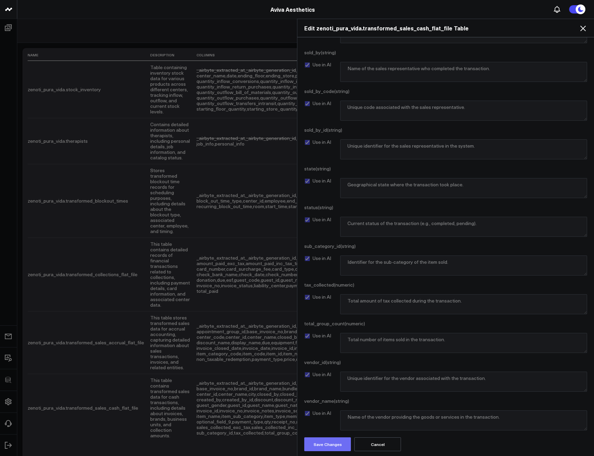
click at [324, 437] on button "Save Changes" at bounding box center [327, 444] width 47 height 14
click at [579, 31] on icon at bounding box center [583, 28] width 8 height 8
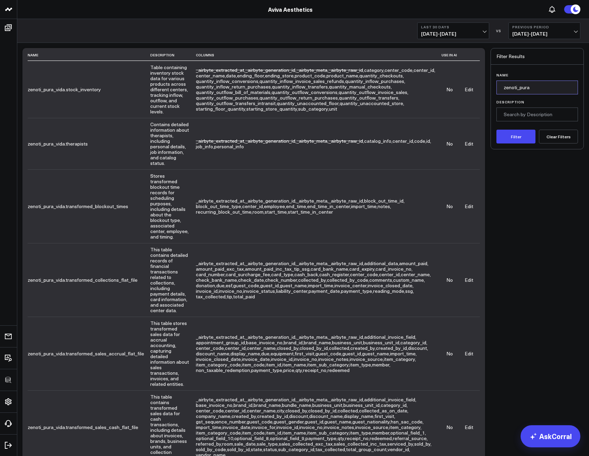
drag, startPoint x: 536, startPoint y: 90, endPoint x: 525, endPoint y: 89, distance: 10.4
click at [525, 89] on input "zenoti_pura" at bounding box center [538, 88] width 82 height 14
type input "zenoti_all"
click at [497, 130] on button "Filter" at bounding box center [516, 137] width 39 height 14
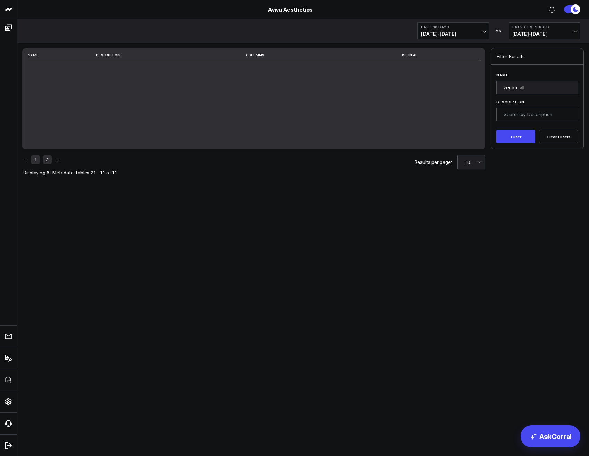
click at [36, 157] on link "1" at bounding box center [35, 159] width 9 height 8
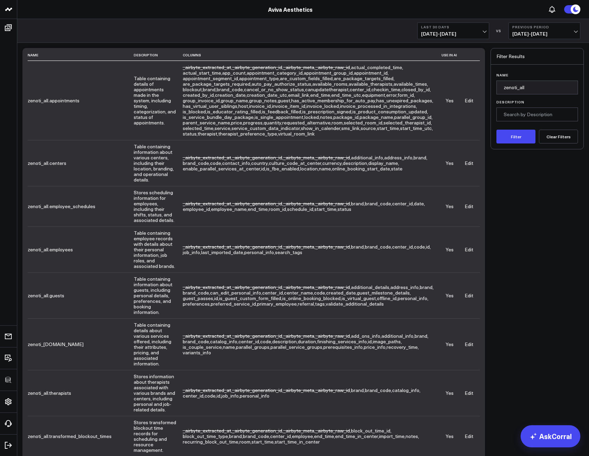
scroll to position [150, 0]
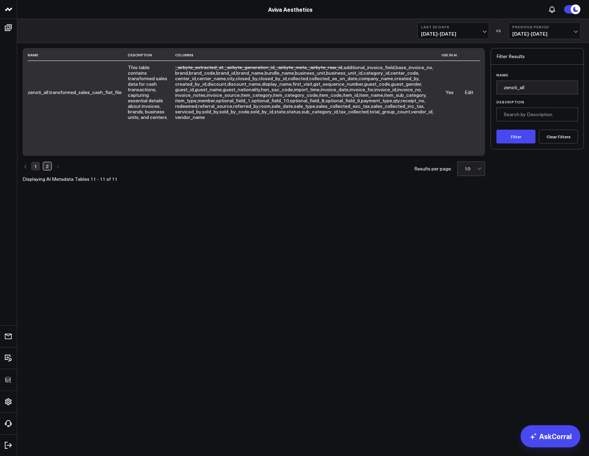
click at [34, 165] on link "1" at bounding box center [35, 166] width 9 height 8
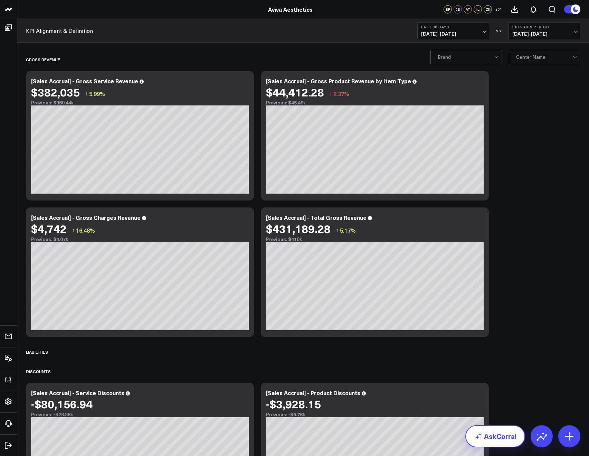
click at [499, 440] on link "AskCorral" at bounding box center [495, 436] width 60 height 22
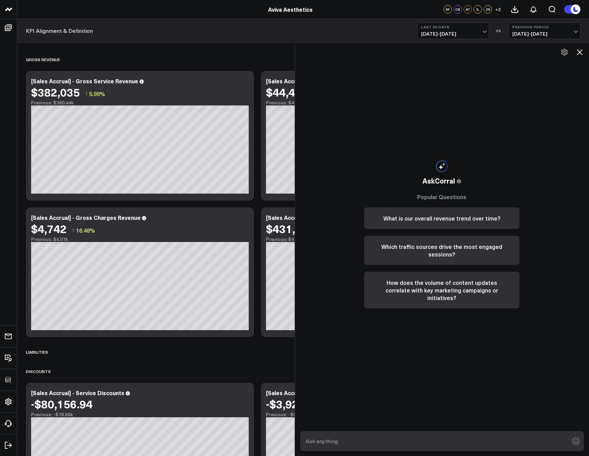
click at [387, 438] on textarea at bounding box center [436, 441] width 265 height 12
type textarea "Show me gross service revenue for pure"
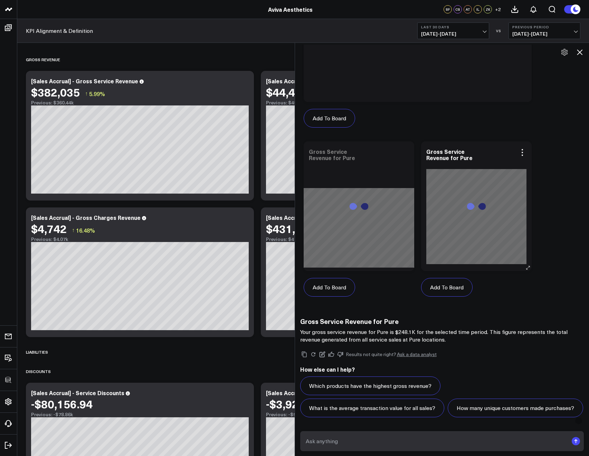
scroll to position [28, 0]
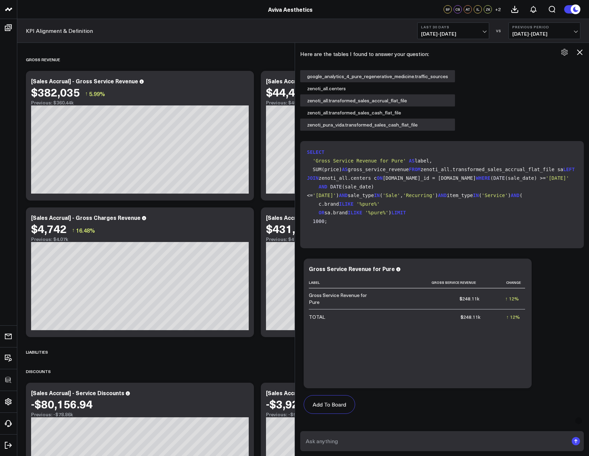
drag, startPoint x: 579, startPoint y: 54, endPoint x: 575, endPoint y: 53, distance: 3.5
click at [579, 53] on icon at bounding box center [580, 52] width 8 height 8
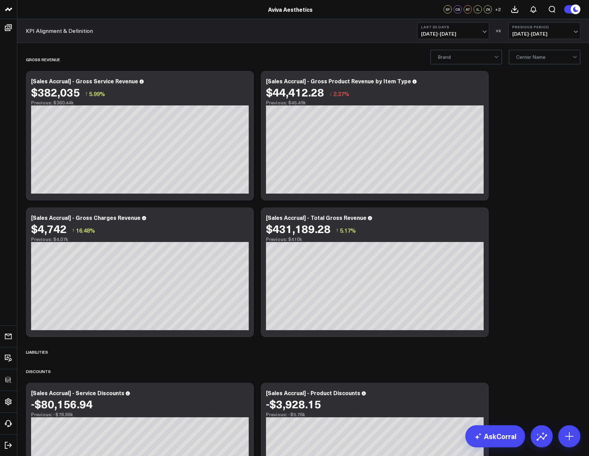
click at [487, 58] on div at bounding box center [466, 57] width 56 height 14
click at [460, 82] on div "Pure Regenerative Medicine" at bounding box center [466, 88] width 71 height 19
click at [409, 52] on button "Clear Filters" at bounding box center [404, 57] width 39 height 14
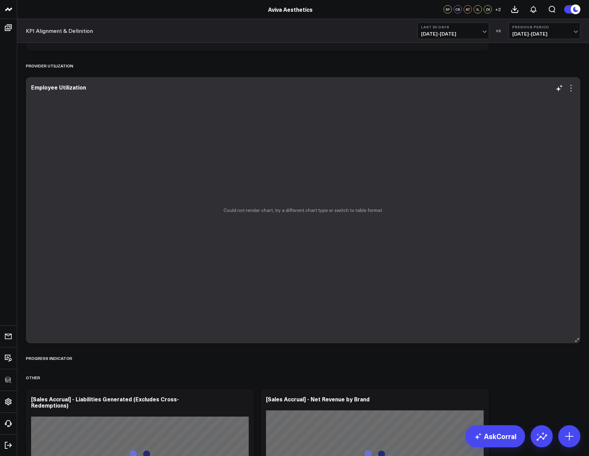
scroll to position [3088, 0]
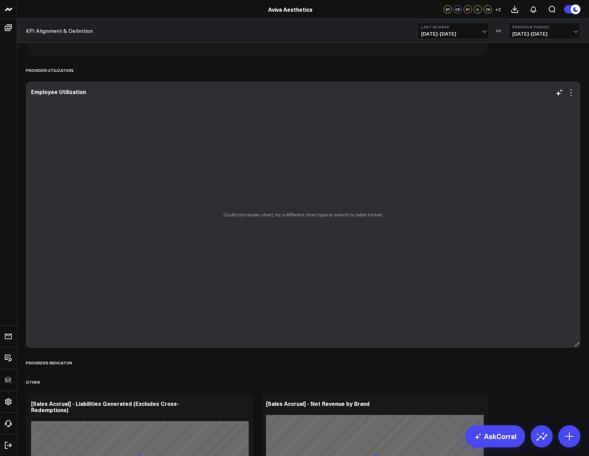
click at [572, 93] on icon at bounding box center [571, 92] width 8 height 8
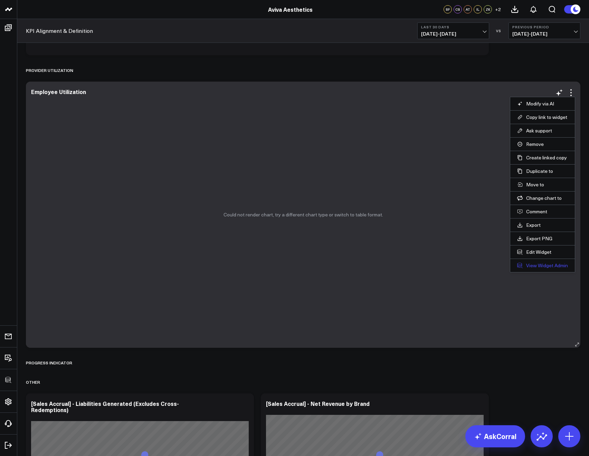
click at [539, 267] on link "View Widget Admin" at bounding box center [542, 265] width 51 height 6
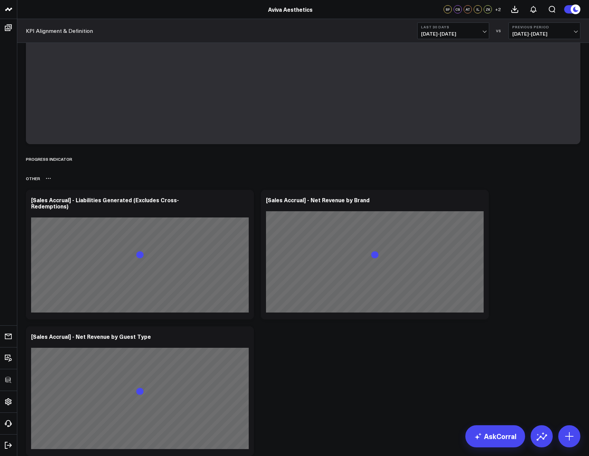
scroll to position [3208, 0]
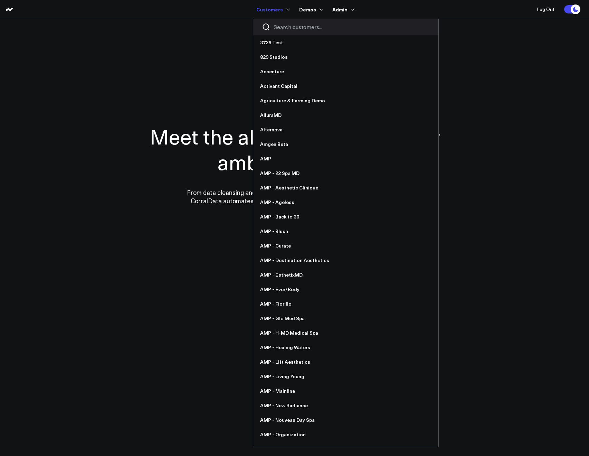
click at [297, 29] on input "Search customers input" at bounding box center [352, 27] width 156 height 8
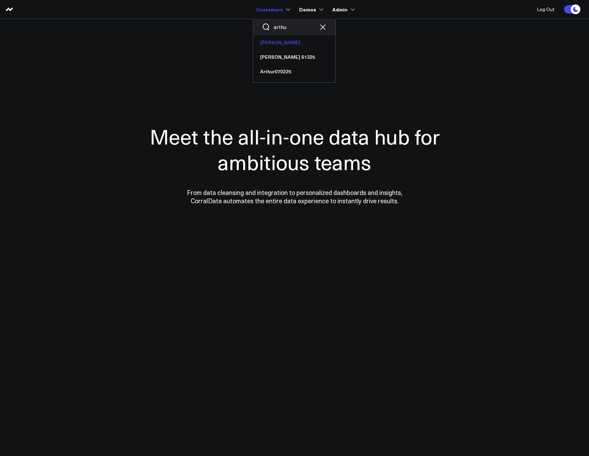
type input "arthu"
click at [291, 46] on link "[PERSON_NAME]" at bounding box center [294, 42] width 82 height 15
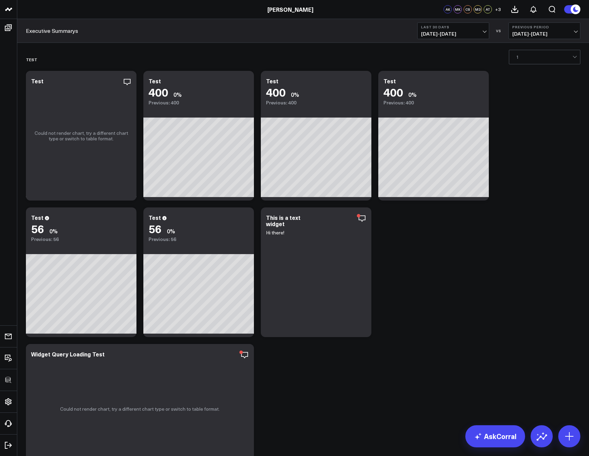
click at [0, 0] on li "Executive Summarys Google Analytics 4 Exec Summary 2" at bounding box center [0, 0] width 0 height 0
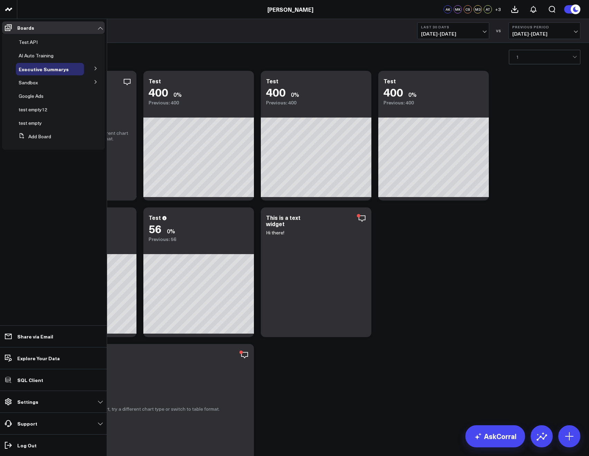
click at [95, 83] on icon at bounding box center [96, 81] width 2 height 3
click at [96, 82] on icon at bounding box center [96, 82] width 4 height 4
click at [96, 82] on icon at bounding box center [95, 81] width 4 height 4
click at [94, 83] on icon at bounding box center [96, 82] width 4 height 4
click at [91, 107] on button at bounding box center [96, 106] width 10 height 18
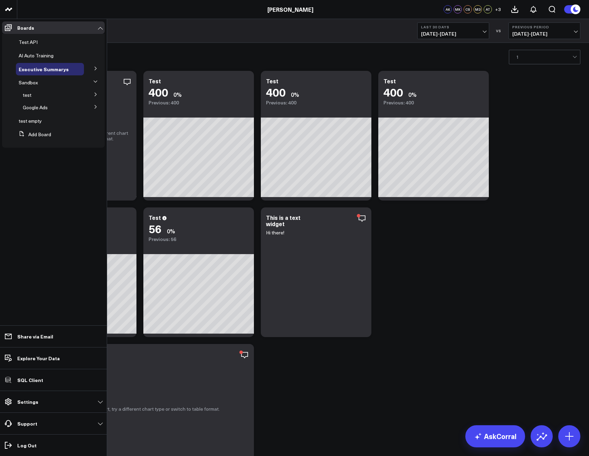
click at [97, 106] on icon at bounding box center [96, 107] width 4 height 4
click at [92, 83] on button at bounding box center [96, 81] width 18 height 10
click at [94, 108] on icon at bounding box center [96, 107] width 4 height 4
click at [94, 108] on icon at bounding box center [95, 106] width 4 height 4
click at [94, 80] on icon at bounding box center [96, 82] width 4 height 4
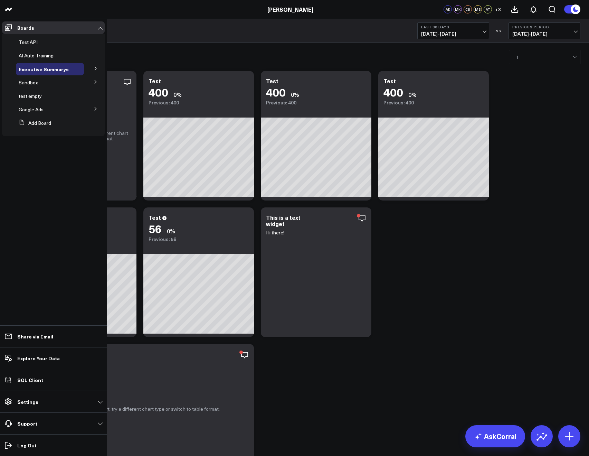
click at [95, 110] on icon at bounding box center [96, 108] width 2 height 3
click at [95, 110] on icon at bounding box center [95, 108] width 4 height 4
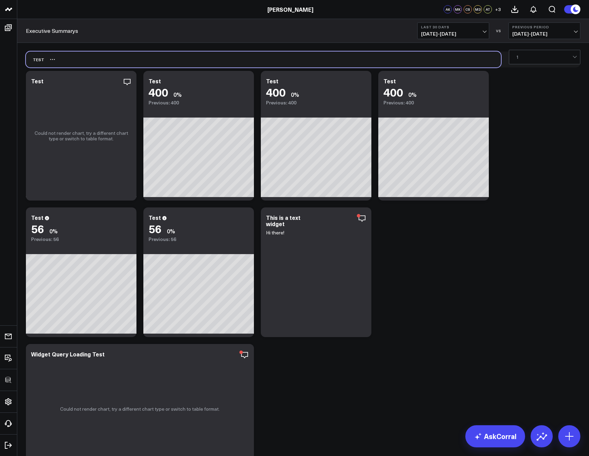
click at [144, 51] on div "Test" at bounding box center [263, 59] width 475 height 16
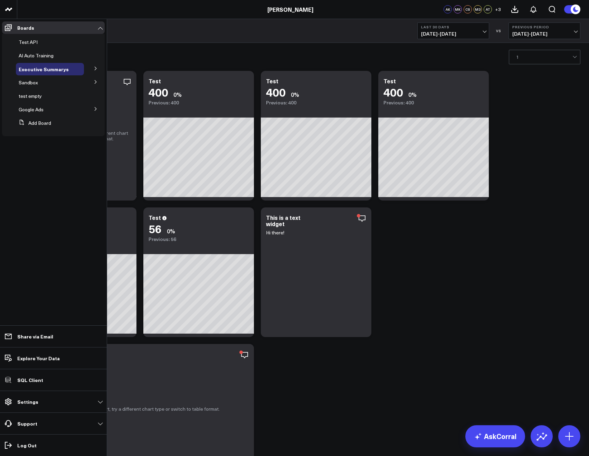
click at [95, 83] on icon at bounding box center [96, 82] width 4 height 4
click at [94, 85] on button at bounding box center [96, 81] width 18 height 10
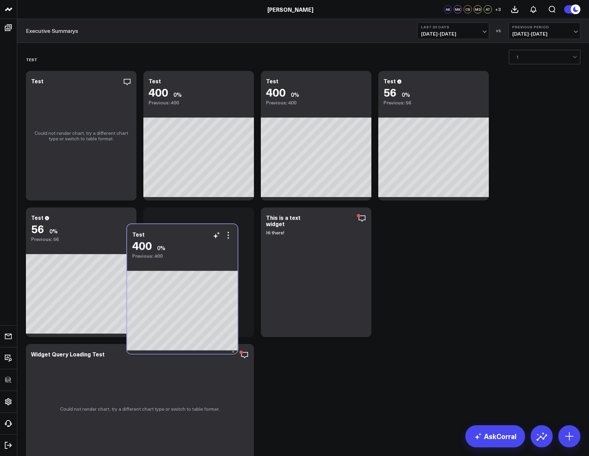
drag, startPoint x: 319, startPoint y: 112, endPoint x: 186, endPoint y: 264, distance: 202.5
click at [186, 264] on div "Test 400 0% Previous: 400" at bounding box center [182, 289] width 111 height 130
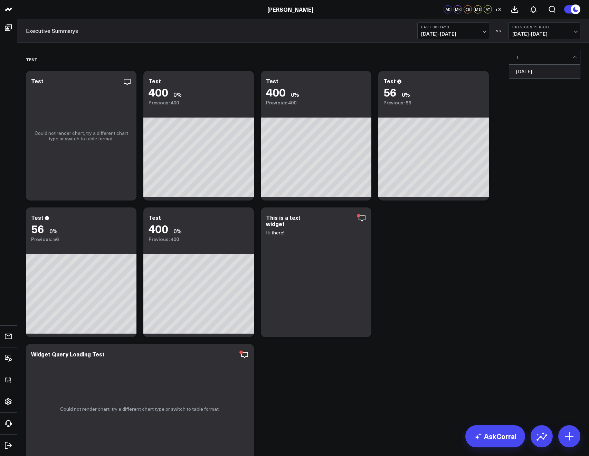
click at [527, 61] on div at bounding box center [544, 57] width 56 height 14
click at [245, 218] on icon at bounding box center [244, 218] width 1 height 1
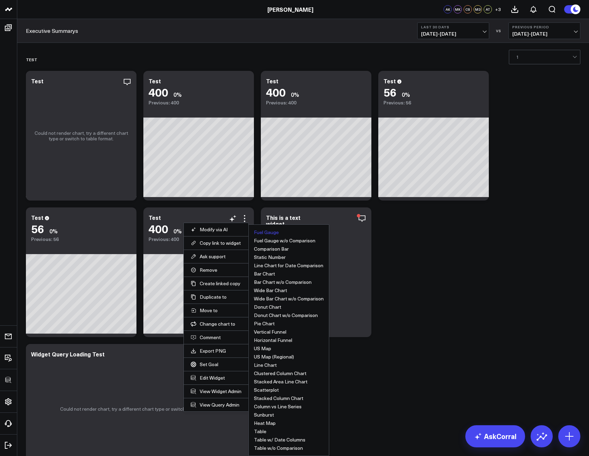
click at [284, 323] on li "Pie Chart" at bounding box center [289, 323] width 70 height 5
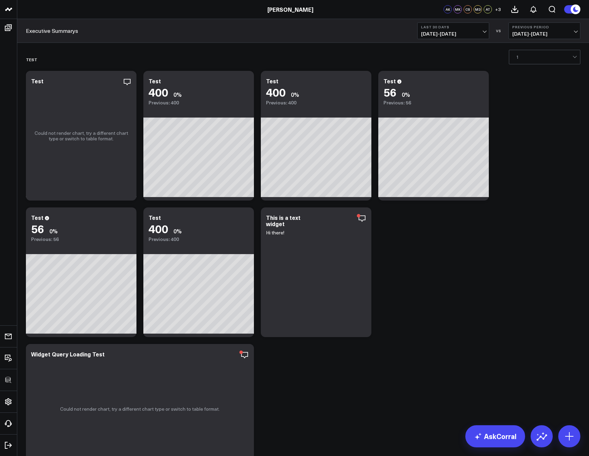
click at [244, 218] on icon at bounding box center [244, 218] width 1 height 1
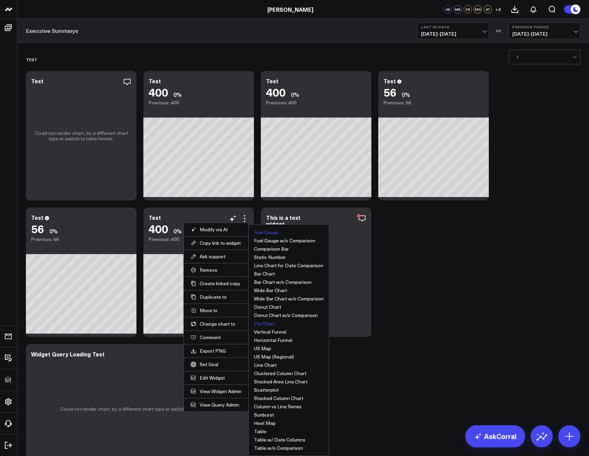
click at [262, 321] on button "Pie Chart" at bounding box center [264, 323] width 21 height 5
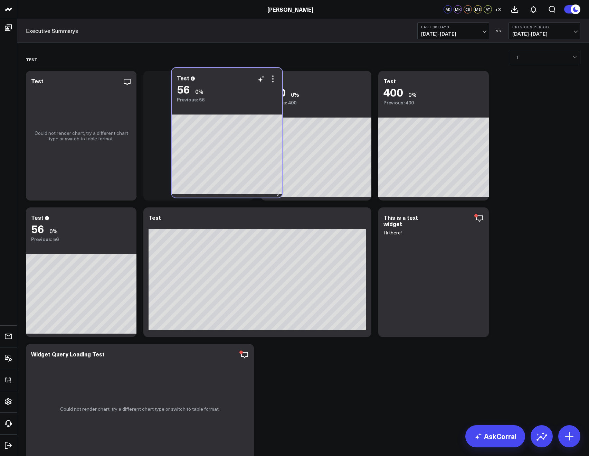
drag, startPoint x: 96, startPoint y: 235, endPoint x: 235, endPoint y: 87, distance: 202.6
click at [235, 87] on div "56 0% Previous: 56" at bounding box center [227, 93] width 100 height 20
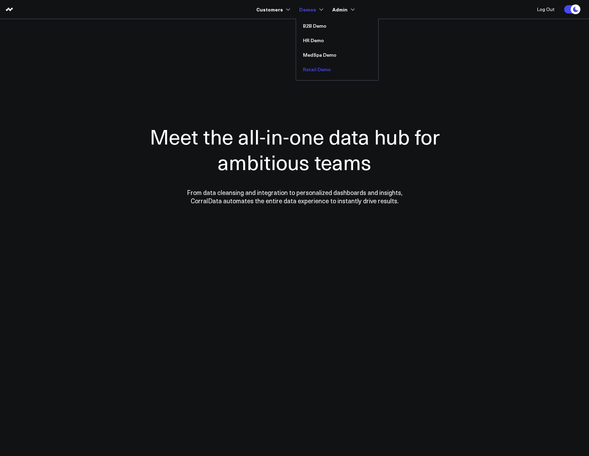
click at [320, 65] on link "Retail Demo" at bounding box center [337, 69] width 82 height 15
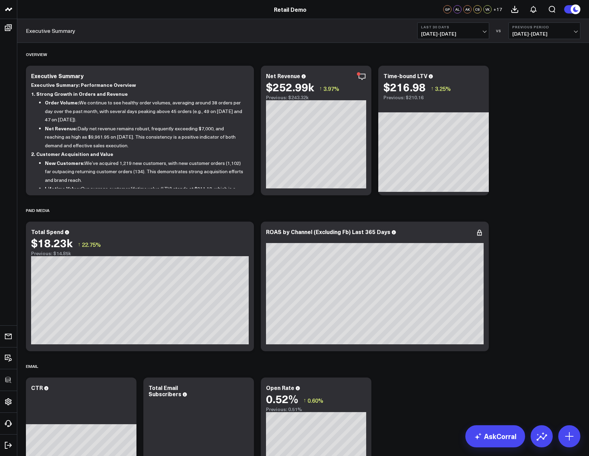
click at [429, 31] on span "08/02/25 - 08/31/25" at bounding box center [453, 34] width 64 height 6
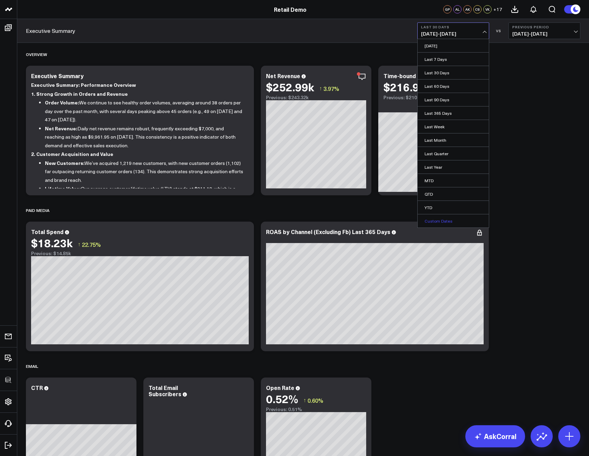
click at [440, 220] on link "Custom Dates" at bounding box center [453, 220] width 71 height 13
select select "8"
select select "2025"
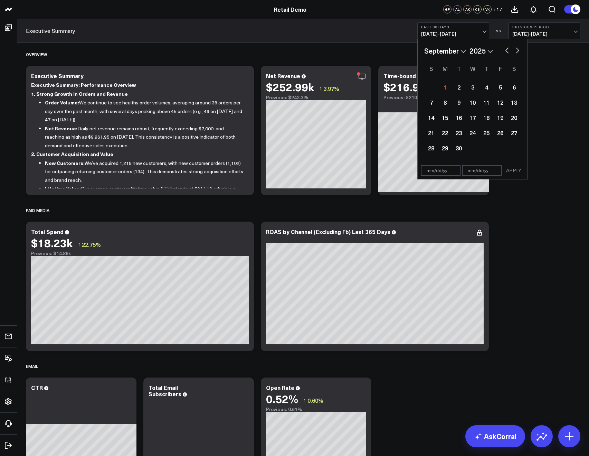
click at [516, 52] on button "button" at bounding box center [517, 50] width 7 height 8
select select "11"
select select "2025"
click at [516, 52] on button "button" at bounding box center [517, 50] width 7 height 8
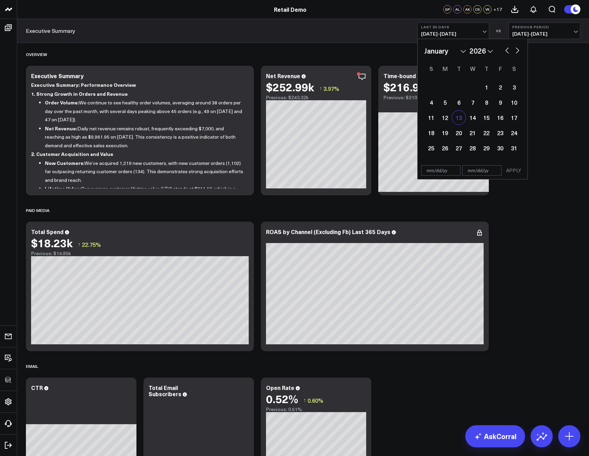
click at [455, 120] on div "13" at bounding box center [459, 118] width 14 height 14
type input "01/13/26"
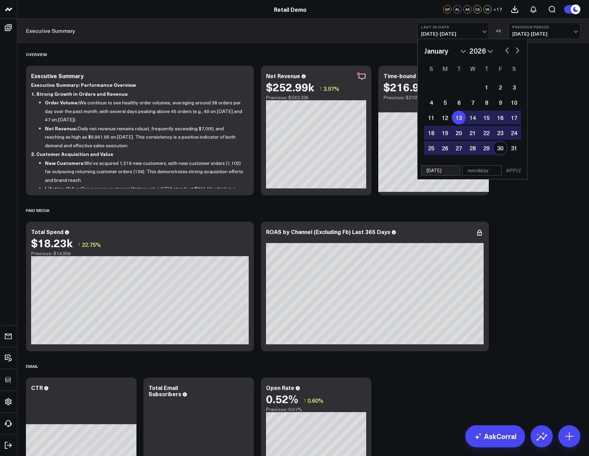
click at [495, 141] on div "30" at bounding box center [500, 148] width 14 height 14
type input "01/30/26"
click at [513, 173] on button "APPLY" at bounding box center [513, 170] width 21 height 10
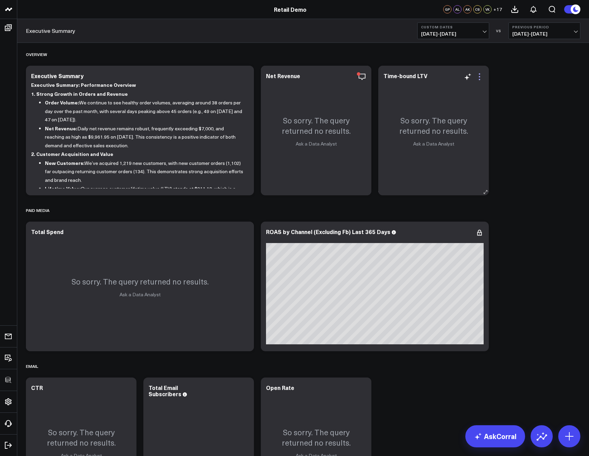
click at [478, 78] on icon at bounding box center [479, 77] width 8 height 8
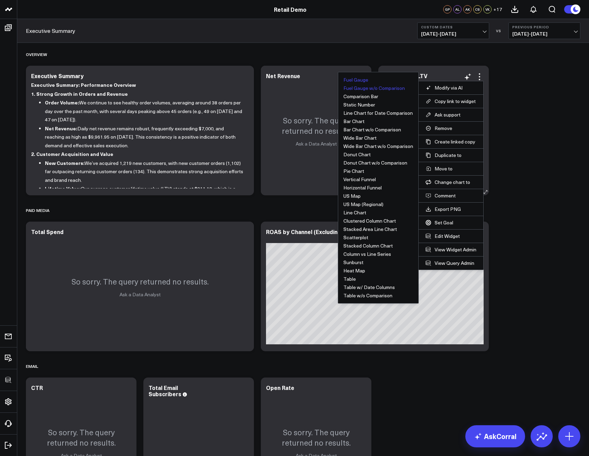
click at [375, 86] on button "Fuel Gauge w/o Comparison" at bounding box center [374, 88] width 62 height 5
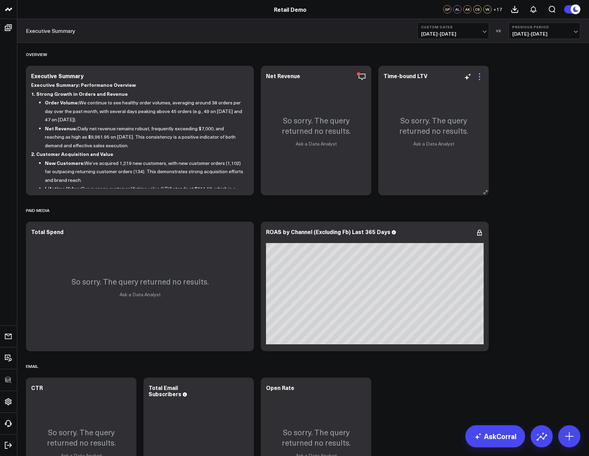
click at [479, 76] on icon at bounding box center [479, 76] width 1 height 1
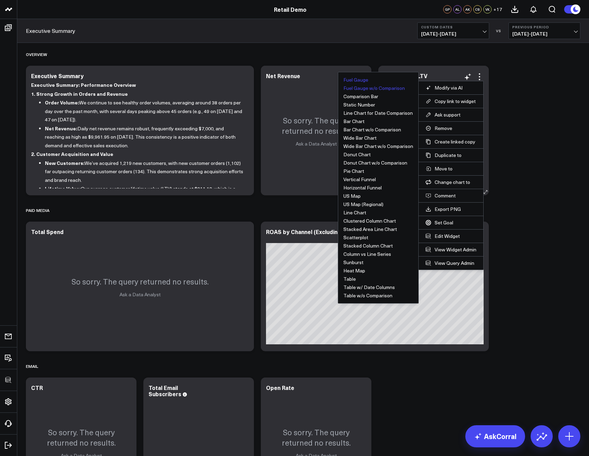
click at [363, 80] on button "Fuel Gauge" at bounding box center [355, 79] width 25 height 5
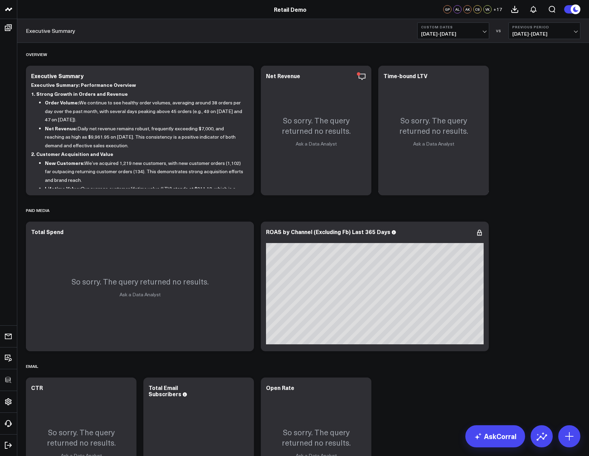
click at [438, 34] on span "01/13/26 - 01/30/26" at bounding box center [453, 34] width 64 height 6
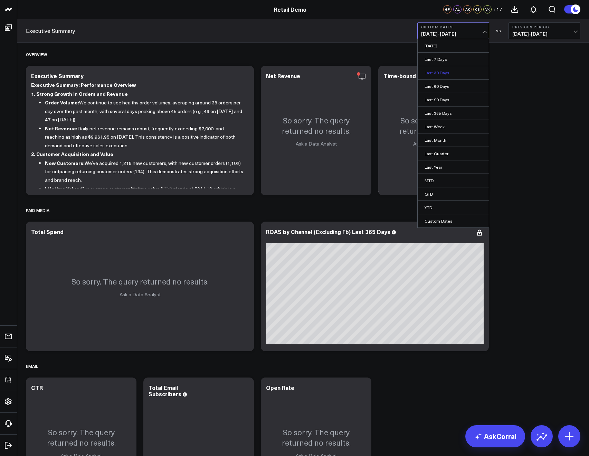
click at [435, 72] on link "Last 30 Days" at bounding box center [453, 72] width 71 height 13
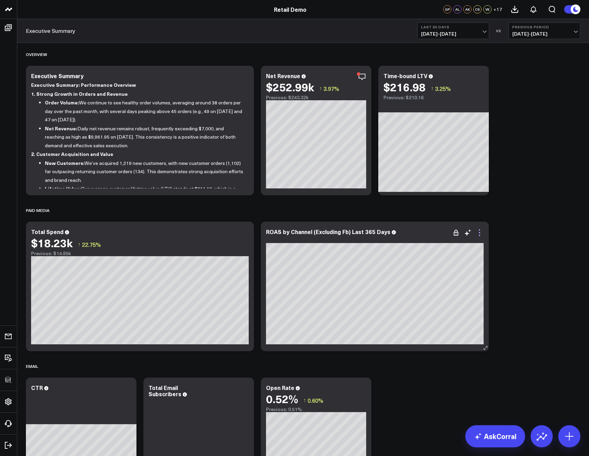
click at [482, 235] on icon at bounding box center [479, 232] width 8 height 8
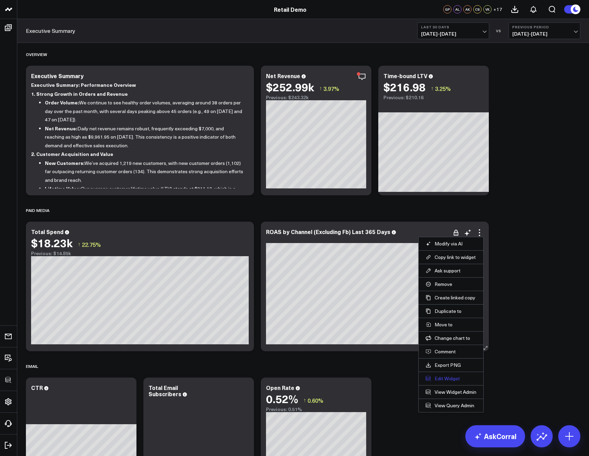
click at [440, 377] on button "Edit Widget" at bounding box center [451, 378] width 51 height 6
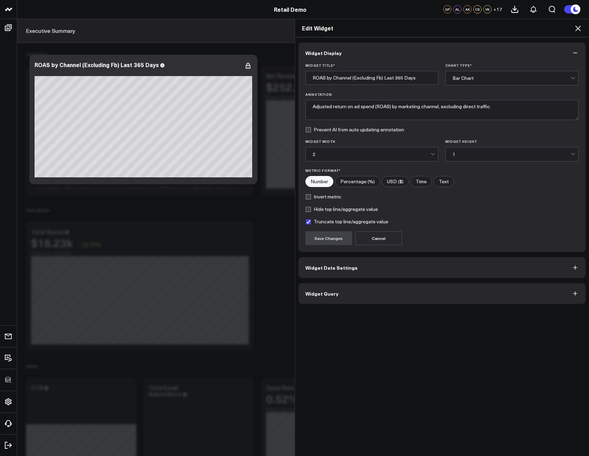
click at [305, 295] on span "Widget Query" at bounding box center [321, 294] width 33 height 6
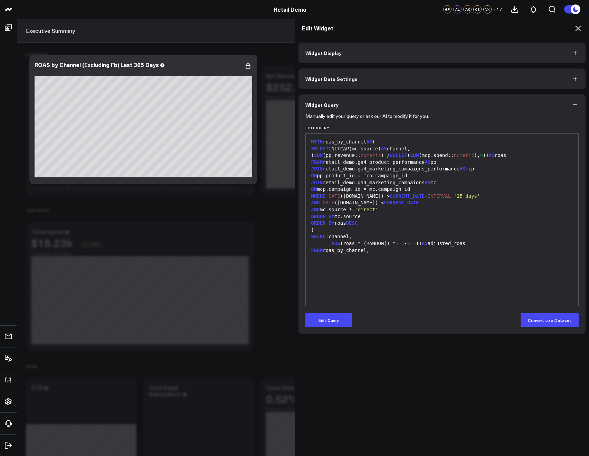
click at [321, 88] on button "Widget Date Settings" at bounding box center [442, 78] width 287 height 21
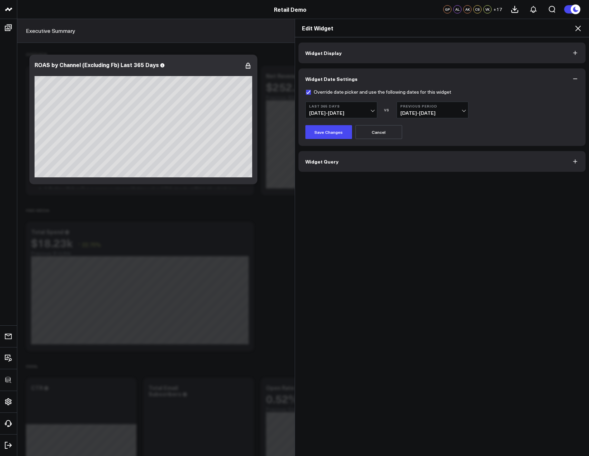
click at [575, 25] on icon at bounding box center [578, 28] width 8 height 8
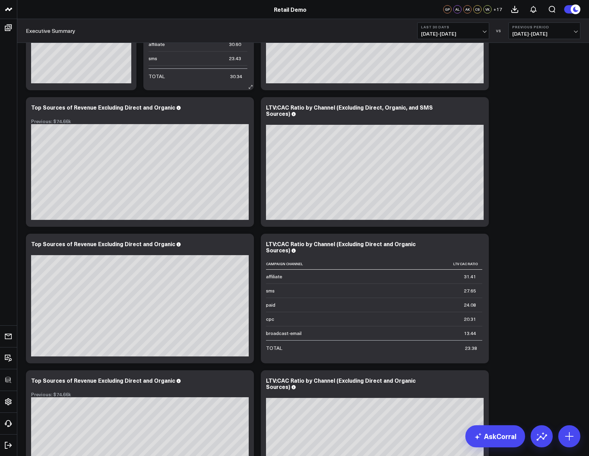
scroll to position [984, 0]
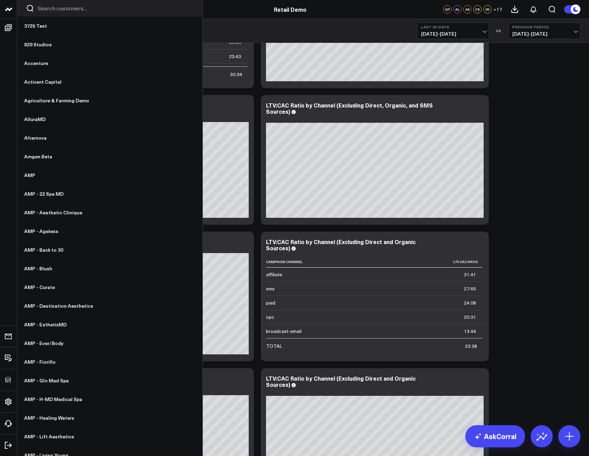
click at [44, 10] on input "Search customers input" at bounding box center [116, 8] width 156 height 8
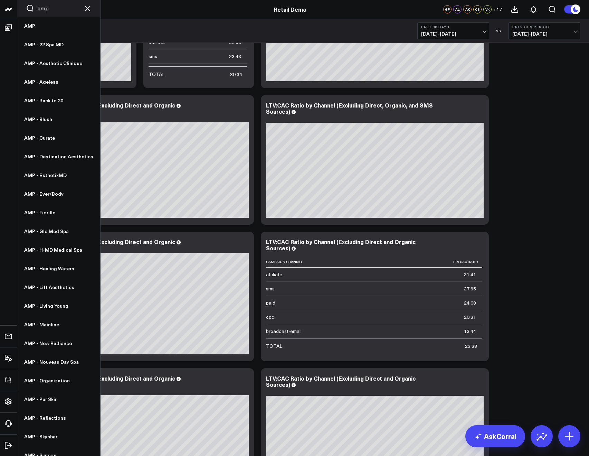
click at [43, 8] on input "amp" at bounding box center [59, 8] width 42 height 8
click at [52, 8] on input "amp" at bounding box center [59, 8] width 42 height 8
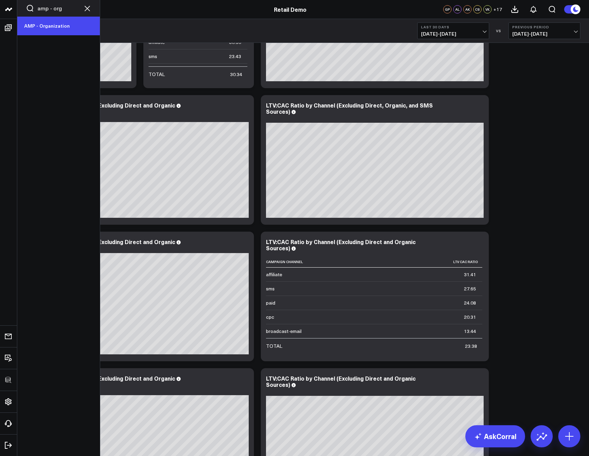
type input "amp - org"
click at [49, 34] on link "AMP - Organization" at bounding box center [58, 26] width 83 height 19
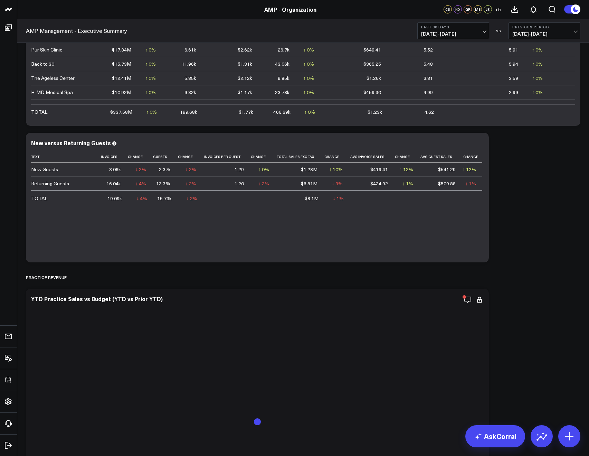
scroll to position [152, 0]
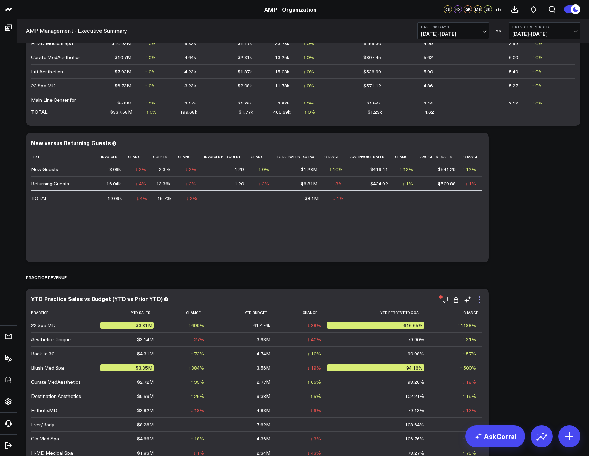
click at [478, 301] on icon at bounding box center [479, 299] width 8 height 8
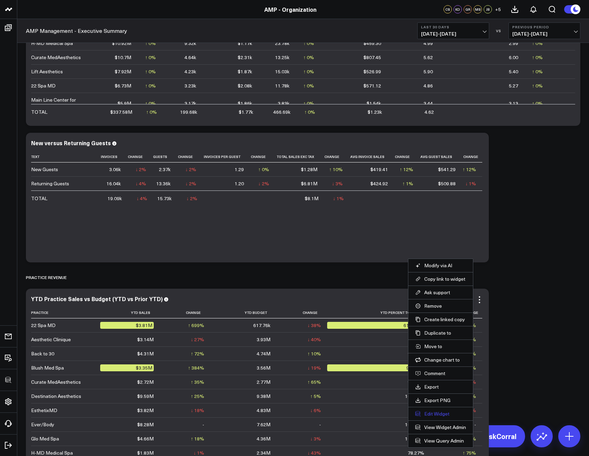
click at [434, 413] on button "Edit Widget" at bounding box center [440, 413] width 51 height 6
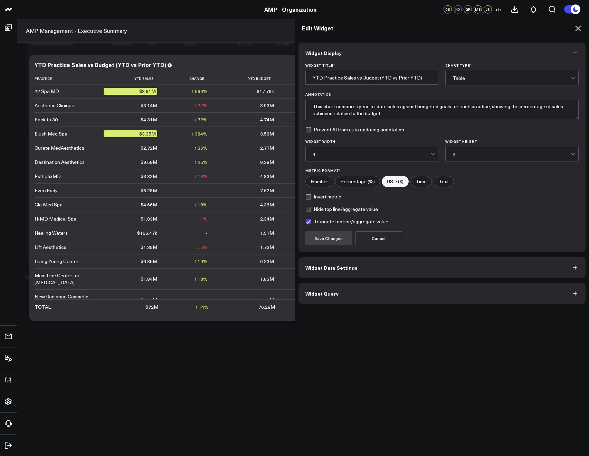
click at [352, 261] on button "Widget Date Settings" at bounding box center [442, 267] width 287 height 21
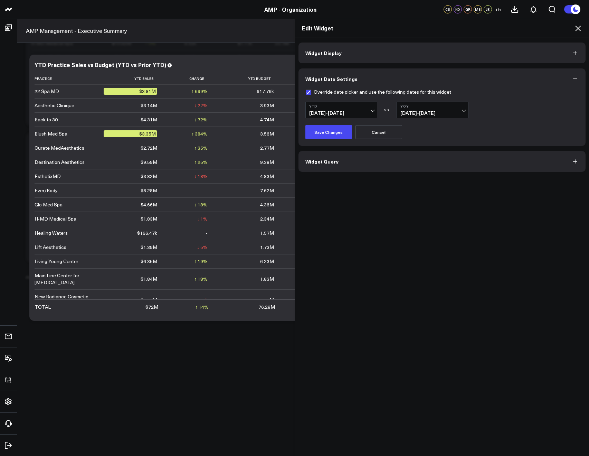
click at [579, 32] on icon at bounding box center [578, 28] width 8 height 8
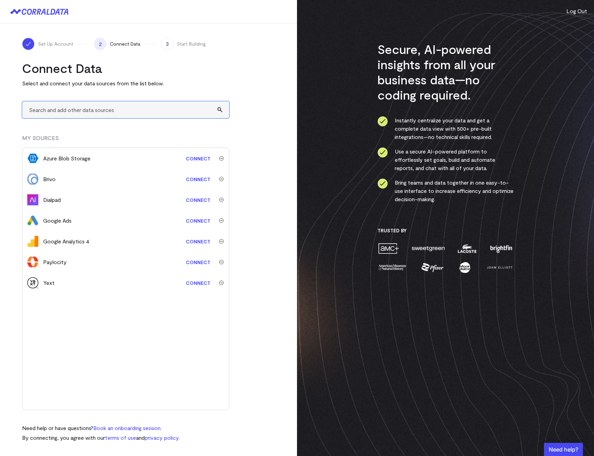
click at [66, 115] on input "text" at bounding box center [125, 109] width 207 height 17
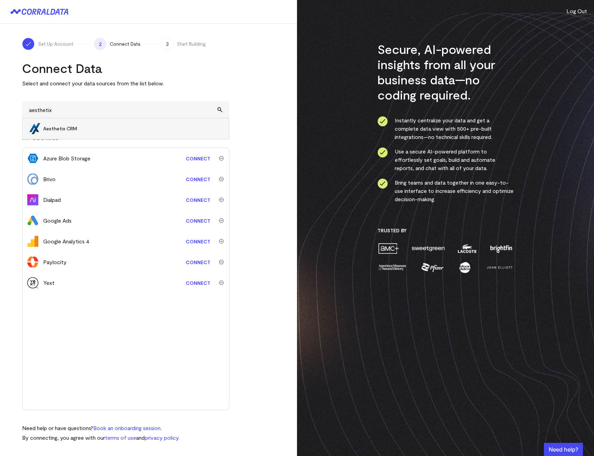
click at [63, 128] on span "Aesthetix CRM" at bounding box center [132, 128] width 179 height 7
type input "Aesthetix CRM"
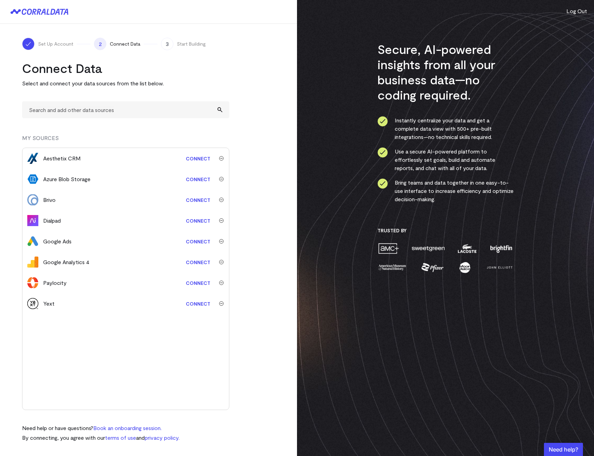
click at [190, 162] on link "Connect" at bounding box center [197, 158] width 31 height 13
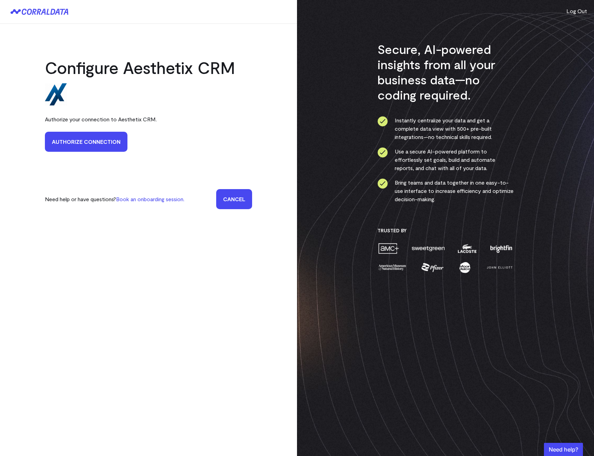
click at [103, 138] on link "Authorize Connection" at bounding box center [86, 142] width 83 height 20
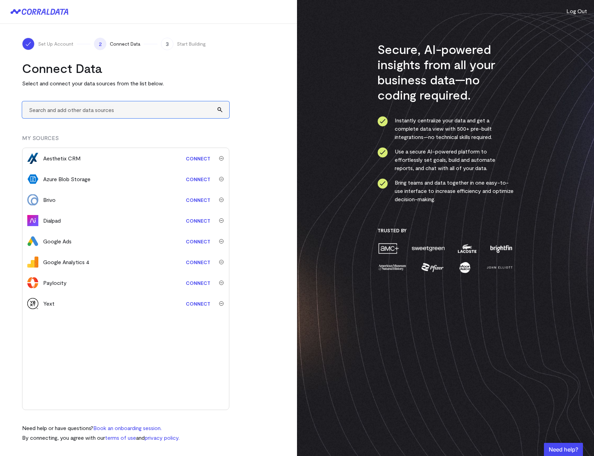
click at [91, 106] on input "text" at bounding box center [125, 109] width 207 height 17
type input "g"
click at [79, 106] on input "text" at bounding box center [125, 109] width 207 height 17
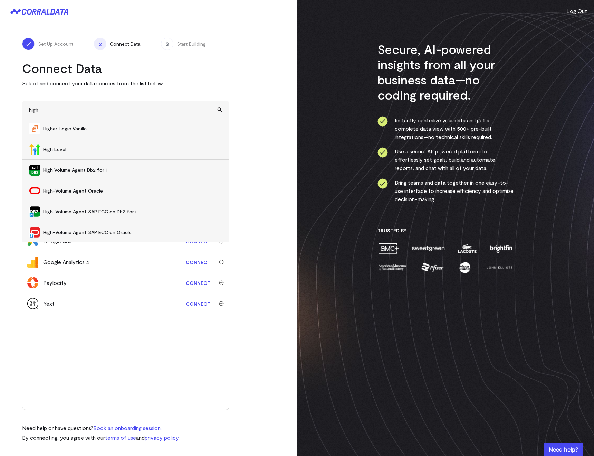
click at [61, 147] on span "High Level" at bounding box center [132, 149] width 179 height 7
type input "High Level"
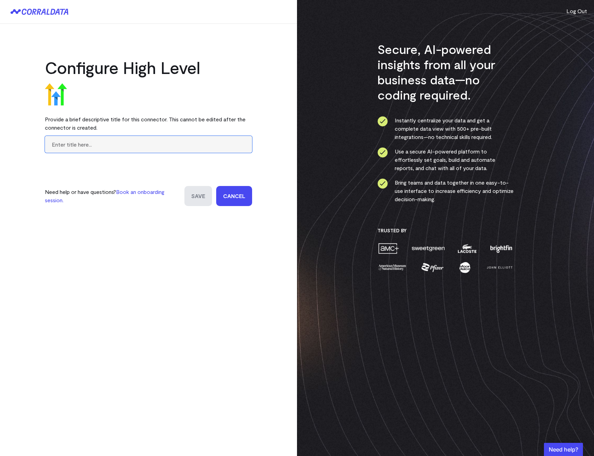
click at [142, 150] on input "text" at bounding box center [148, 144] width 207 height 17
type input "Test"
click at [185, 186] on input "Save" at bounding box center [199, 196] width 28 height 20
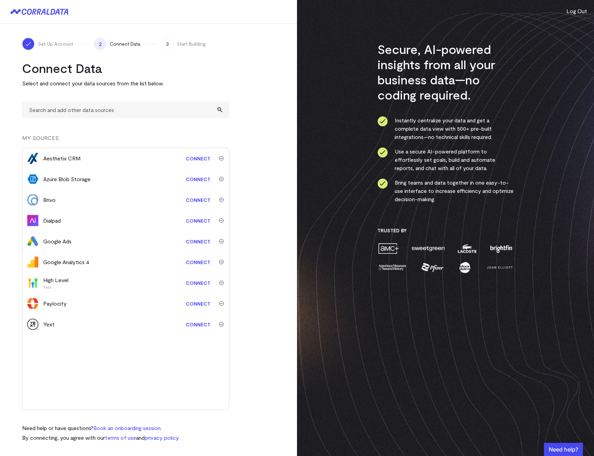
click at [188, 285] on link "Connect" at bounding box center [197, 282] width 31 height 13
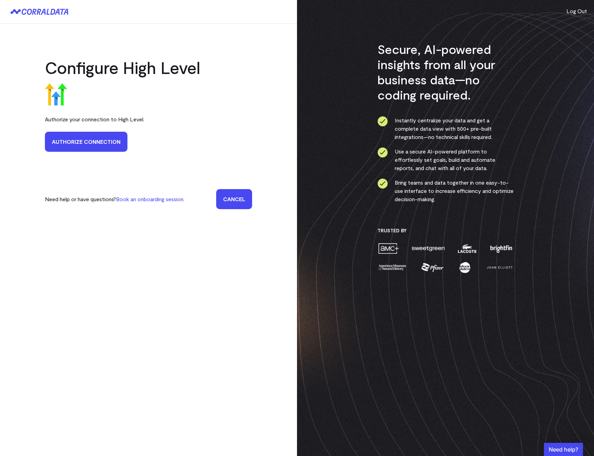
click at [59, 141] on link "Authorize Connection" at bounding box center [86, 142] width 83 height 20
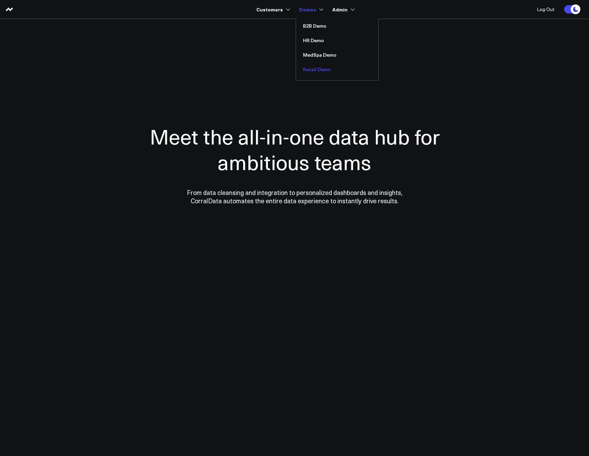
click at [309, 65] on link "Retail Demo" at bounding box center [337, 69] width 82 height 15
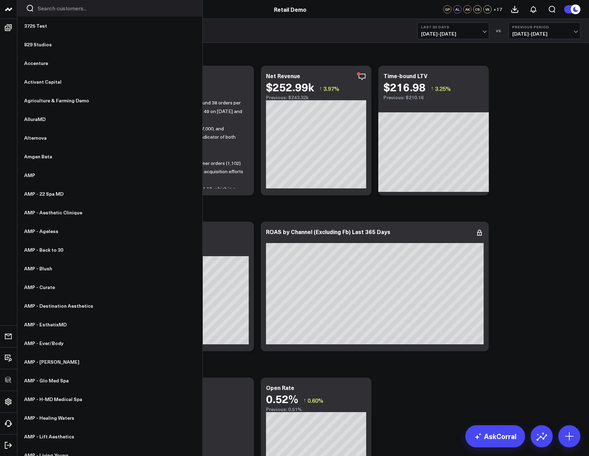
click at [45, 15] on div at bounding box center [109, 8] width 185 height 17
click at [42, 9] on input "Search customers input" at bounding box center [116, 8] width 156 height 8
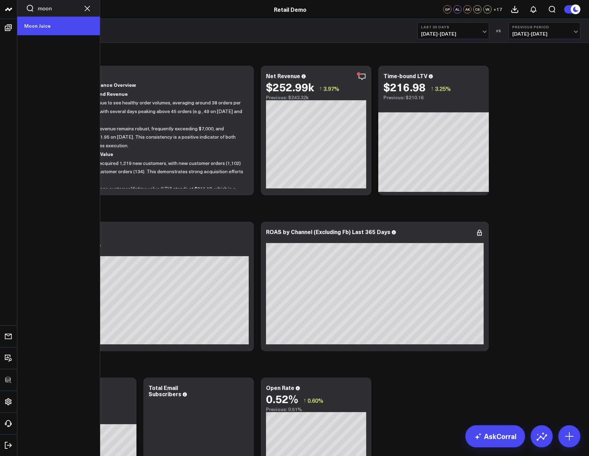
type input "moon"
click at [43, 21] on link "Moon Juice" at bounding box center [58, 26] width 83 height 19
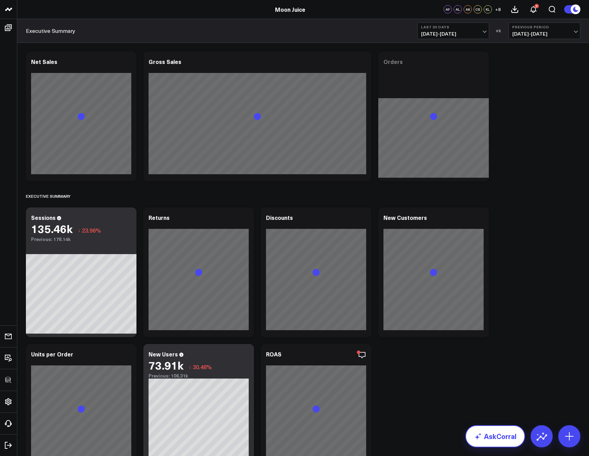
click at [493, 439] on link "AskCorral" at bounding box center [495, 436] width 60 height 22
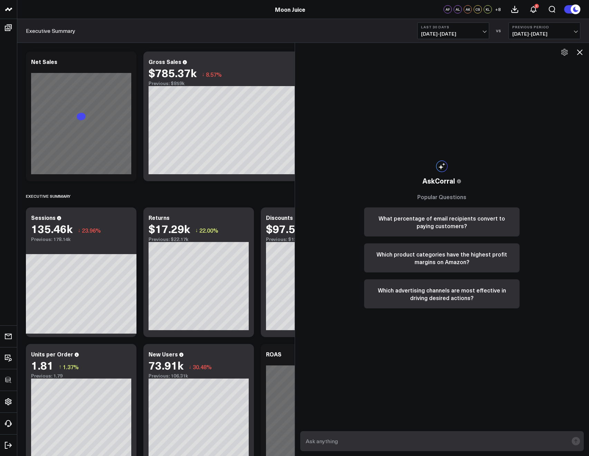
click at [404, 436] on textarea at bounding box center [436, 441] width 265 height 12
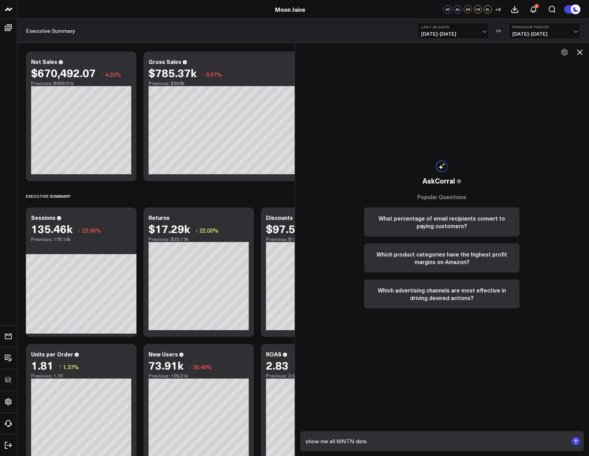
type textarea "show me all MNTN data?"
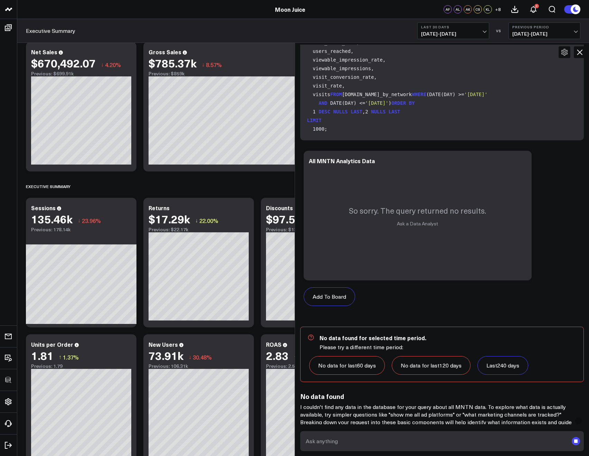
scroll to position [310, 0]
click at [429, 34] on span "08/02/25 - 08/31/25" at bounding box center [453, 34] width 64 height 6
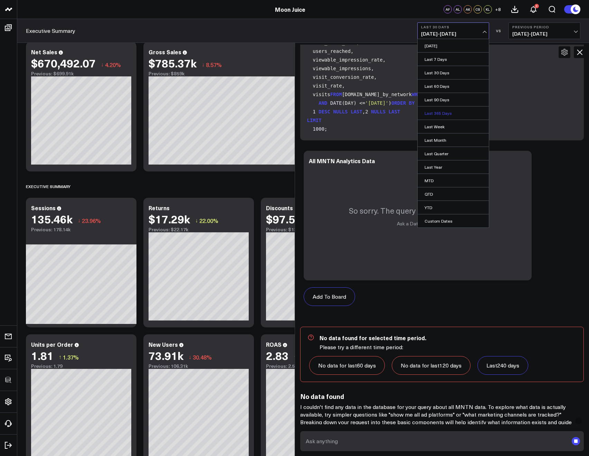
click at [427, 110] on link "Last 365 Days" at bounding box center [453, 112] width 71 height 13
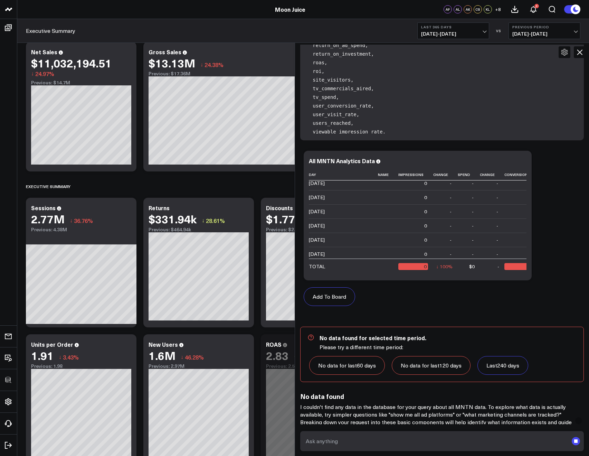
scroll to position [170, 0]
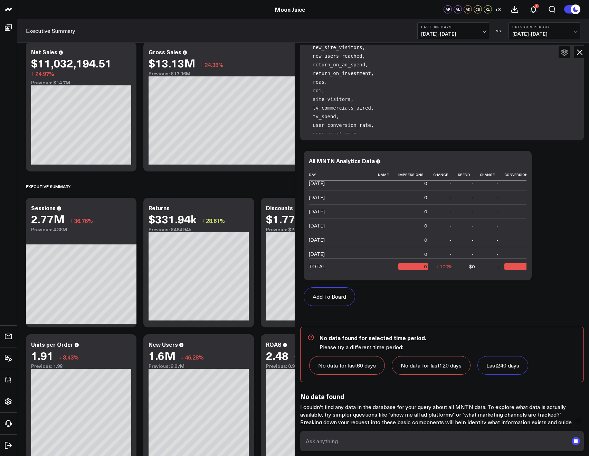
click at [580, 55] on icon at bounding box center [580, 52] width 8 height 8
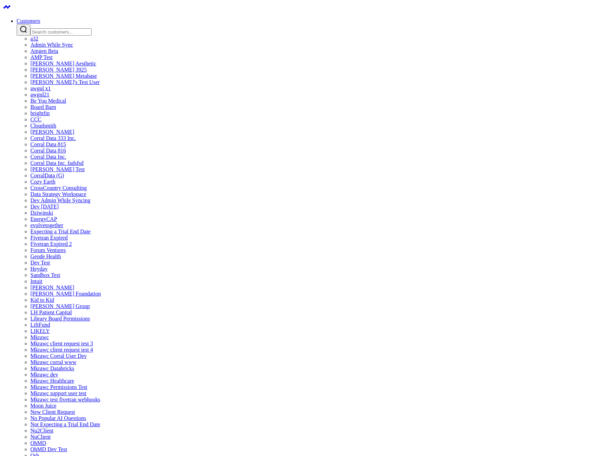
scroll to position [527, 0]
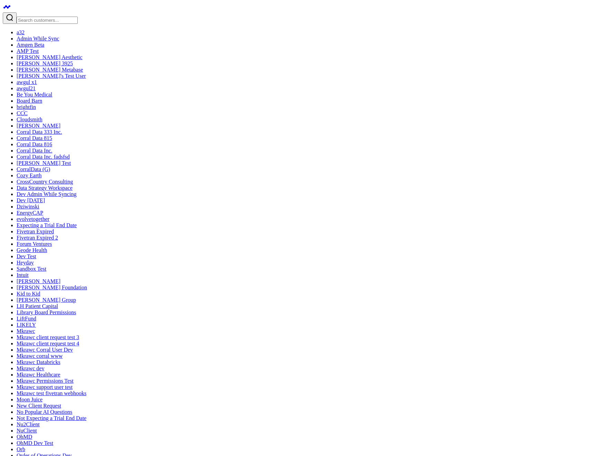
scroll to position [176, 0]
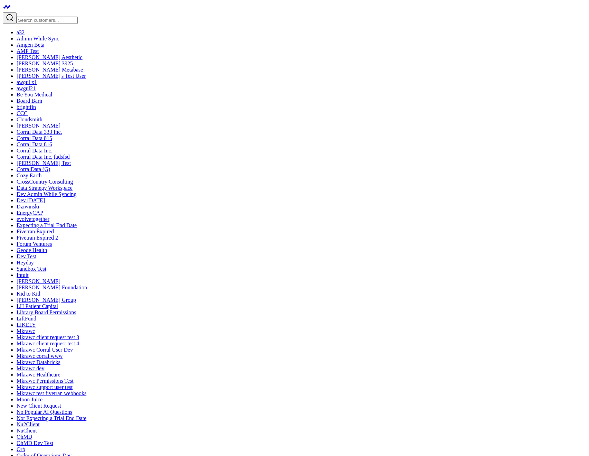
type textarea "how many orders do i have next month?"
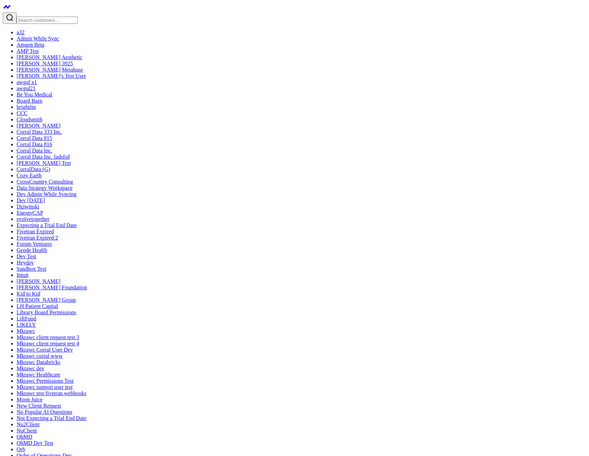
type textarea "show me total sales in September 2025"
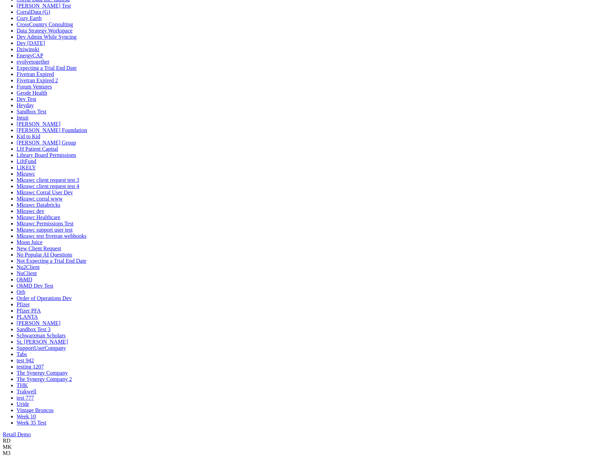
scroll to position [231, 0]
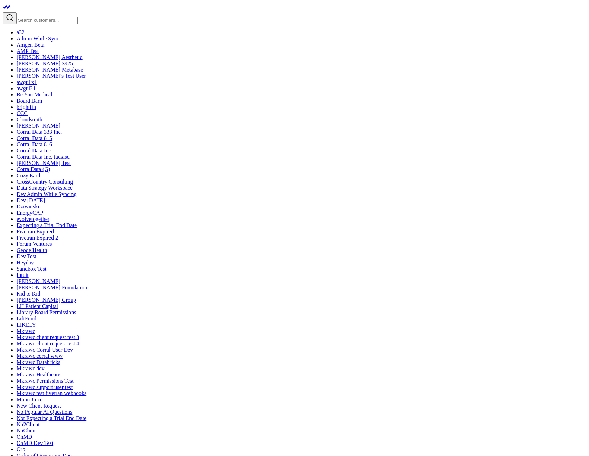
click at [32, 13] on div at bounding box center [295, 17] width 584 height 11
click at [58, 17] on input "Search customers input" at bounding box center [47, 20] width 61 height 7
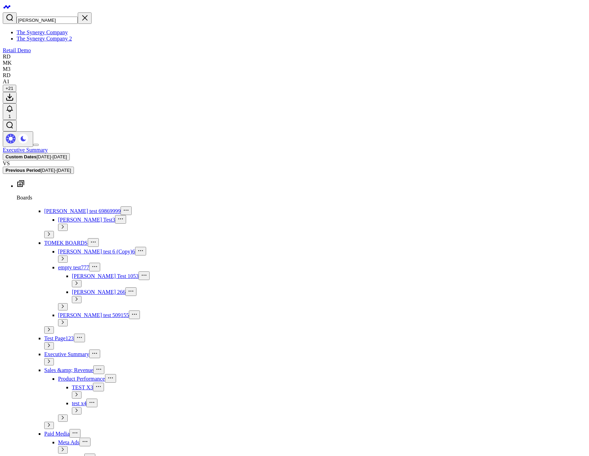
type input "syner"
click at [58, 29] on link "The Synergy Company" at bounding box center [42, 32] width 51 height 6
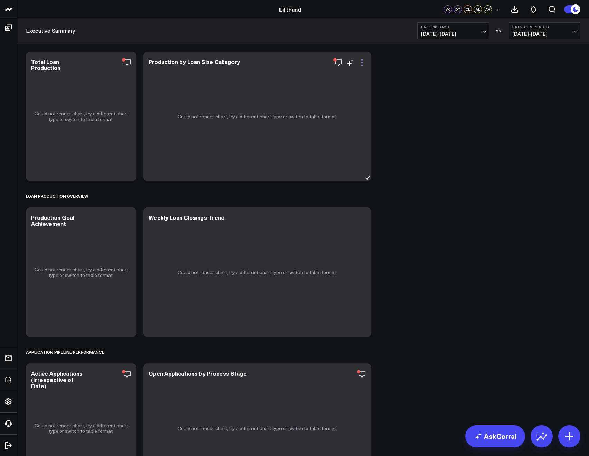
click at [360, 64] on icon at bounding box center [362, 62] width 8 height 8
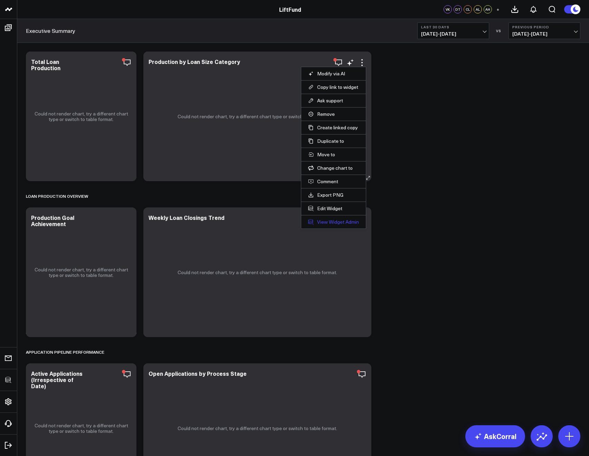
click at [323, 221] on link "View Widget Admin" at bounding box center [333, 222] width 51 height 6
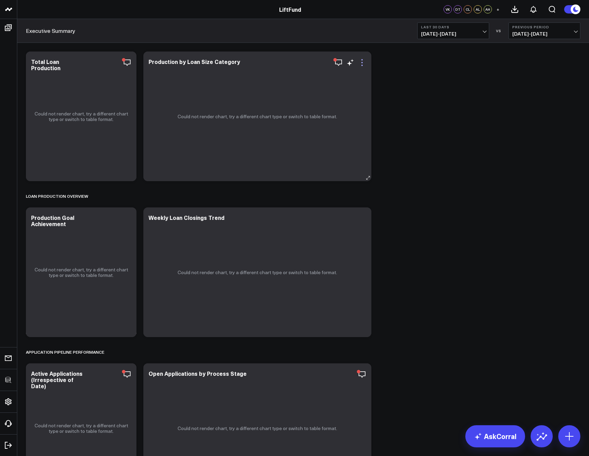
click at [363, 63] on icon at bounding box center [362, 62] width 8 height 8
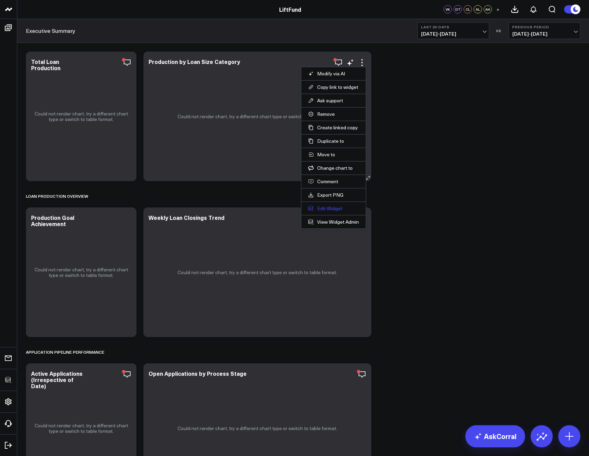
click at [338, 205] on button "Edit Widget" at bounding box center [333, 208] width 51 height 6
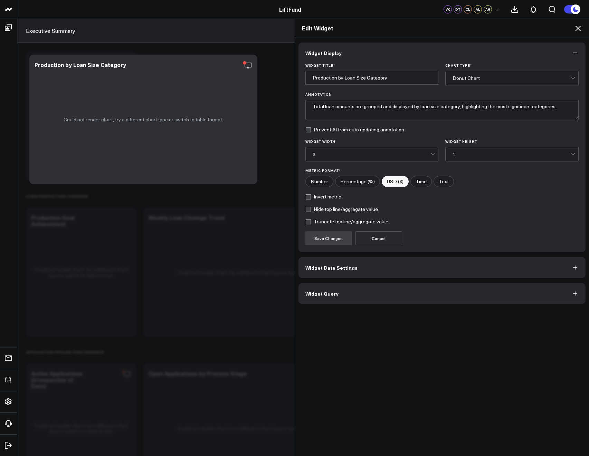
click at [316, 309] on div "Widget Display Widget Title * Production by Loan Size Category Chart Type * Don…" at bounding box center [442, 246] width 294 height 419
click at [316, 302] on button "Widget Query" at bounding box center [442, 293] width 287 height 21
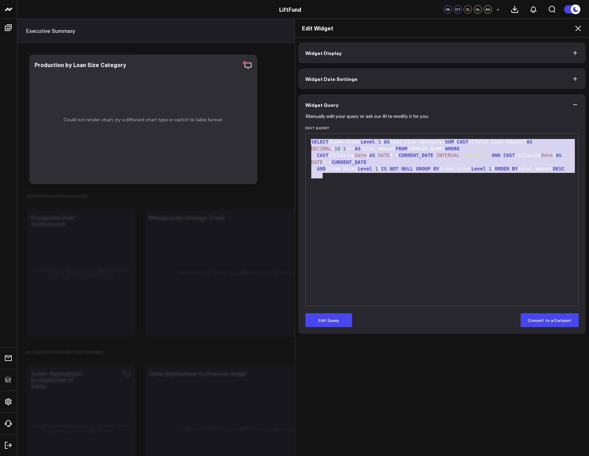
drag, startPoint x: 388, startPoint y: 180, endPoint x: 277, endPoint y: 129, distance: 121.5
click at [277, 129] on div "Edit Widget Widget Display Widget Date Settings Widget Query Manually edit your…" at bounding box center [294, 237] width 589 height 437
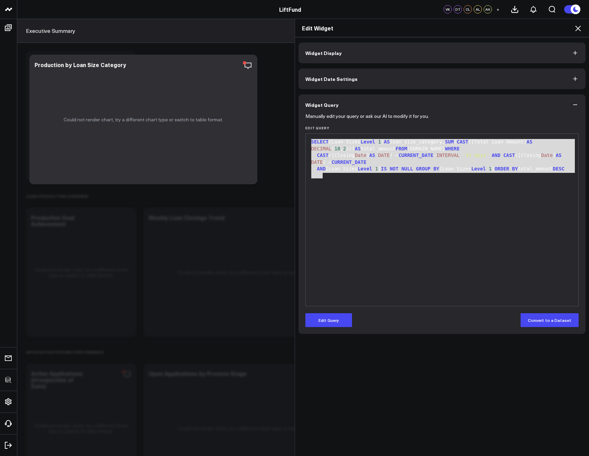
drag, startPoint x: 542, startPoint y: 92, endPoint x: 555, endPoint y: 74, distance: 22.8
click at [544, 88] on div "Widget Display Widget Date Settings Widget Query Manually edit your query or as…" at bounding box center [442, 187] width 287 height 291
click at [578, 36] on div "Edit Widget" at bounding box center [442, 28] width 294 height 18
click at [578, 30] on icon at bounding box center [578, 28] width 8 height 8
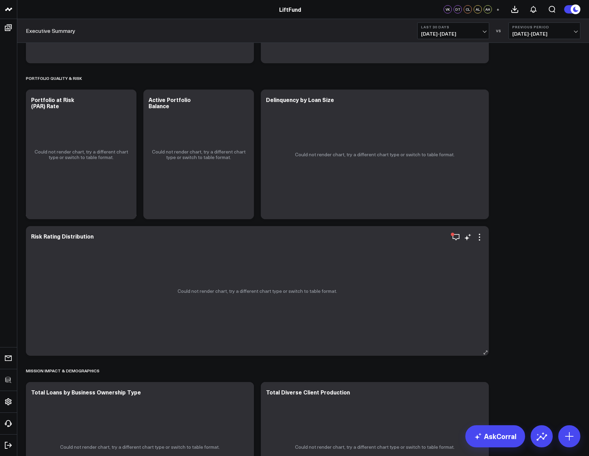
scroll to position [860, 0]
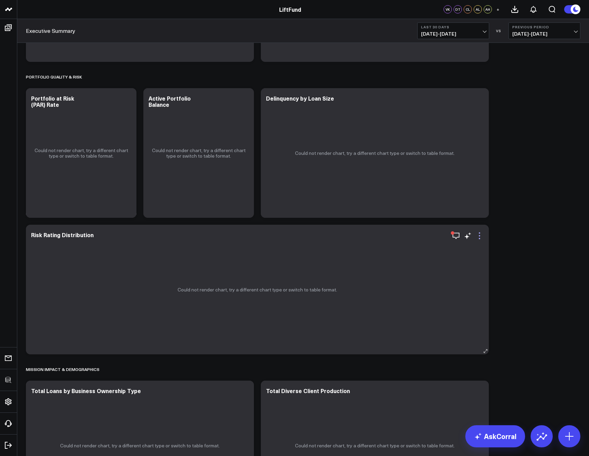
click at [479, 234] on icon at bounding box center [479, 235] width 8 height 8
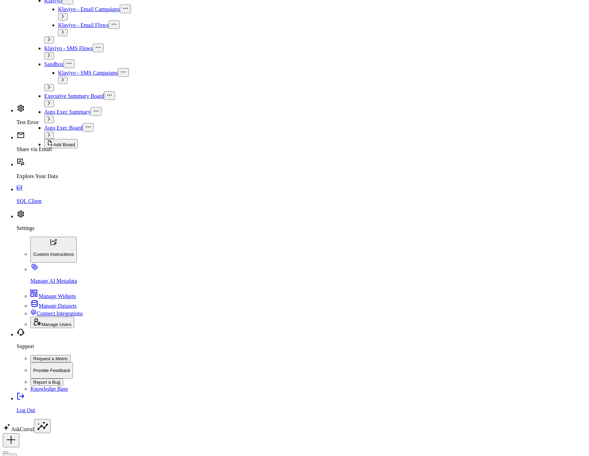
scroll to position [1017, 0]
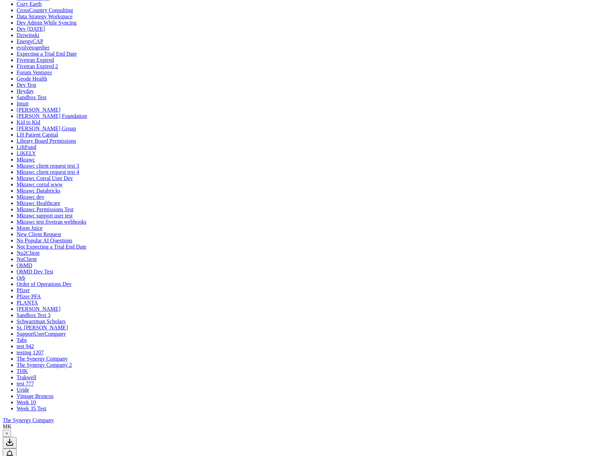
scroll to position [176, 0]
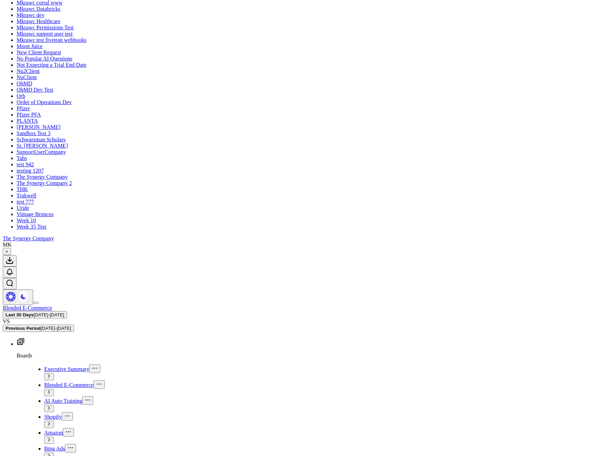
scroll to position [352, 0]
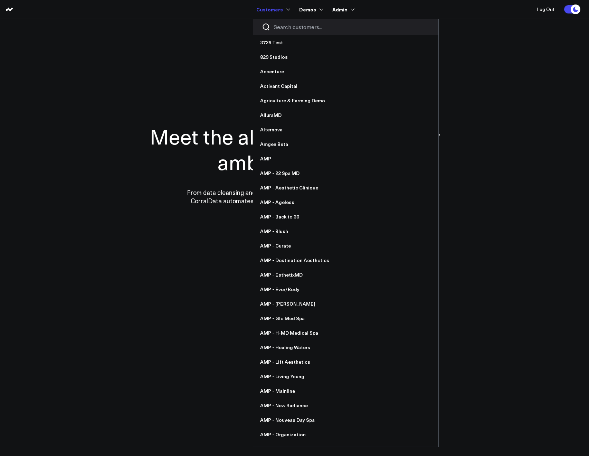
click at [278, 28] on input "Search customers input" at bounding box center [352, 27] width 156 height 8
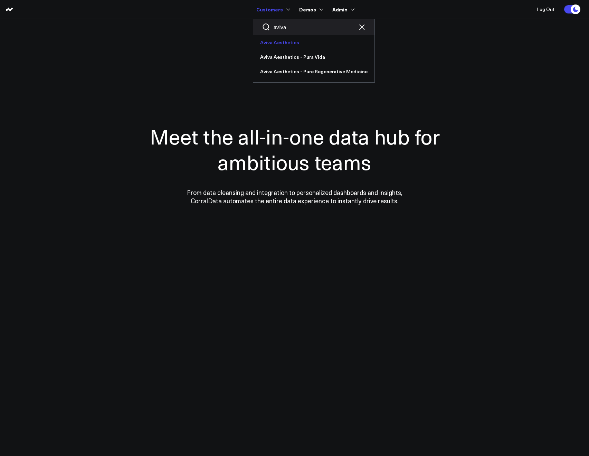
type input "aviva"
click at [276, 39] on link "Aviva Aesthetics" at bounding box center [313, 42] width 121 height 15
